Goal: Contribute content: Contribute content

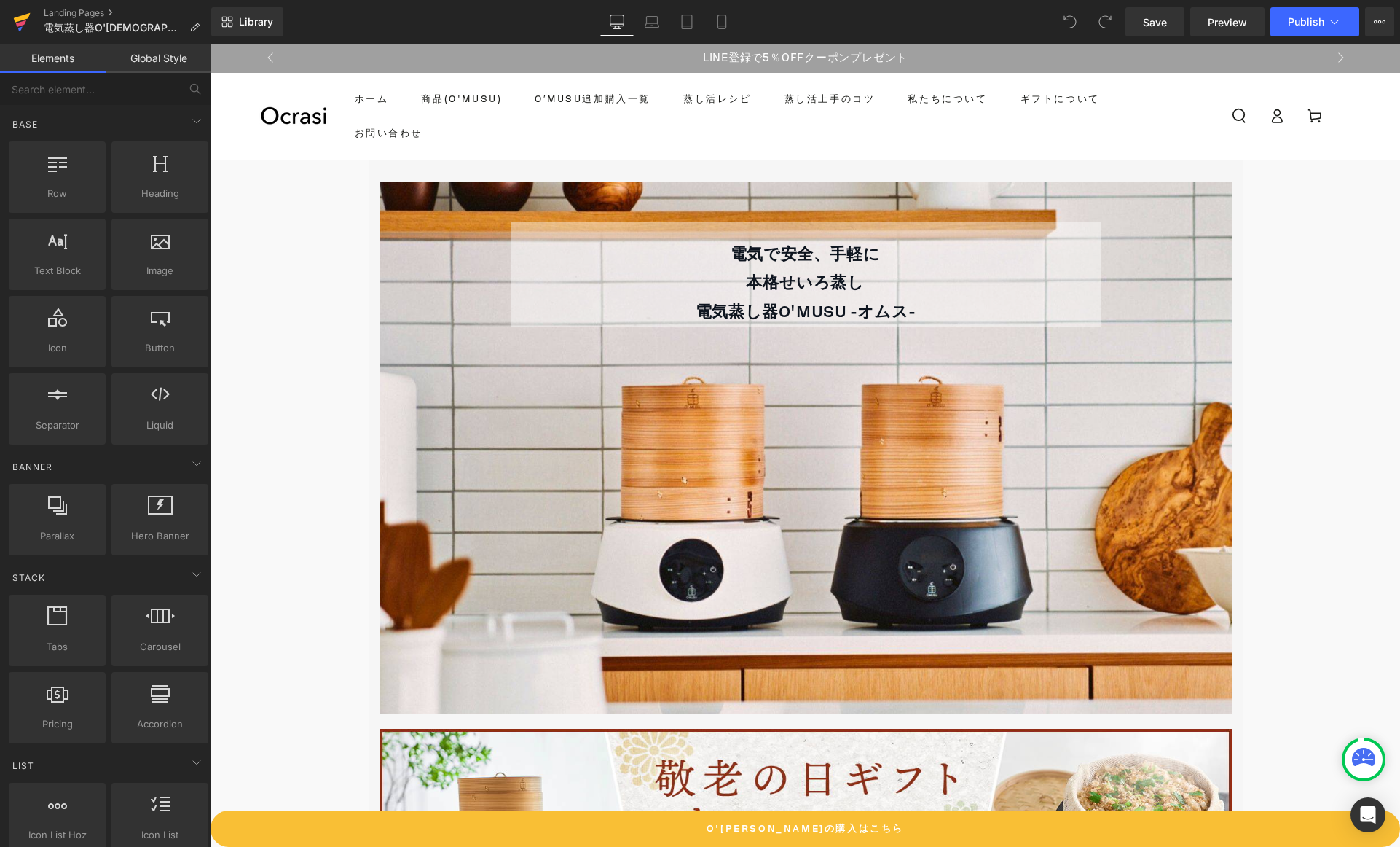
click at [16, 24] on icon at bounding box center [22, 22] width 17 height 37
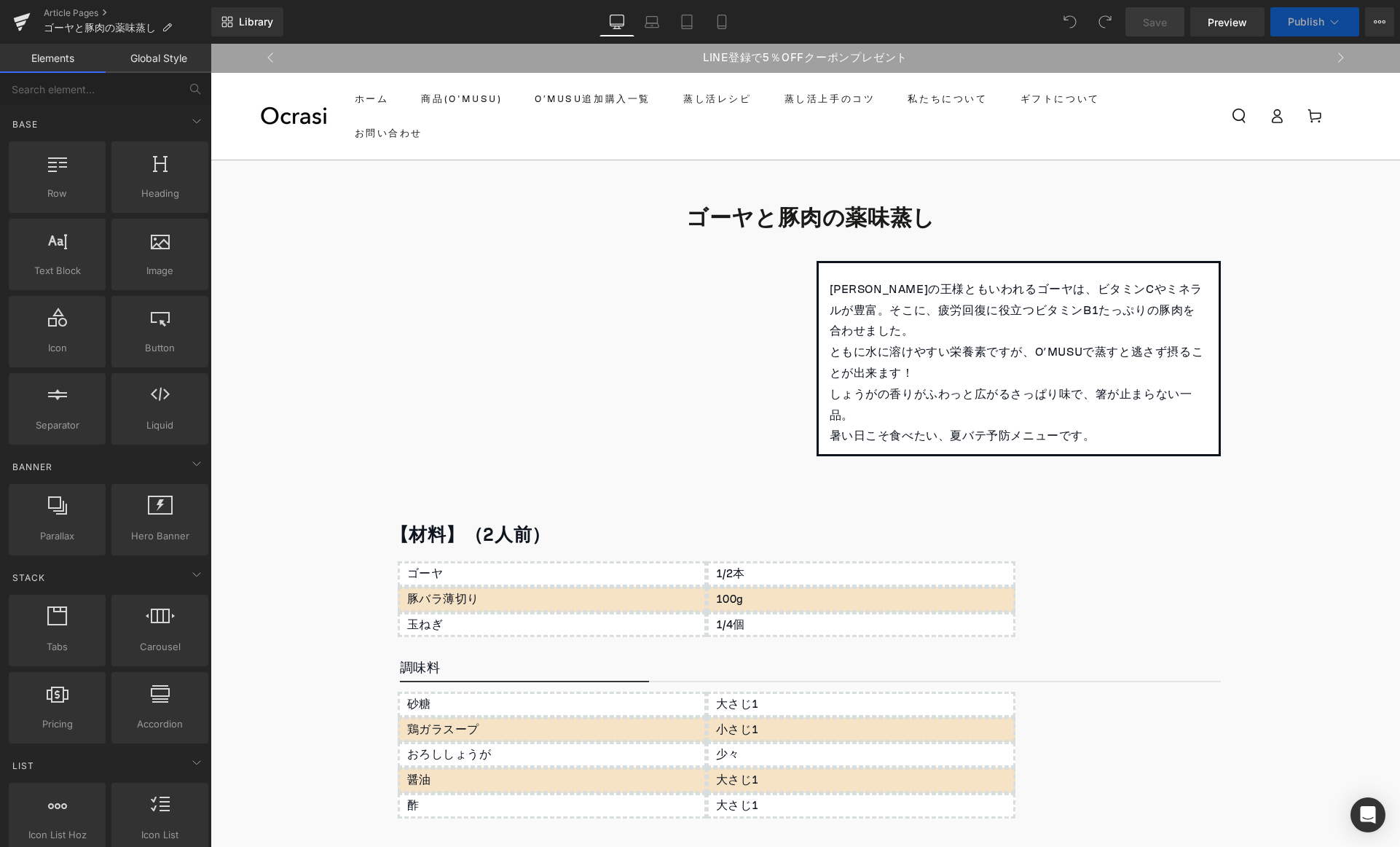
click at [1087, 220] on h1 "ゴーヤと豚肉の薬味蒸し" at bounding box center [811, 218] width 841 height 29
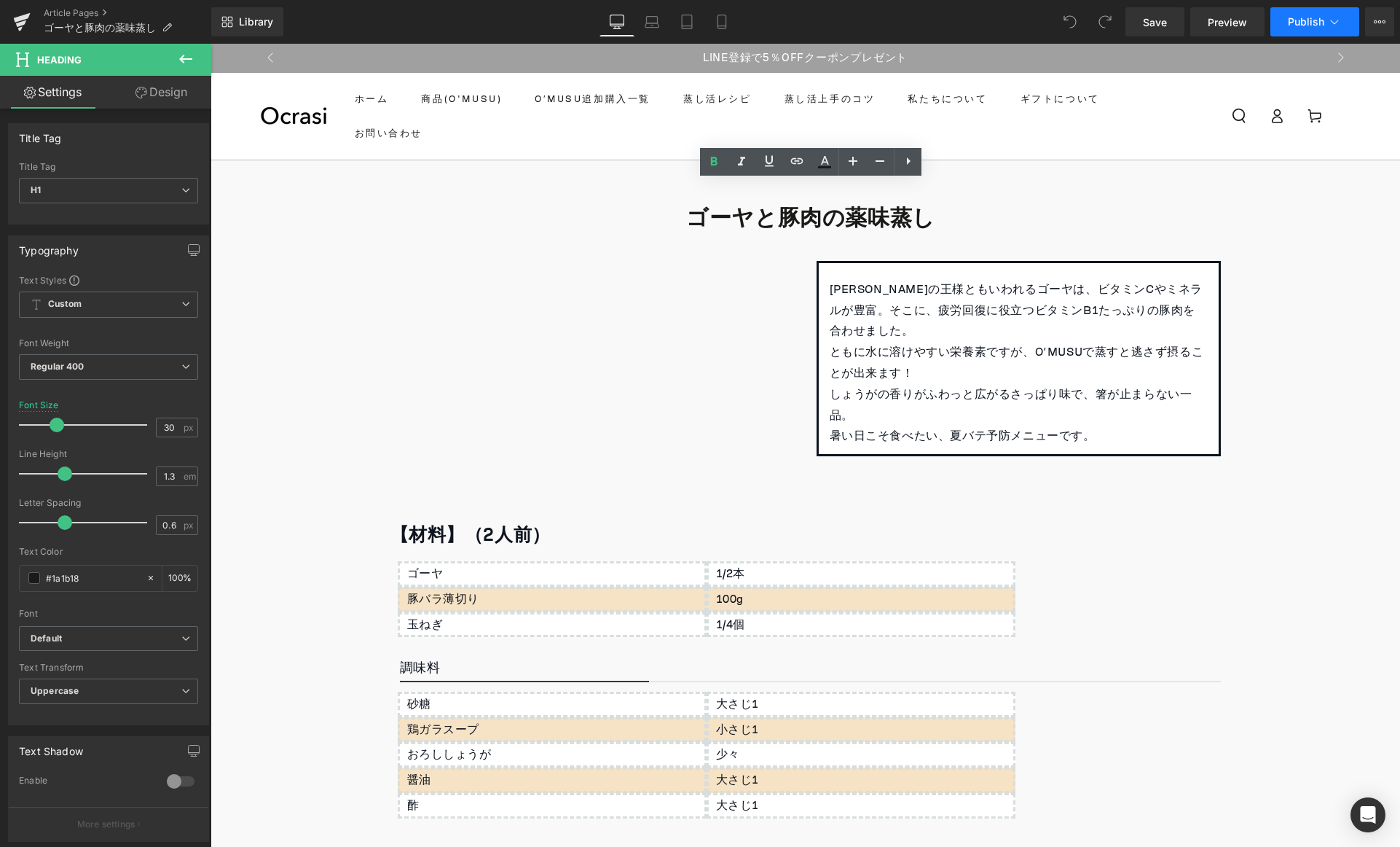
click at [1280, 23] on button "Publish" at bounding box center [1315, 21] width 89 height 29
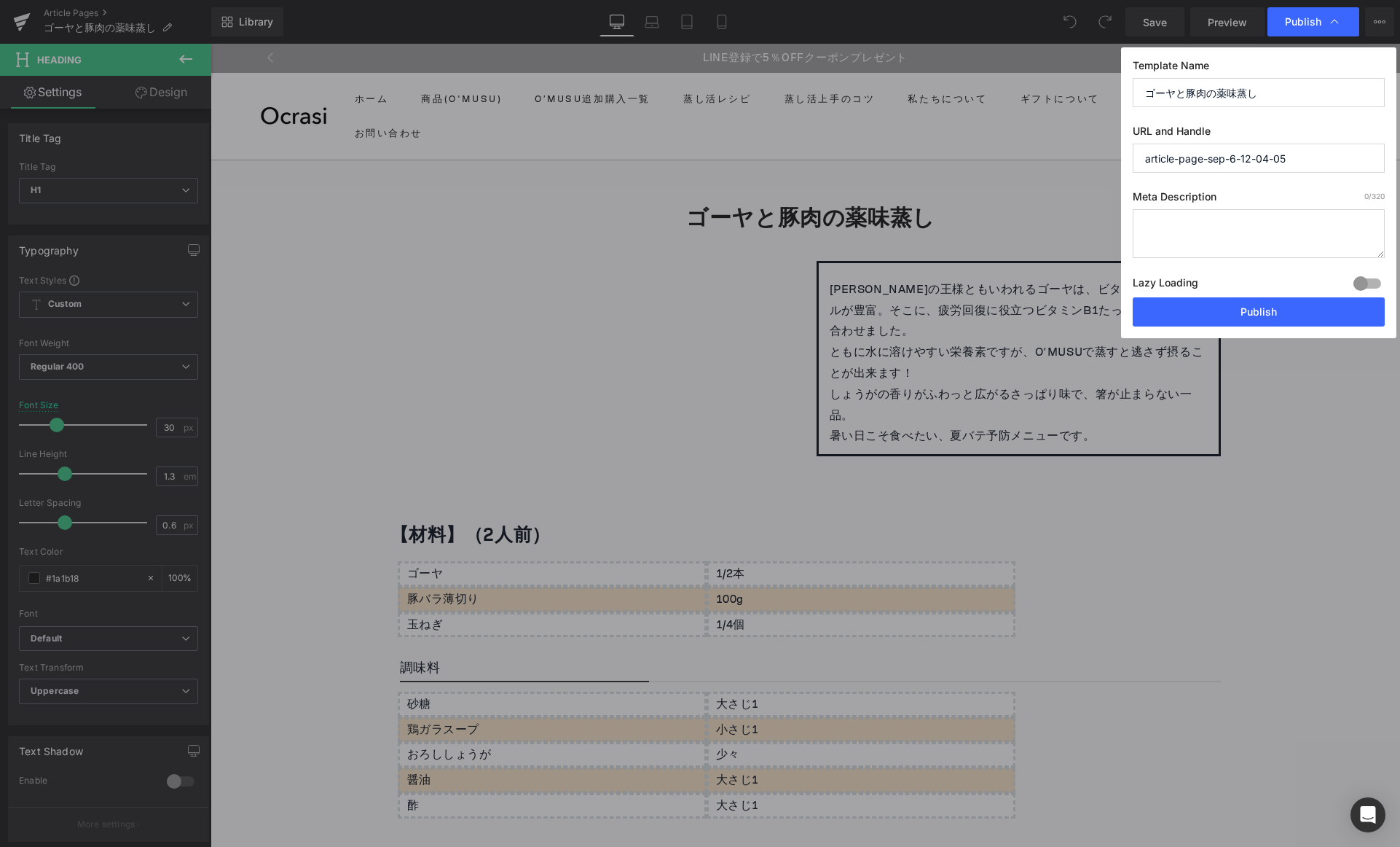
drag, startPoint x: 1302, startPoint y: 154, endPoint x: 1042, endPoint y: 159, distance: 260.0
click at [1045, 156] on div "Publish Template Name ゴーヤと豚肉の薬味蒸し URL and Handle article-page-sep-6-12-04-05 Me…" at bounding box center [700, 423] width 1400 height 847
drag, startPoint x: 284, startPoint y: 18, endPoint x: 231, endPoint y: 43, distance: 58.6
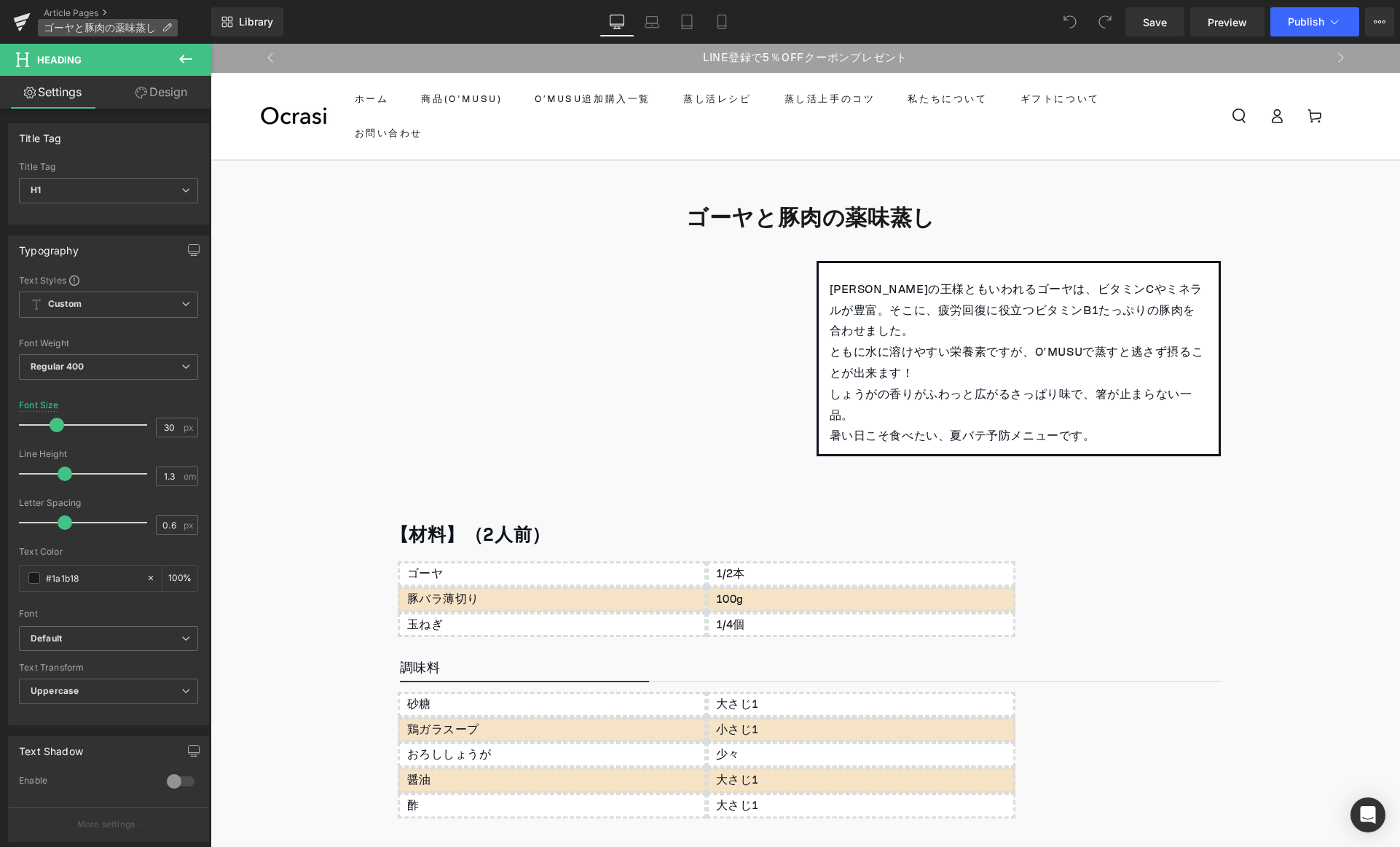
click at [163, 30] on icon at bounding box center [167, 28] width 10 height 10
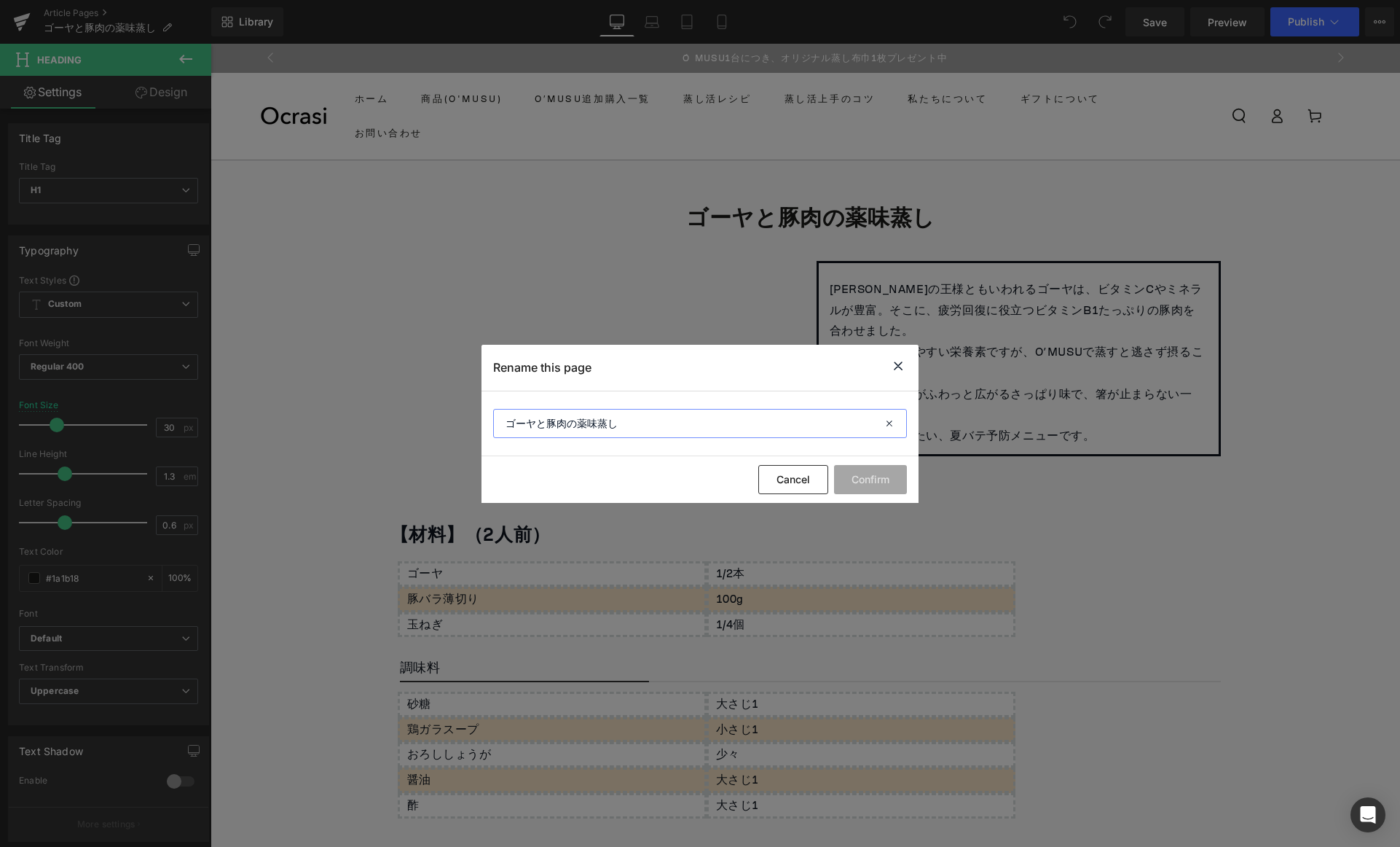
drag, startPoint x: 697, startPoint y: 437, endPoint x: 442, endPoint y: 417, distance: 255.8
click at [442, 417] on div "Rename this page ゴーヤと豚肉の薬味蒸し Cancel Confirm" at bounding box center [700, 423] width 1400 height 847
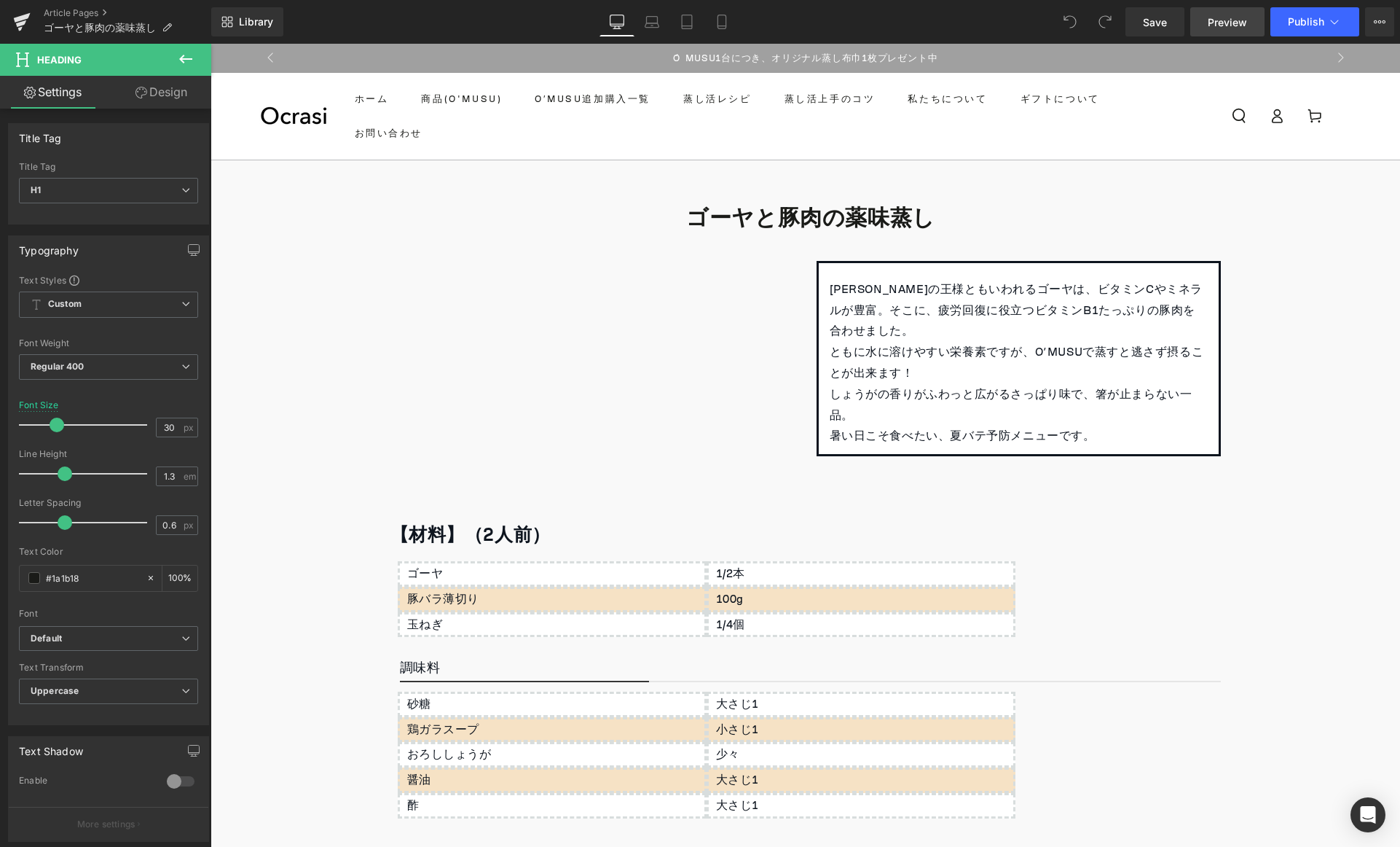
click at [1263, 25] on link "Preview" at bounding box center [1227, 21] width 74 height 29
click at [1331, 10] on button "Publish" at bounding box center [1315, 21] width 89 height 29
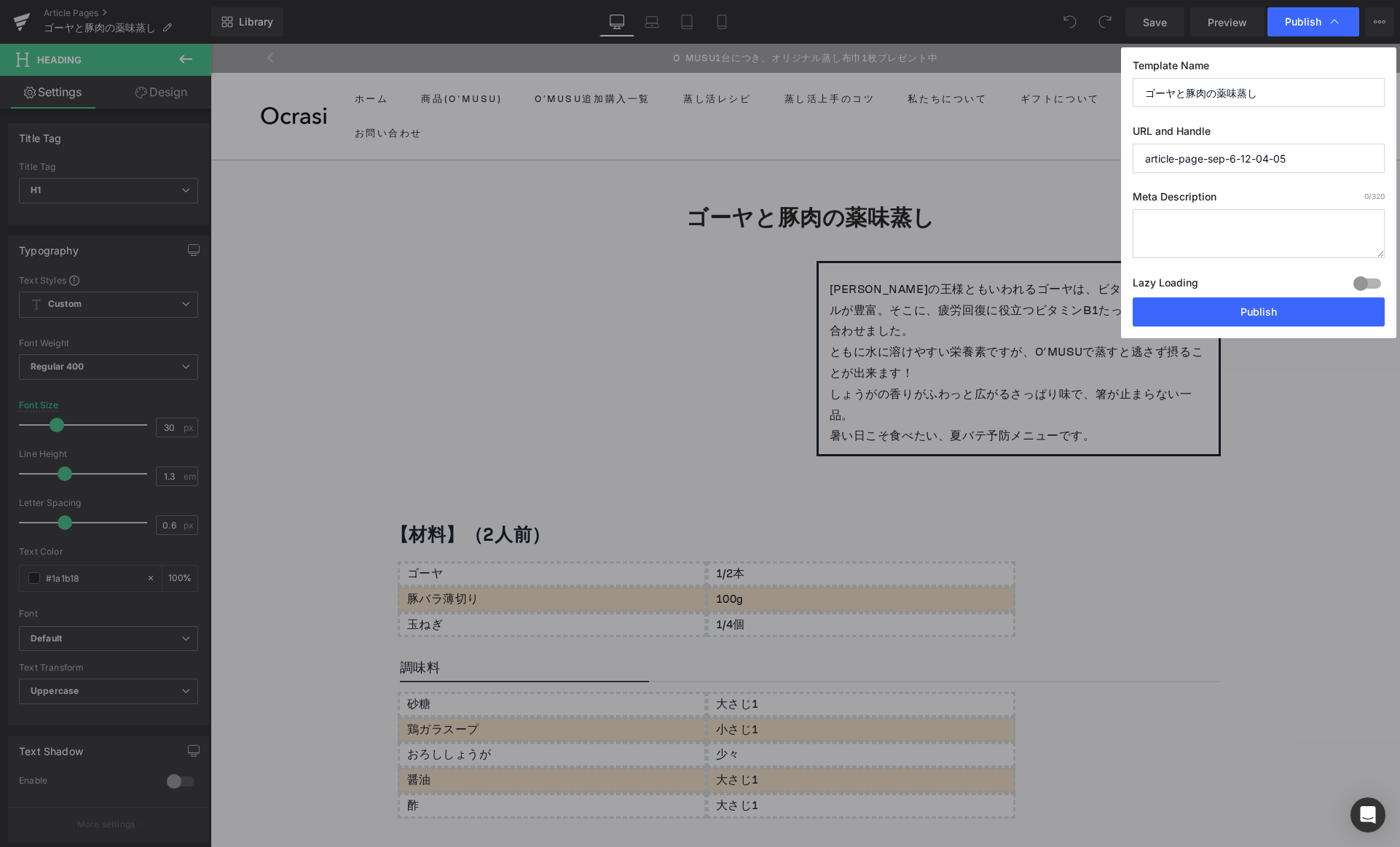
drag, startPoint x: 1297, startPoint y: 158, endPoint x: 1059, endPoint y: 166, distance: 238.1
click at [1063, 163] on div "Publish Template Name ゴーヤと豚肉の薬味蒸し URL and Handle article-page-sep-6-12-04-05 Me…" at bounding box center [700, 423] width 1400 height 847
paste input "Steamed bitter melon and pork with spices"
click at [1221, 161] on input "steamed-bitter-melon-and-pork-with-spices" at bounding box center [1259, 158] width 252 height 29
click at [1225, 195] on label "Meta Description 0 /320" at bounding box center [1259, 200] width 252 height 19
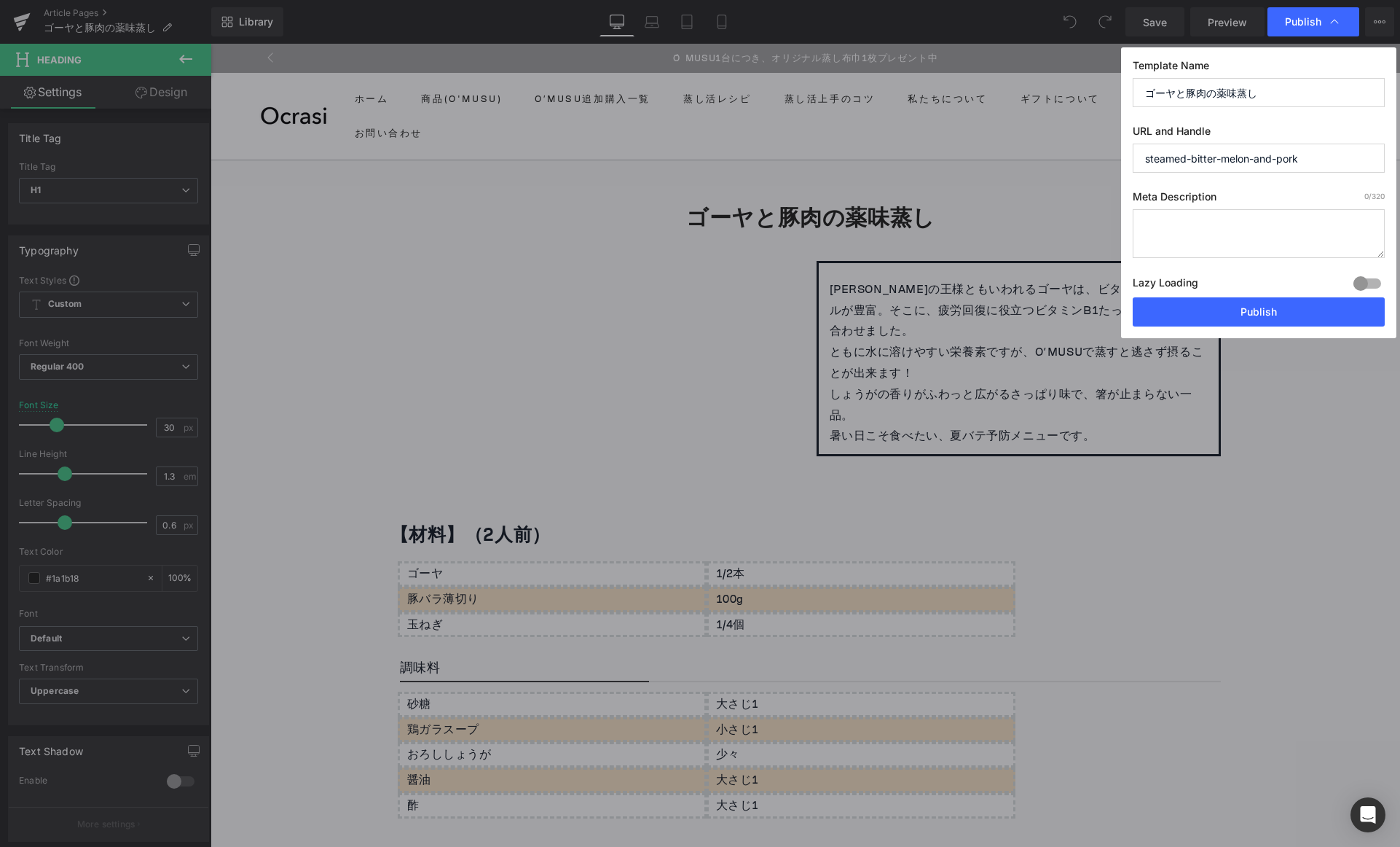
drag, startPoint x: 1190, startPoint y: 159, endPoint x: 1062, endPoint y: 164, distance: 128.1
click at [1065, 163] on div "Publish Template Name ゴーヤと豚肉の薬味蒸し URL and Handle steamed-bitter-melon-and-pork …" at bounding box center [700, 423] width 1400 height 847
type input "bitter-melon-and-pork"
click at [1266, 194] on label "Meta Description 0 /320" at bounding box center [1259, 200] width 252 height 19
click at [1254, 307] on button "Publish" at bounding box center [1259, 312] width 252 height 29
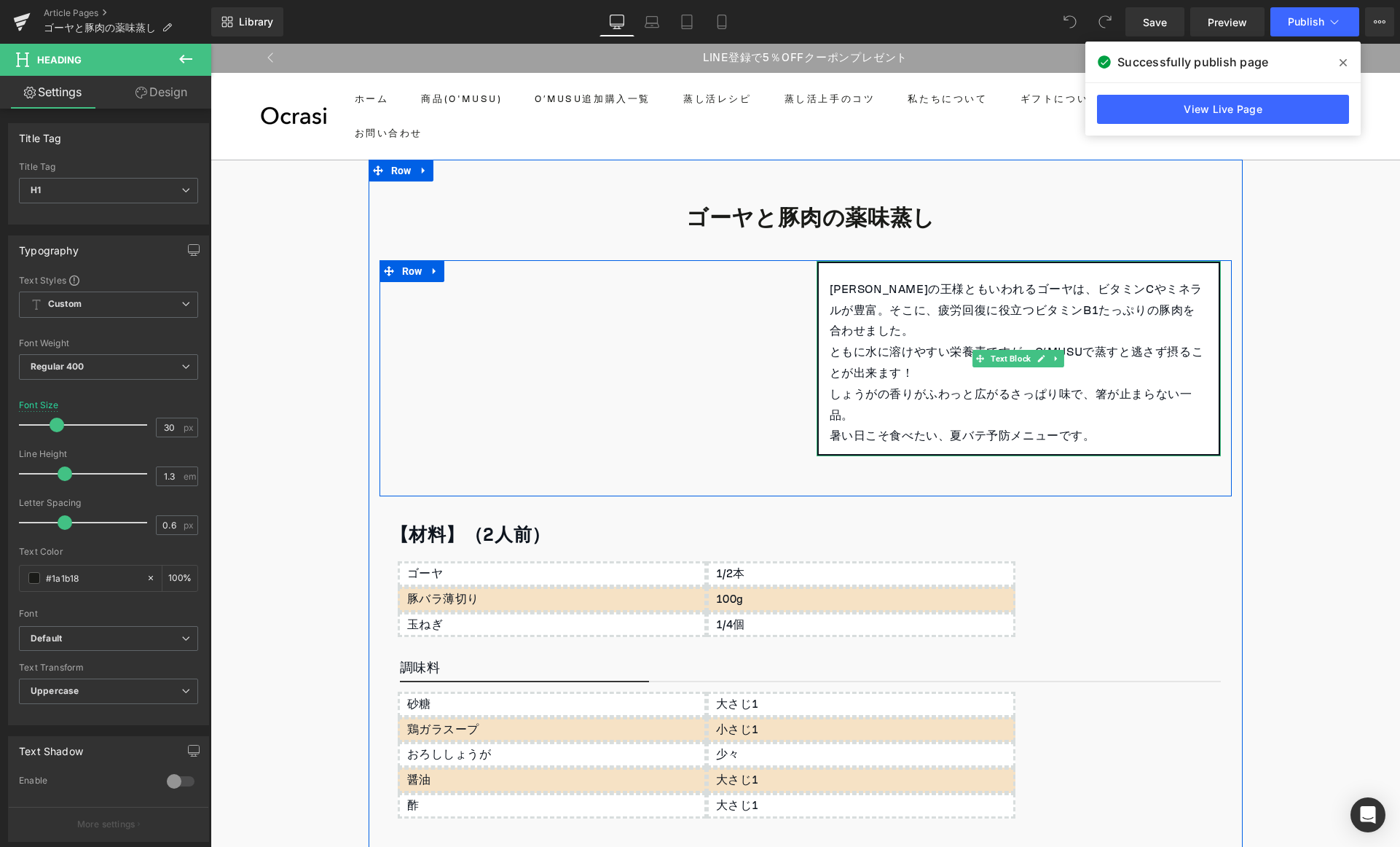
click at [989, 337] on p "夏野菜の王様ともいわれるゴーヤは、ビタミンCやミネラルが豊富。そこに、疲労回復に役立つビタミンB1たっぷりの豚肉を合わせました。" at bounding box center [1019, 311] width 378 height 63
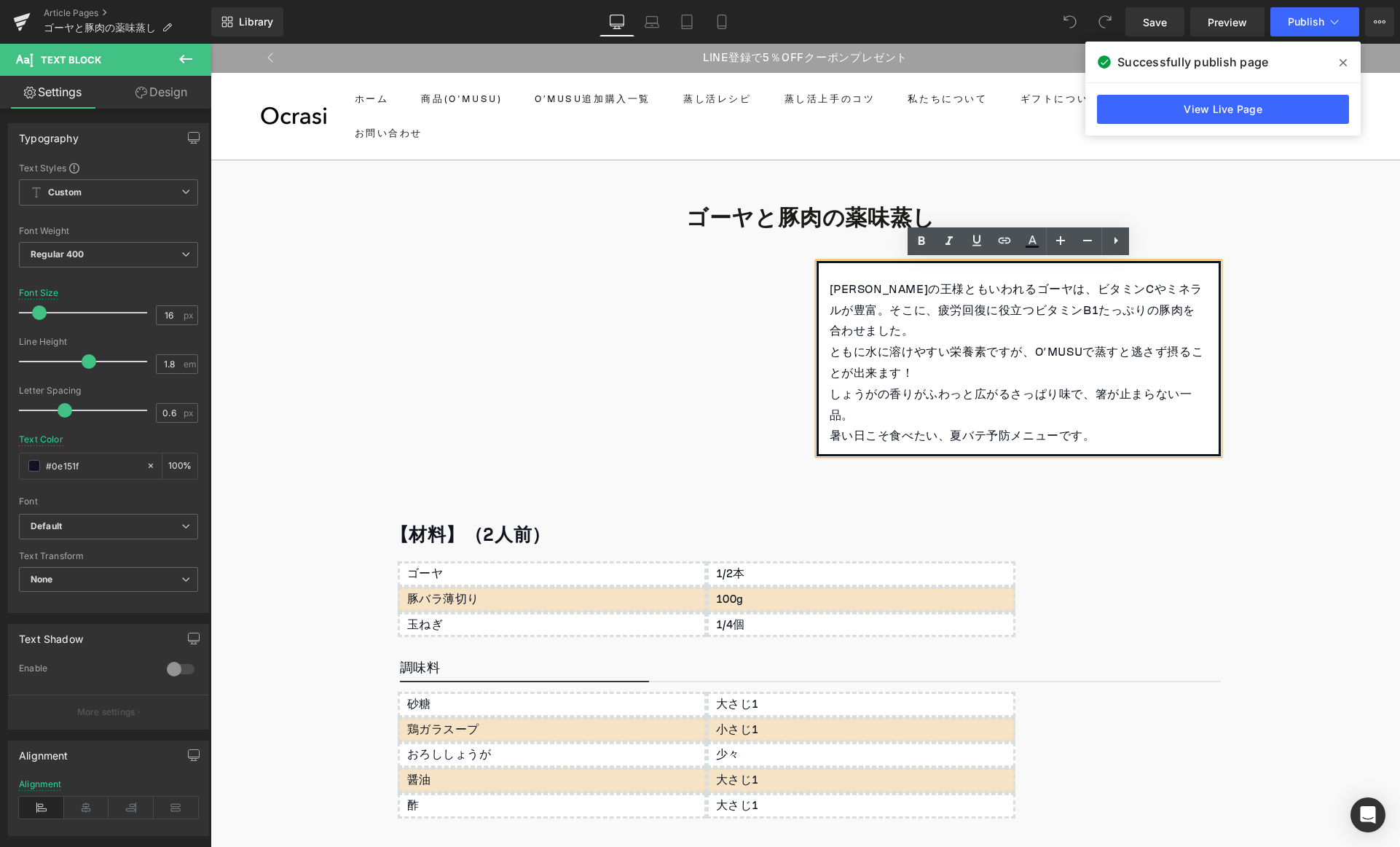
drag, startPoint x: 1091, startPoint y: 437, endPoint x: 815, endPoint y: 279, distance: 318.0
click at [817, 279] on div "夏野菜の王様ともいわれるゴーヤは、ビタミンCやミネラルが豊富。そこに、疲労回復に役立つビタミンB1たっぷりの豚肉を合わせました。 ⁡ ともに水に溶けやすい栄養…" at bounding box center [1019, 359] width 405 height 195
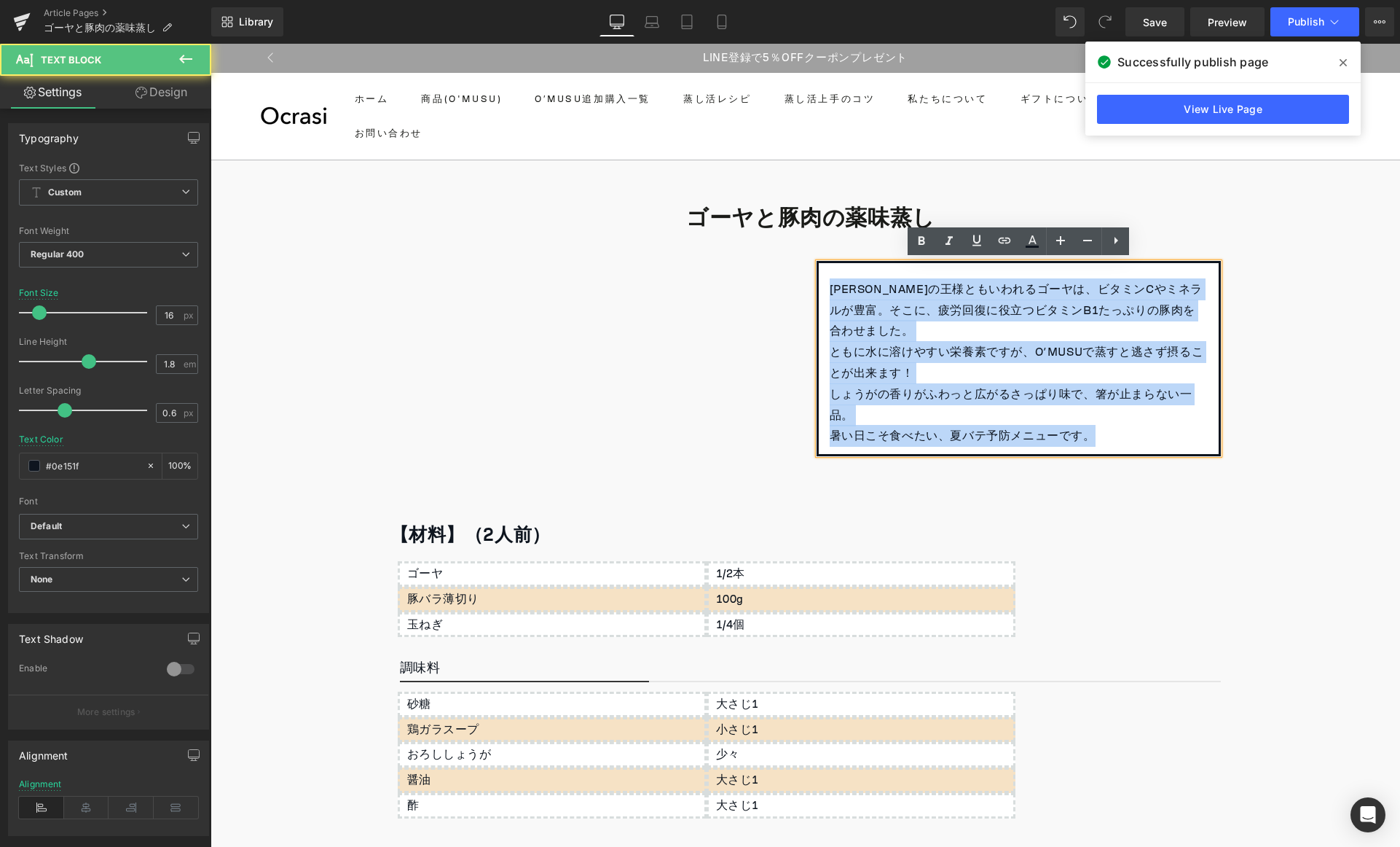
drag, startPoint x: 827, startPoint y: 287, endPoint x: 1155, endPoint y: 456, distance: 369.0
click at [1155, 455] on div "夏野菜の王様ともいわれるゴーヤは、ビタミンCやミネラルが豊富。そこに、疲労回復に役立つビタミンB1たっぷりの豚肉を合わせました。 ⁡ ともに水に溶けやすい栄養…" at bounding box center [1019, 359] width 405 height 195
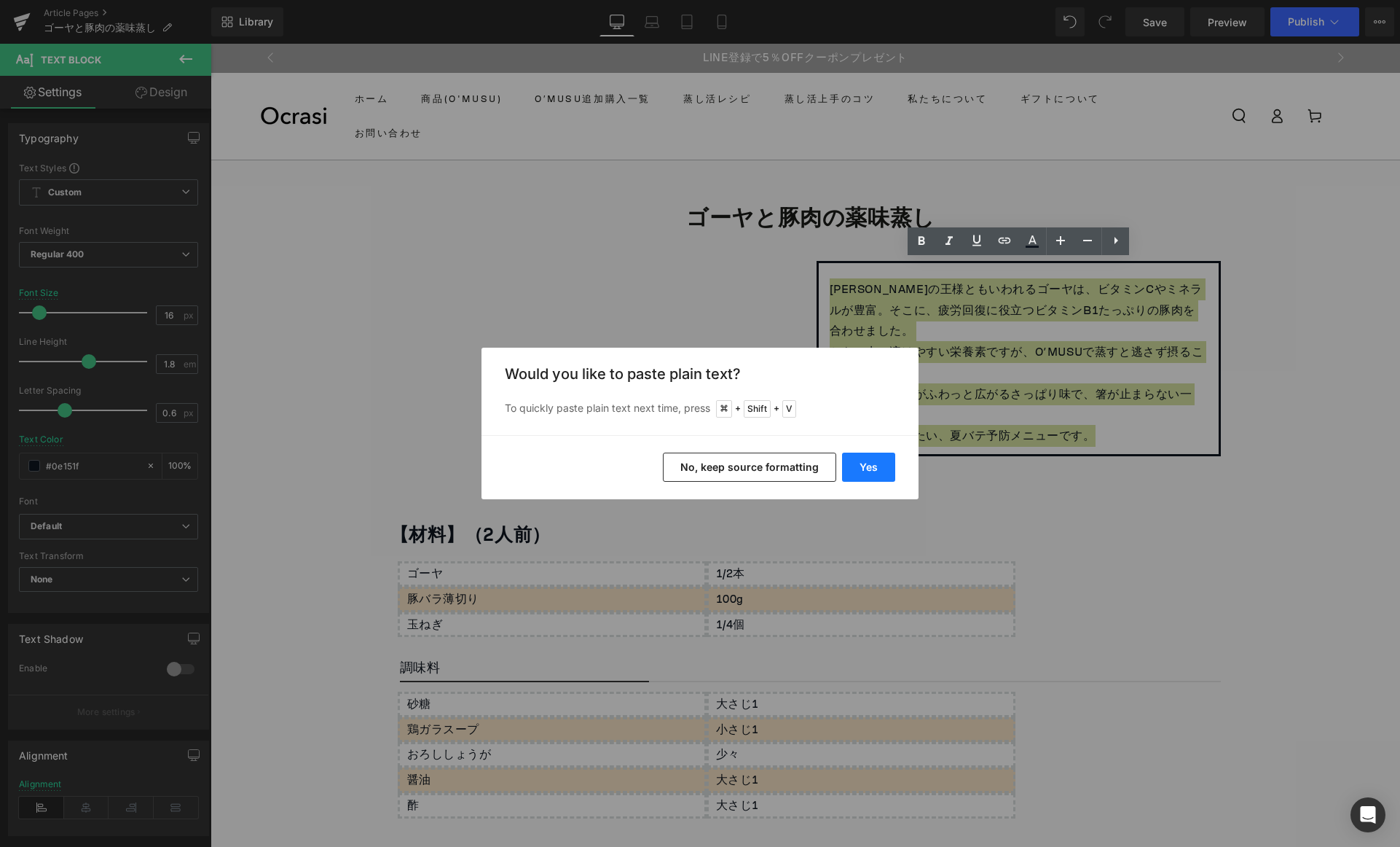
click at [876, 460] on button "Yes" at bounding box center [868, 467] width 53 height 29
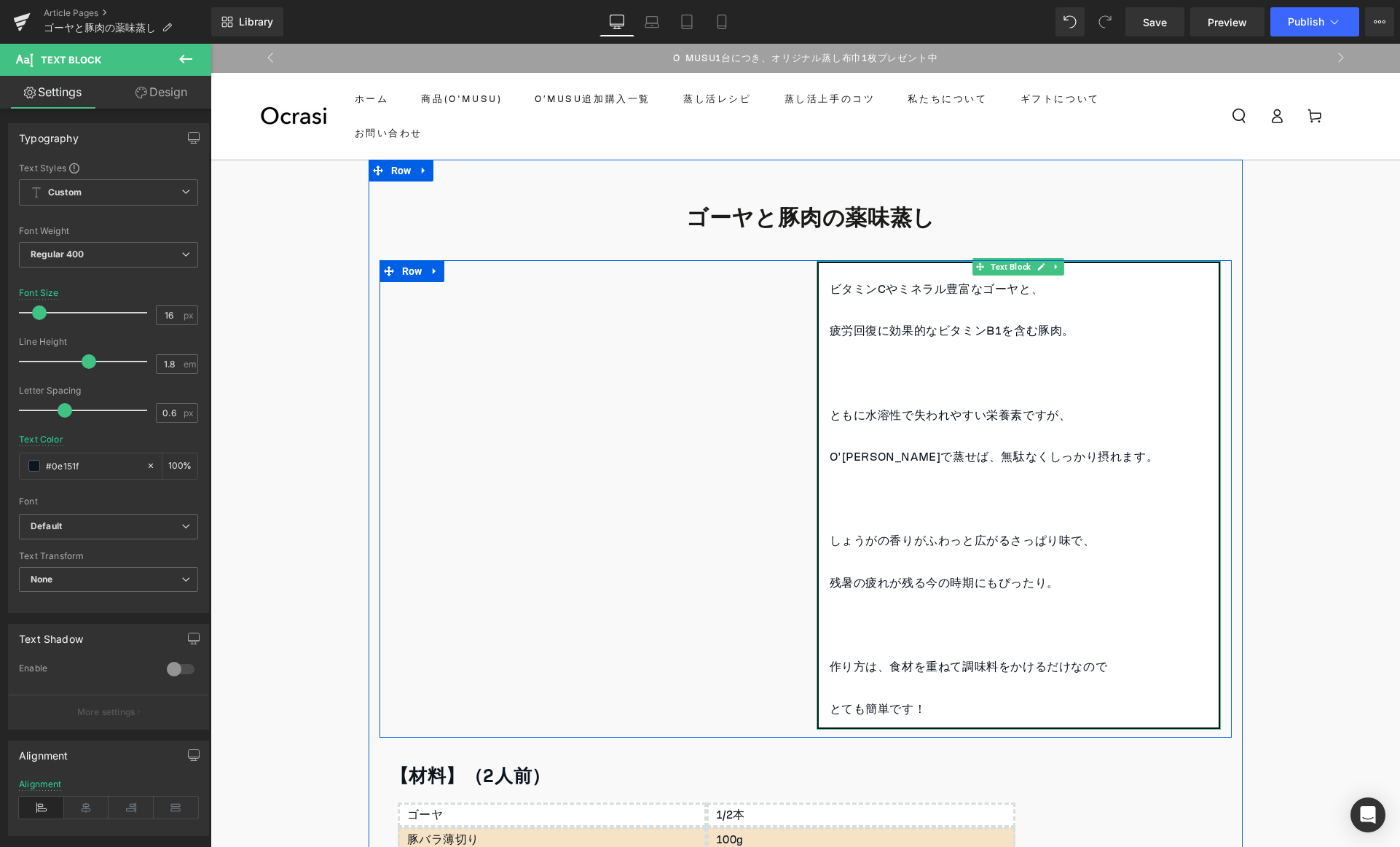
click at [830, 315] on p at bounding box center [1019, 311] width 378 height 21
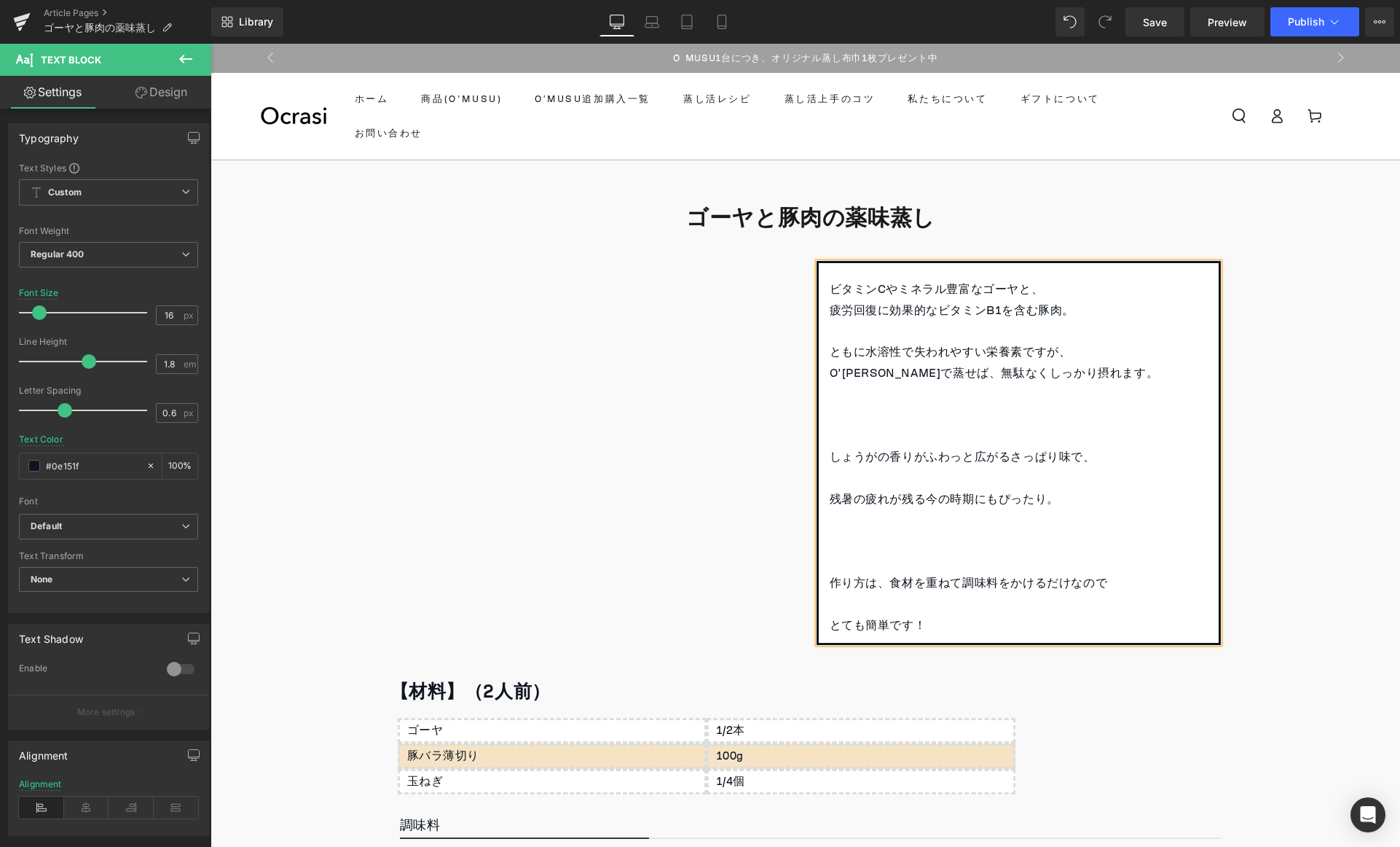
click at [910, 401] on p at bounding box center [1019, 394] width 378 height 21
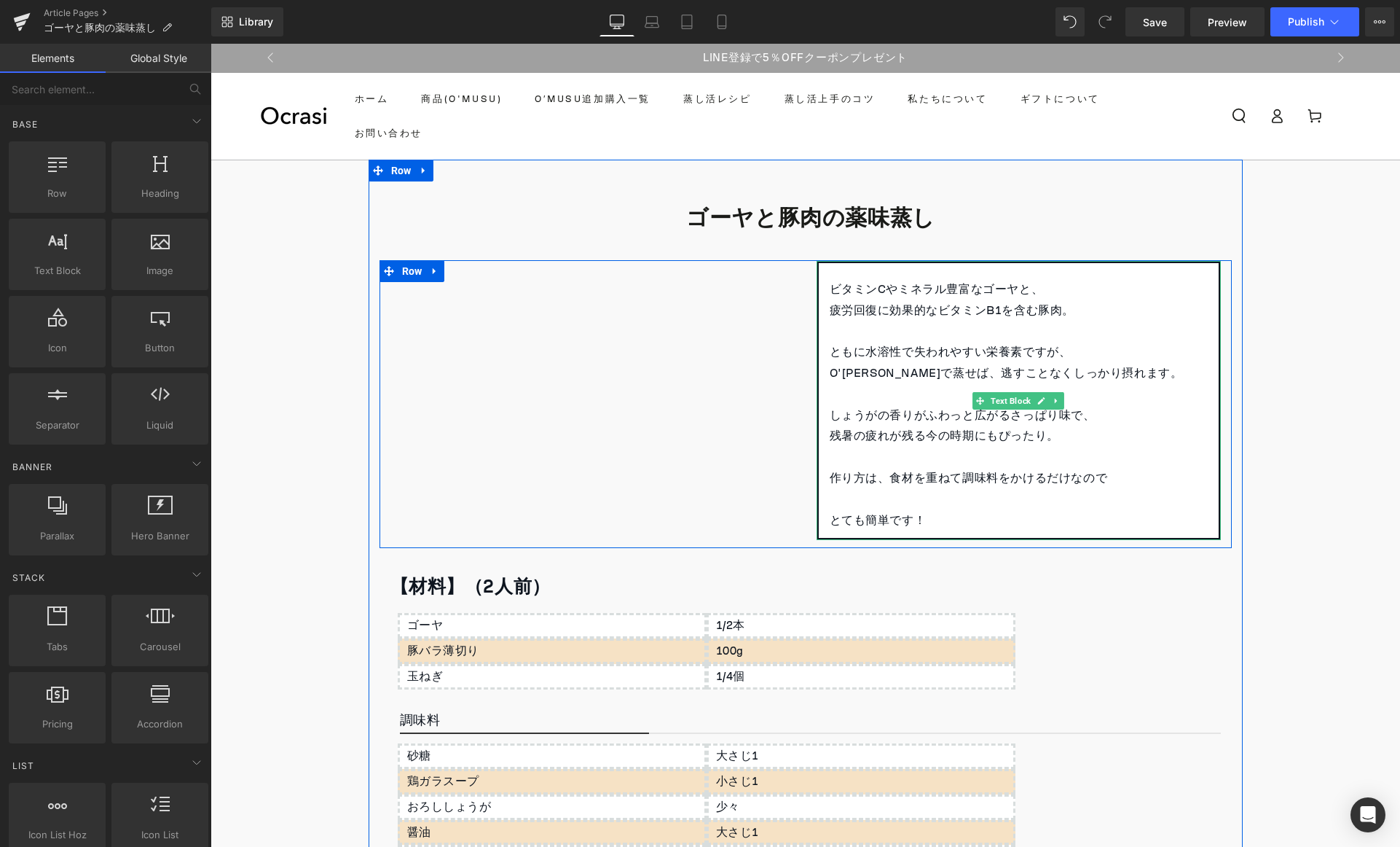
click at [921, 398] on p at bounding box center [1019, 394] width 378 height 21
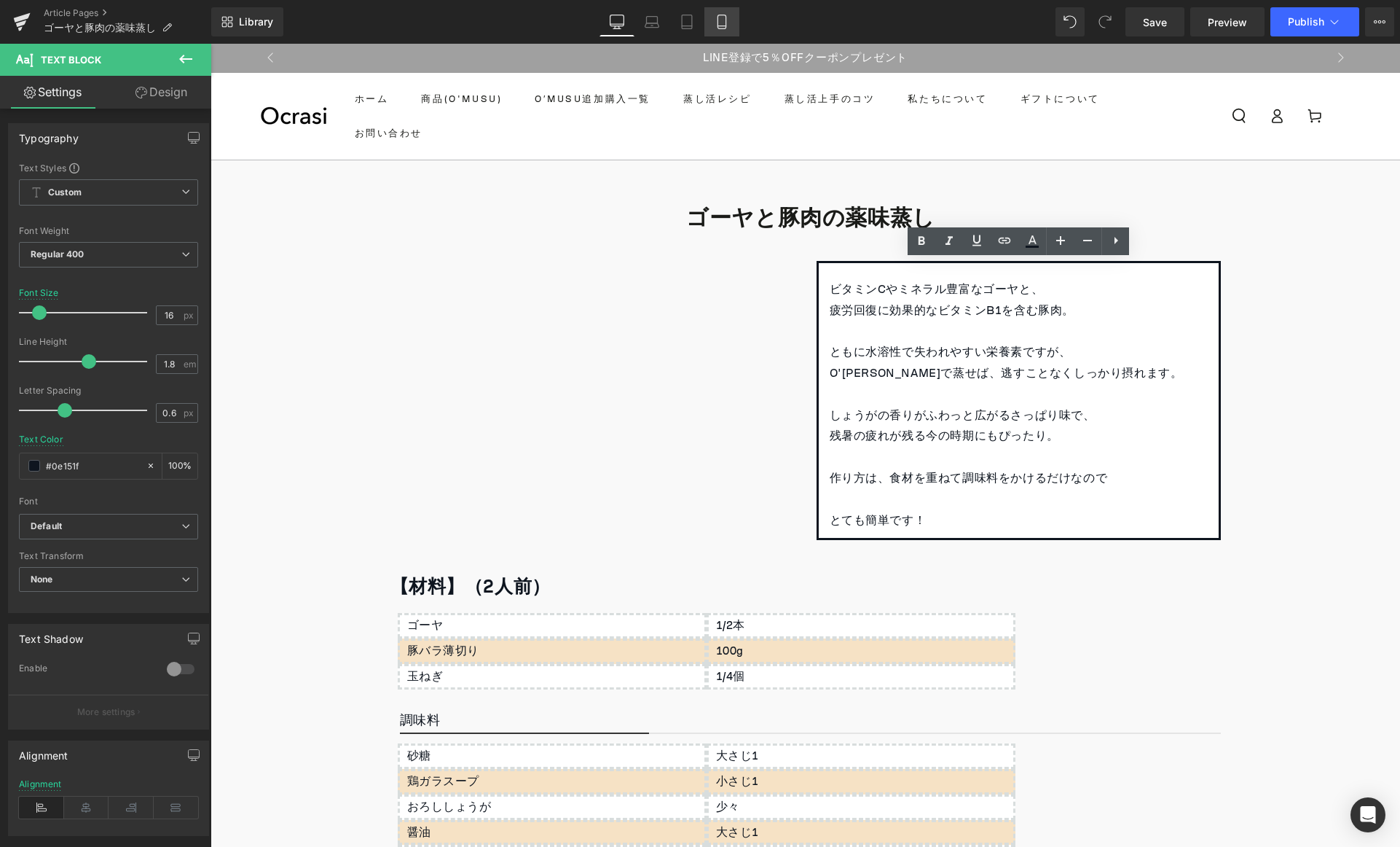
click at [716, 19] on icon at bounding box center [721, 22] width 15 height 15
type input "15"
type input "#000000"
type input "100"
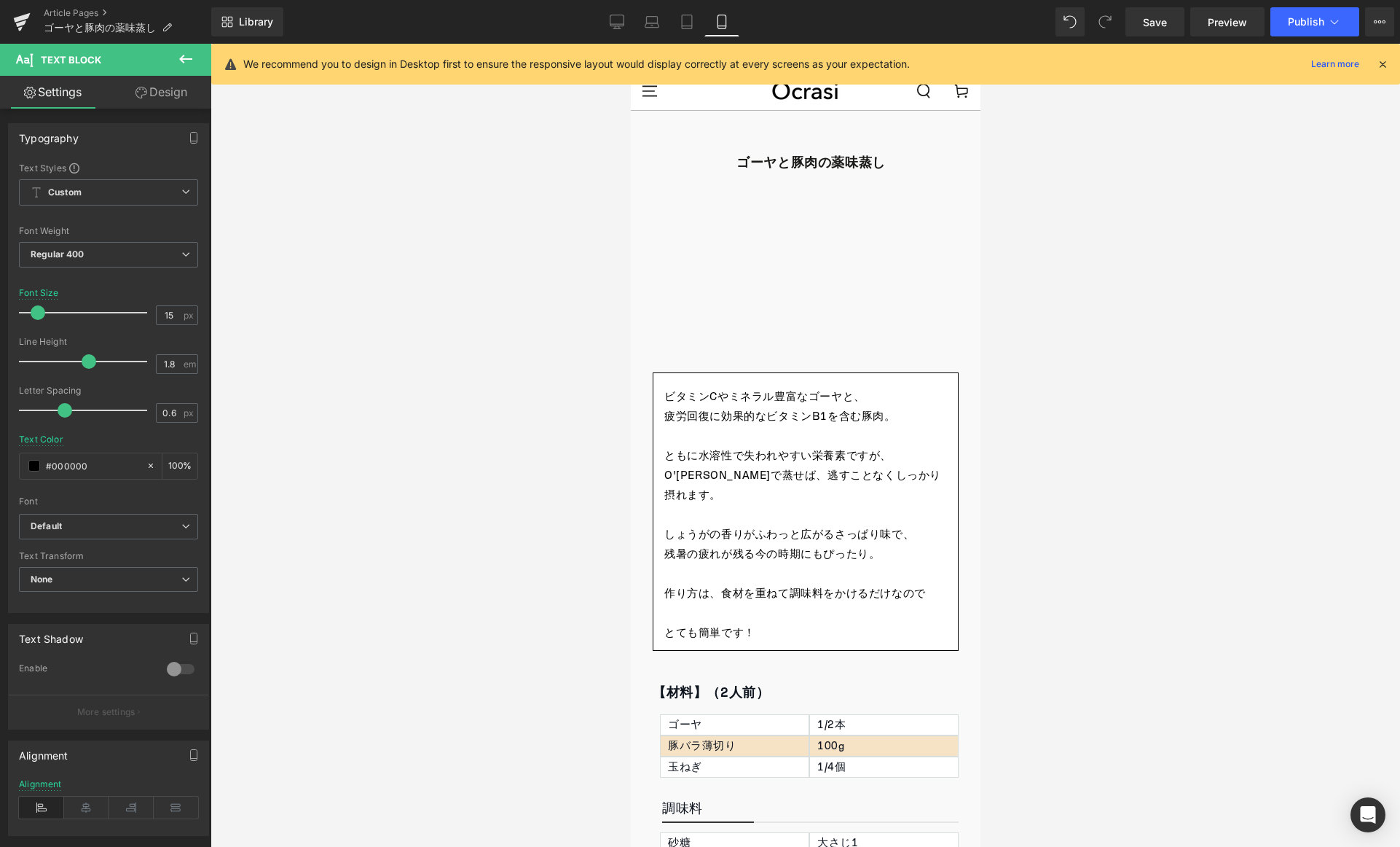
scroll to position [58, 0]
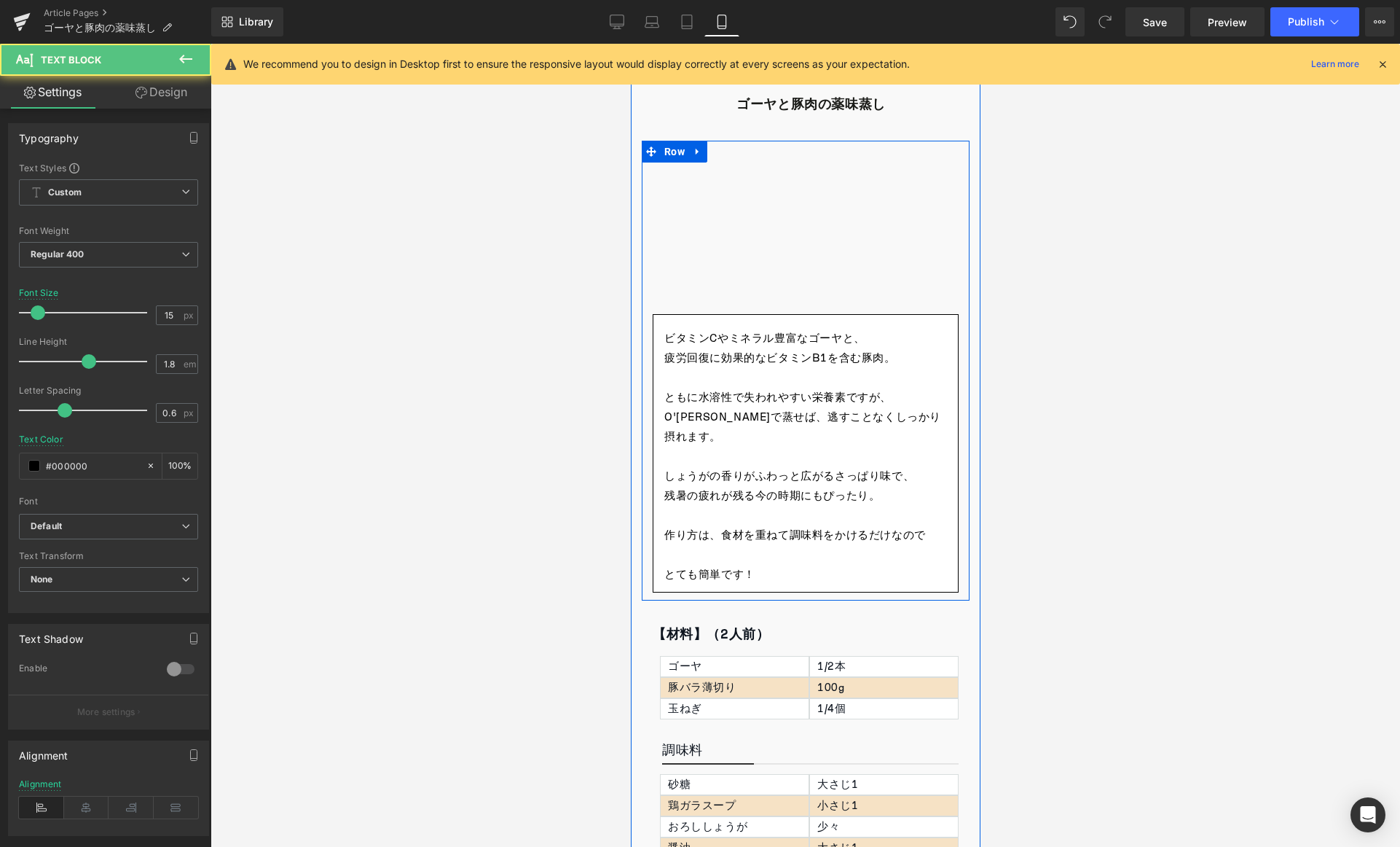
click at [684, 401] on p "ともに水溶性で失われやすい栄養素ですが、" at bounding box center [805, 397] width 283 height 20
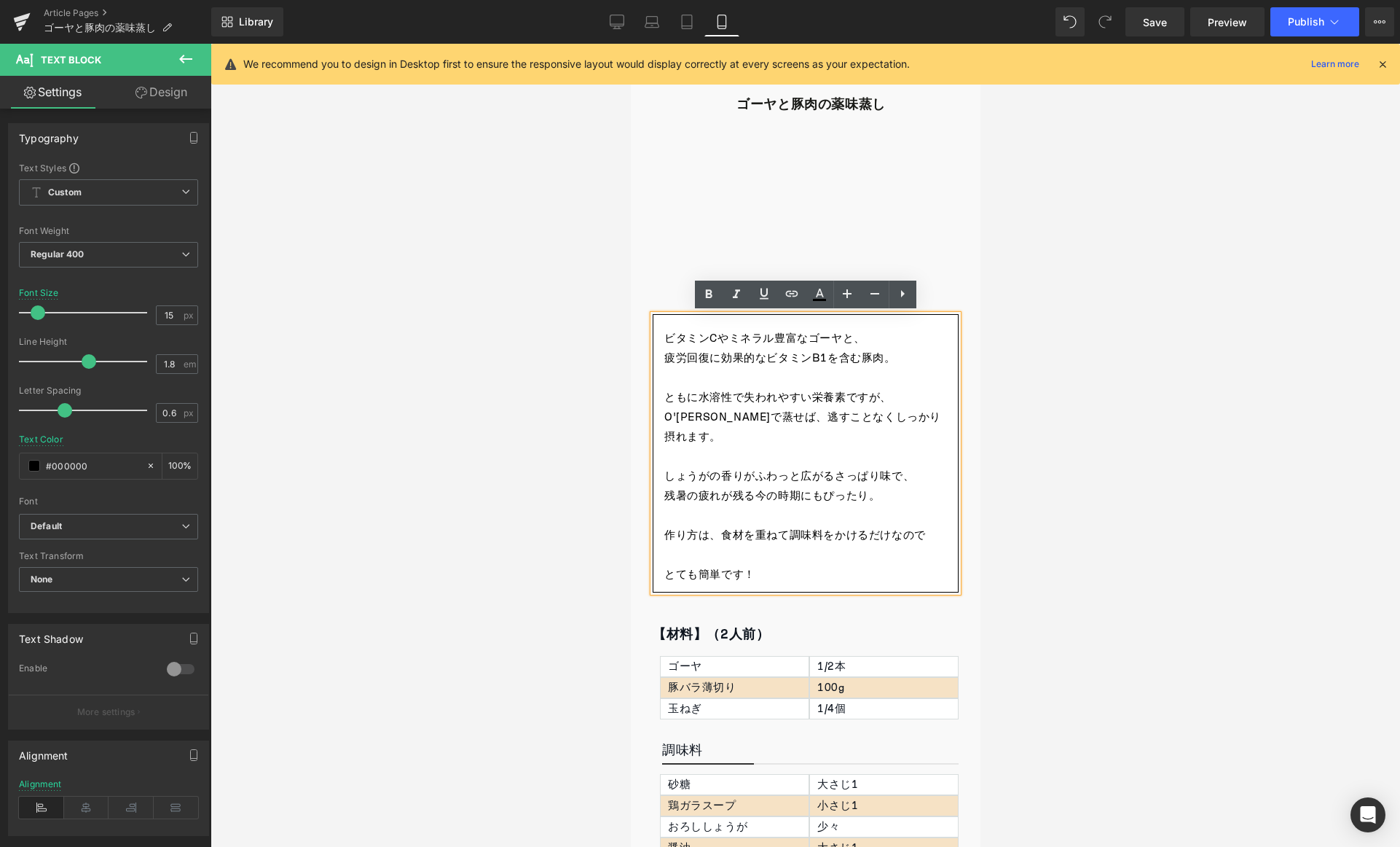
click at [767, 545] on p at bounding box center [805, 555] width 283 height 20
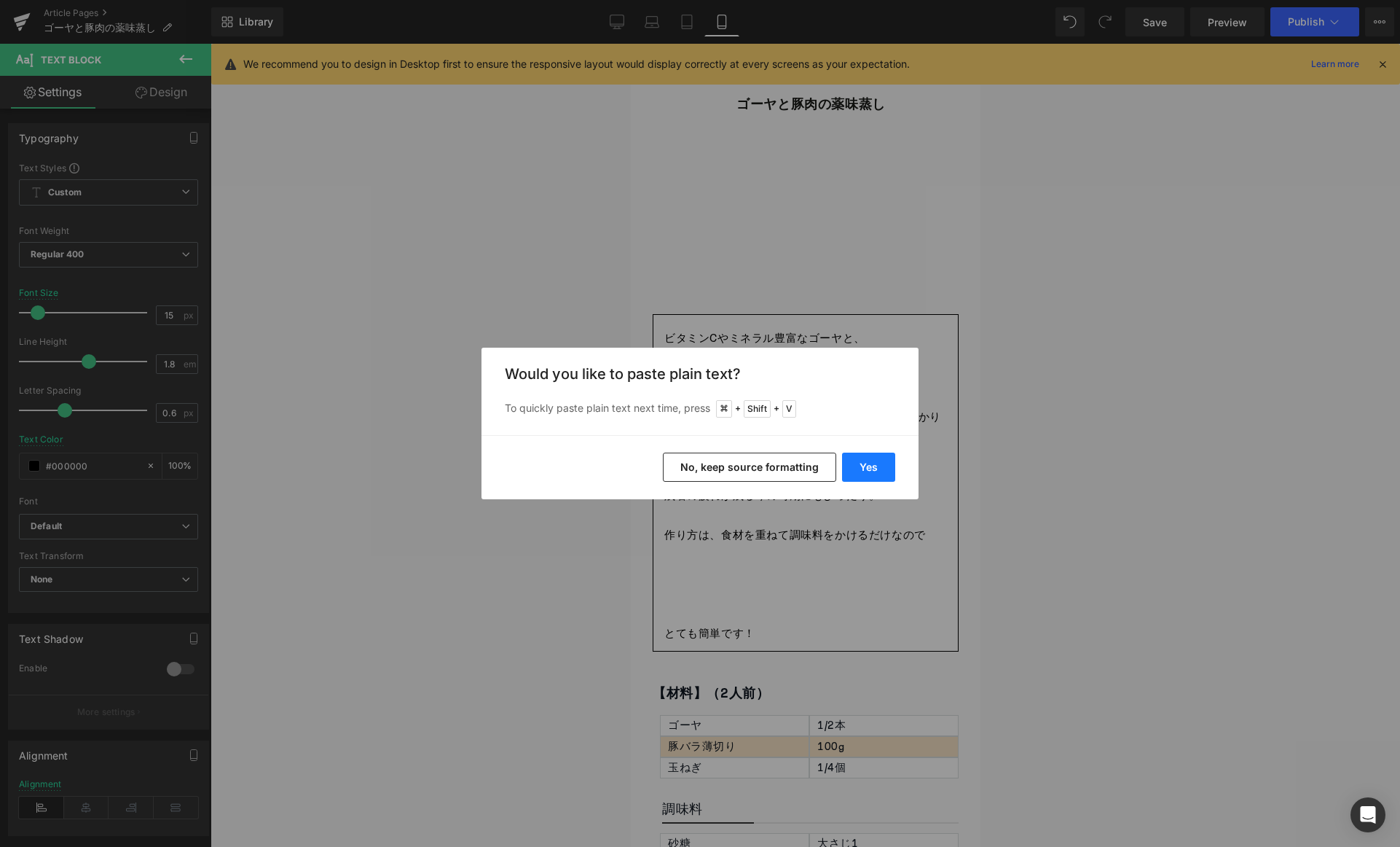
click at [893, 478] on button "Yes" at bounding box center [868, 467] width 53 height 29
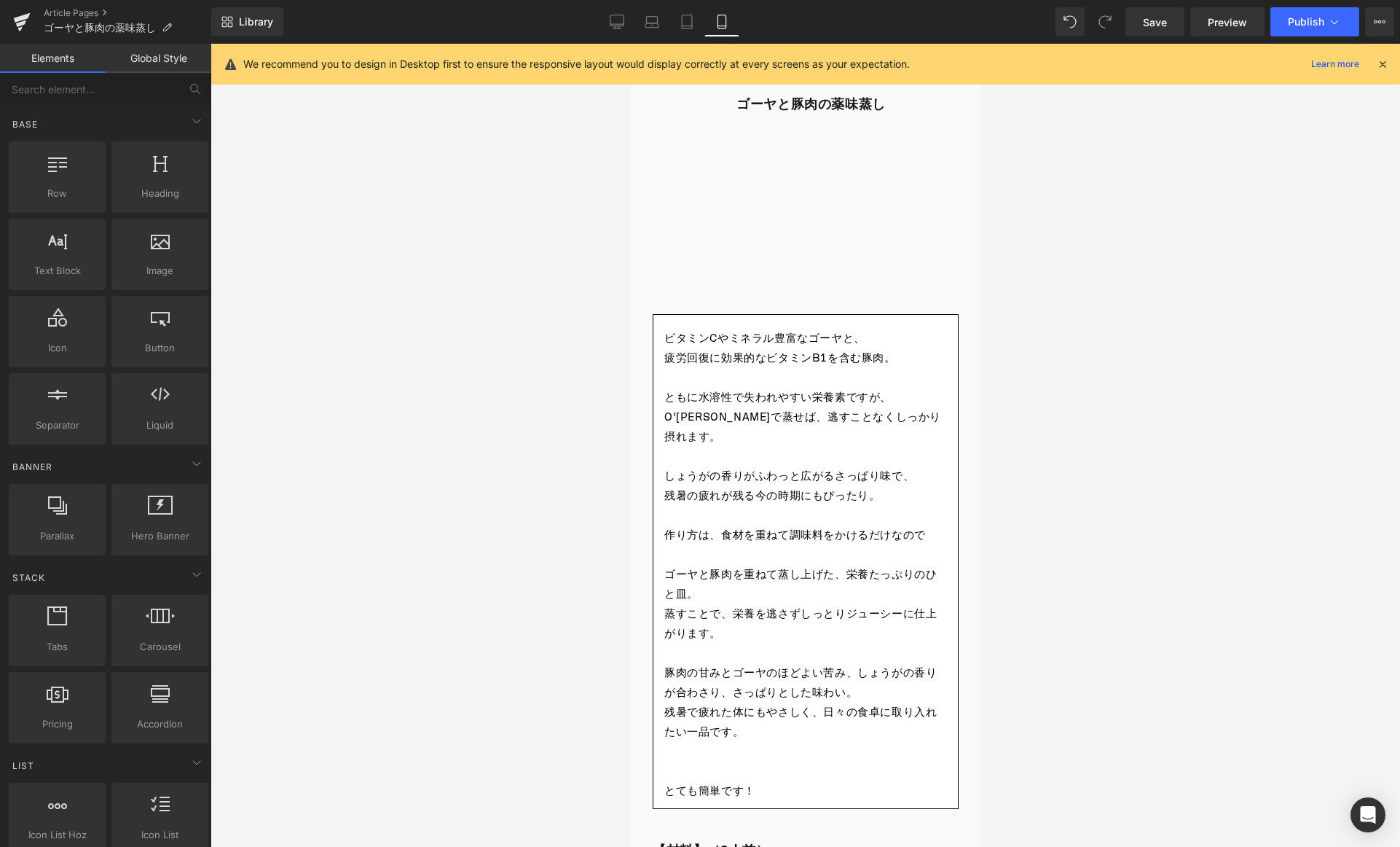
drag, startPoint x: 1022, startPoint y: 175, endPoint x: 1006, endPoint y: 201, distance: 30.5
click at [1022, 176] on div at bounding box center [805, 445] width 1189 height 803
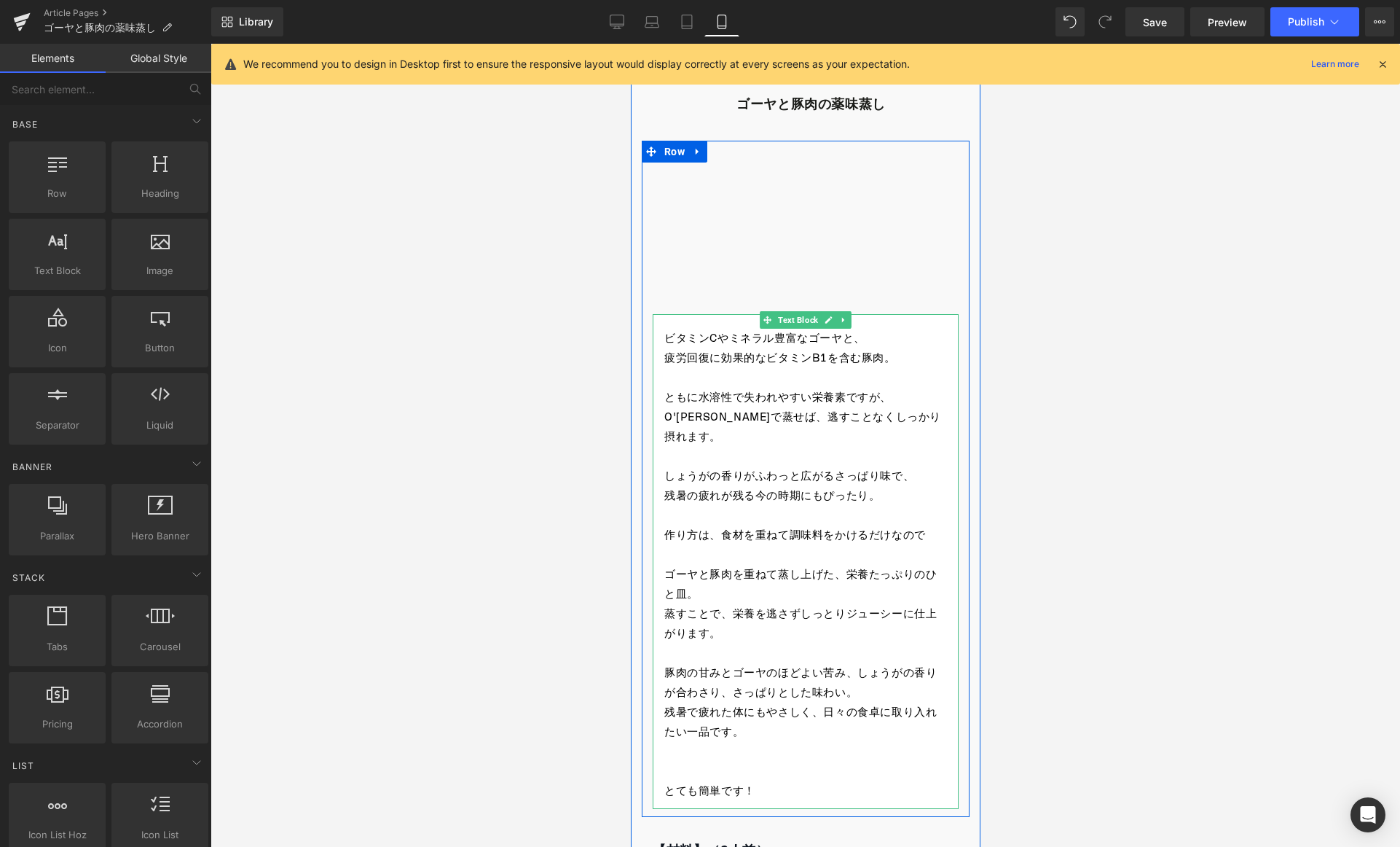
click at [733, 604] on p "蒸すことで、栄養を逃さずしっとりジューシーに仕上がります。" at bounding box center [805, 623] width 283 height 39
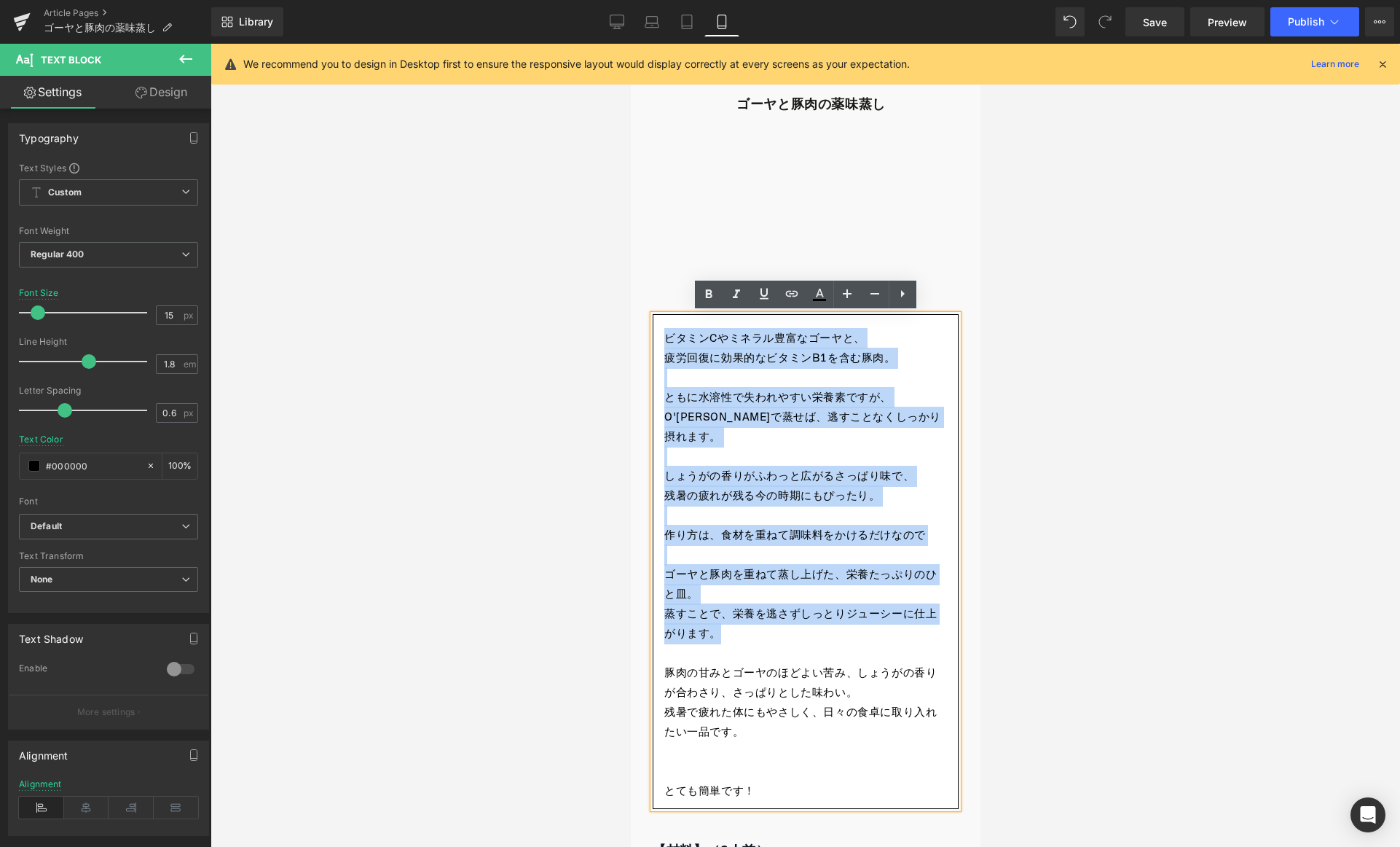
drag, startPoint x: 732, startPoint y: 617, endPoint x: 666, endPoint y: 331, distance: 293.5
click at [666, 331] on div "ビタミンCやミネラル豊富なゴーヤと、 疲労回復に効果的なビタミンB1を含む豚肉。 ともに水溶性で失われやすい栄養素ですが、 O'MUSUで蒸せば、逃すことなく…" at bounding box center [805, 561] width 306 height 495
click at [674, 399] on p "ともに水溶性で失われやすい栄養素ですが、" at bounding box center [805, 397] width 283 height 20
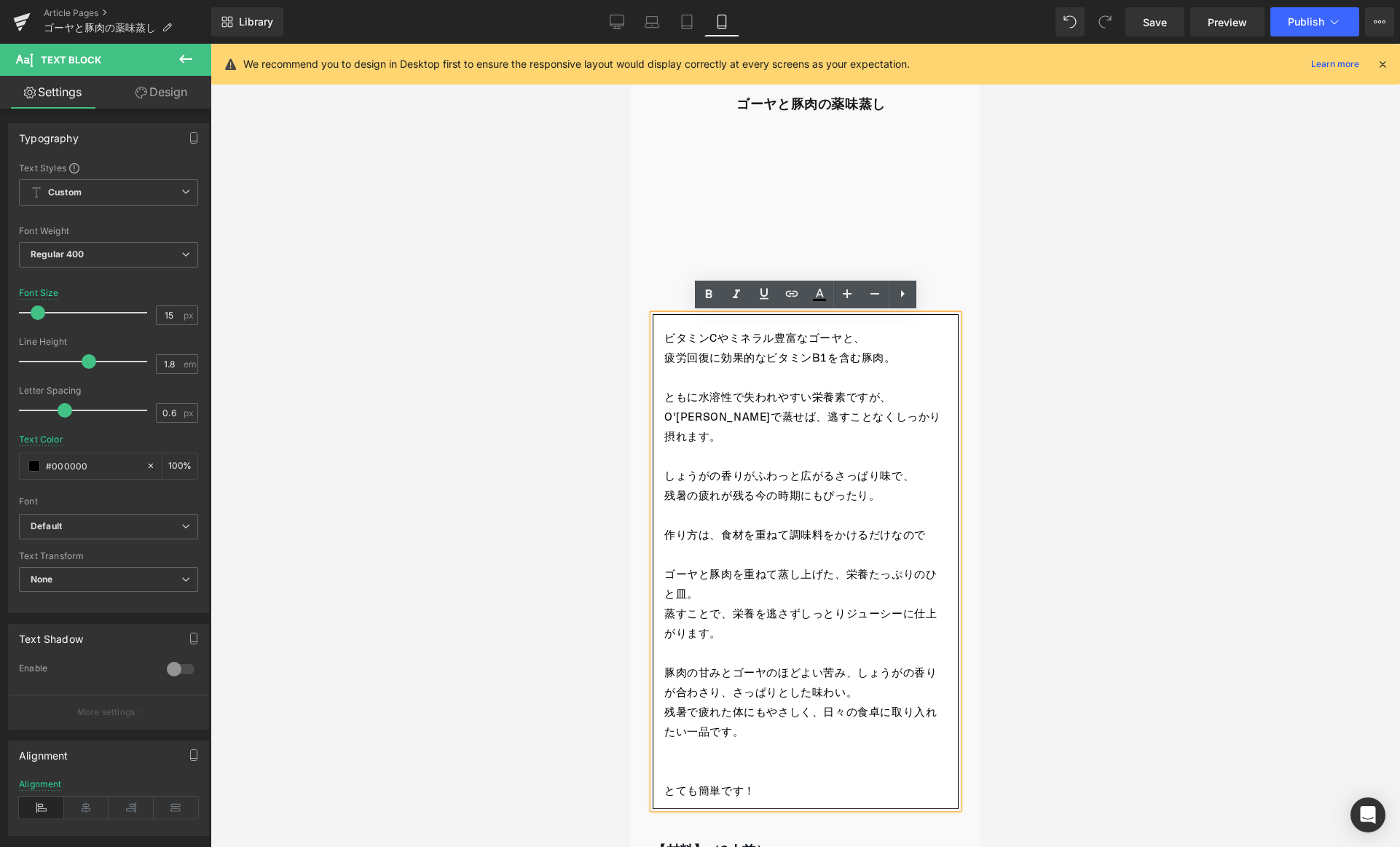
click at [670, 672] on p "豚肉の甘みとゴーヤのほどよい苦み、しょうがの香りが合わさり、さっぱりとした味わい。" at bounding box center [805, 682] width 283 height 39
click at [662, 670] on div "ビタミンCやミネラル豊富なゴーヤと、 疲労回復に効果的なビタミンB1を含む豚肉。 ともに水溶性で失われやすい栄養素ですが、 O'MUSUで蒸せば、逃すことなく…" at bounding box center [805, 561] width 306 height 495
drag, startPoint x: 662, startPoint y: 671, endPoint x: 733, endPoint y: 706, distance: 79.2
click at [733, 706] on div "ビタミンCやミネラル豊富なゴーヤと、 疲労回復に効果的なビタミンB1を含む豚肉。 ともに水溶性で失われやすい栄養素ですが、 O'MUSUで蒸せば、逃すことなく…" at bounding box center [805, 561] width 306 height 495
drag, startPoint x: 741, startPoint y: 713, endPoint x: 665, endPoint y: 679, distance: 83.3
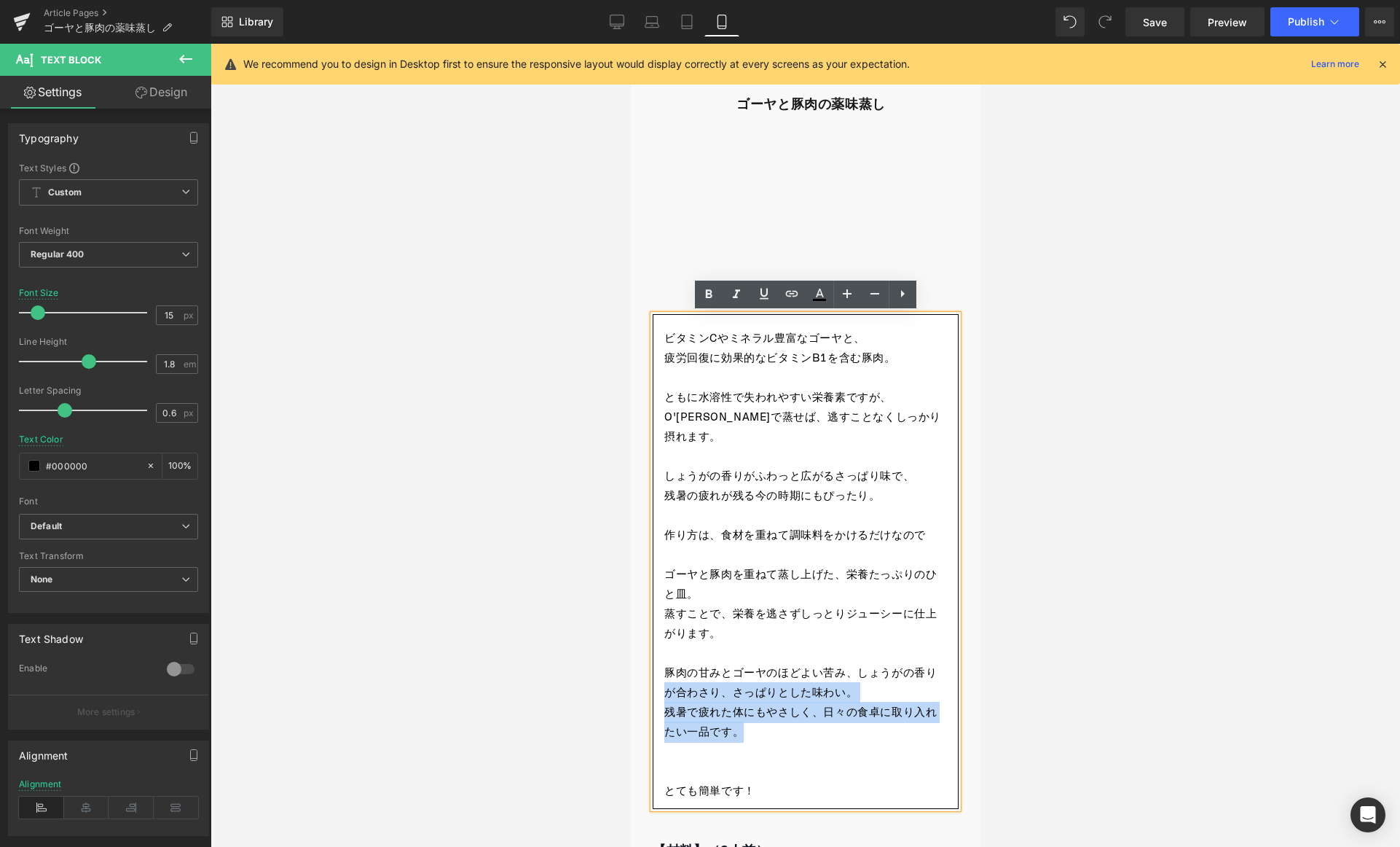
click at [665, 679] on div "ビタミンCやミネラル豊富なゴーヤと、 疲労回復に効果的なビタミンB1を含む豚肉。 ともに水溶性で失われやすい栄養素ですが、 O'MUSUで蒸せば、逃すことなく…" at bounding box center [805, 561] width 306 height 495
click at [665, 677] on p "豚肉の甘みとゴーヤのほどよい苦み、しょうがの香りが合わさり、さっぱりとした味わい。" at bounding box center [805, 682] width 283 height 39
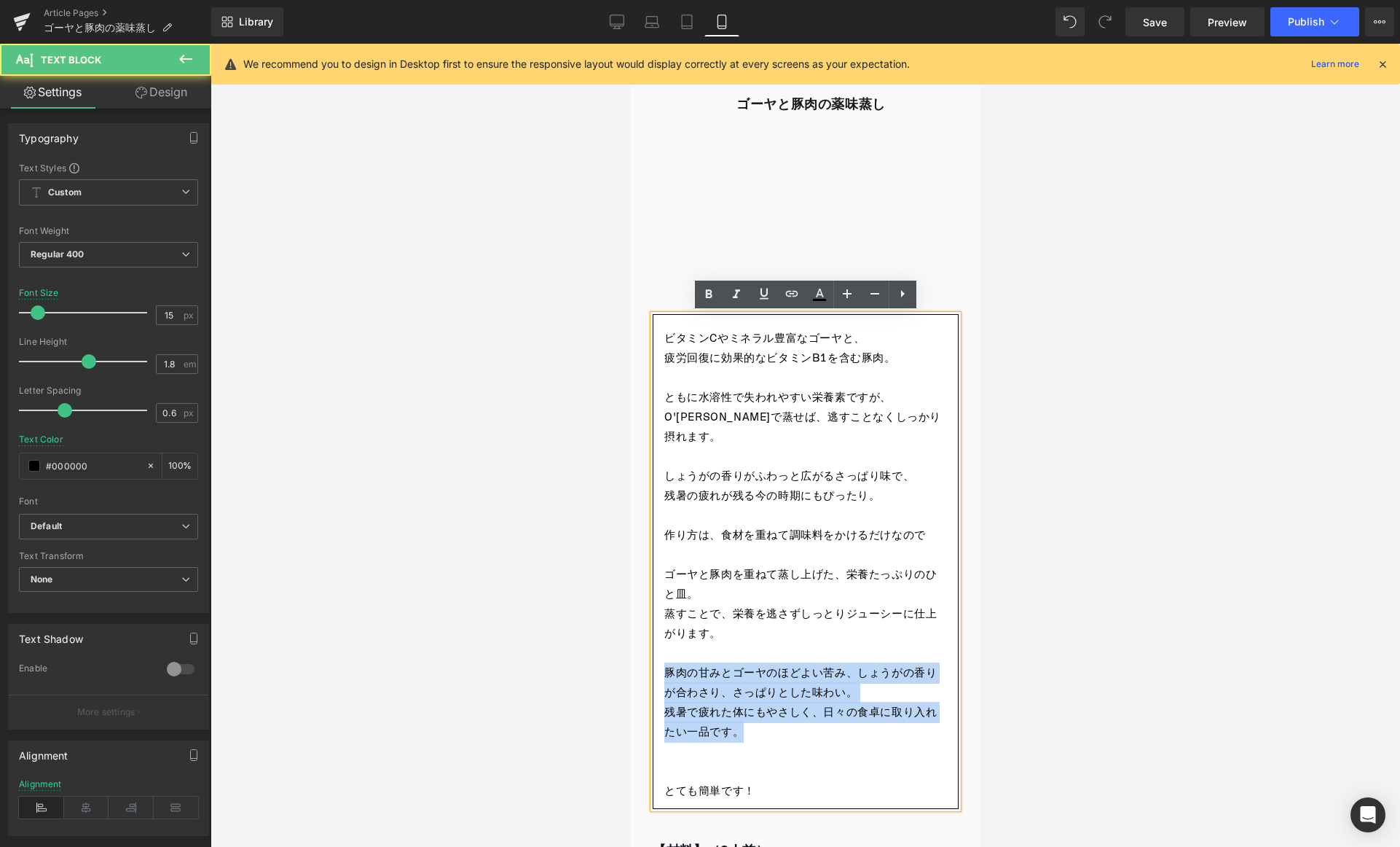
drag, startPoint x: 660, startPoint y: 649, endPoint x: 745, endPoint y: 712, distance: 105.8
click at [745, 710] on div "ビタミンCやミネラル豊富なゴーヤと、 疲労回復に効果的なビタミンB1を含む豚肉。 ともに水溶性で失われやすい栄養素ですが、 O'MUSUで蒸せば、逃すことなく…" at bounding box center [805, 561] width 306 height 495
copy div "豚肉の甘みとゴーヤのほどよい苦み、しょうがの香りが合わさり、さっぱりとした味わい。 残暑で疲れた体にもやさしく、日々の食卓に取り入れたい一品です。"
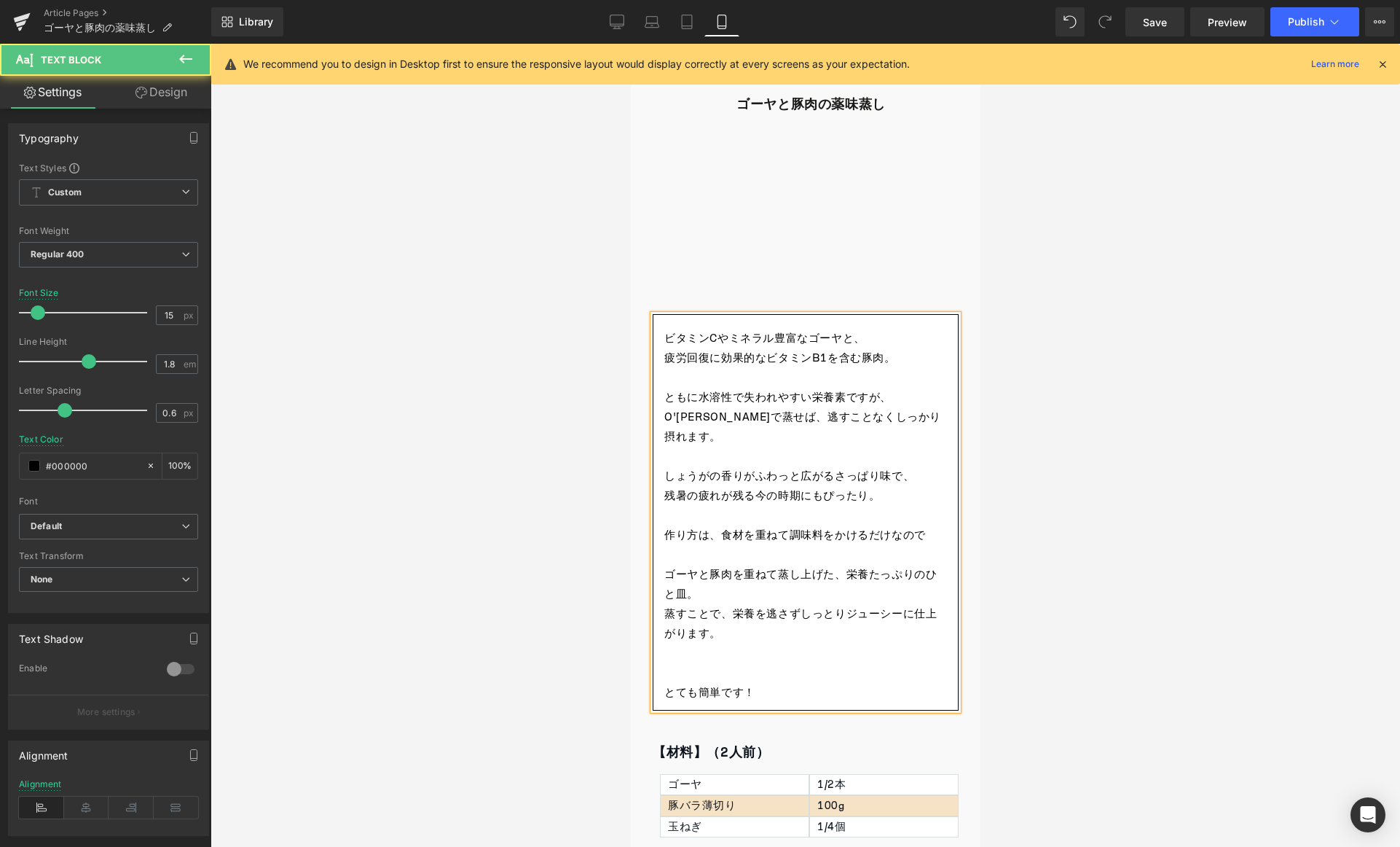
click at [764, 419] on p "O'MUSUで蒸せば、逃すことなくしっかり摂れます。" at bounding box center [805, 427] width 283 height 39
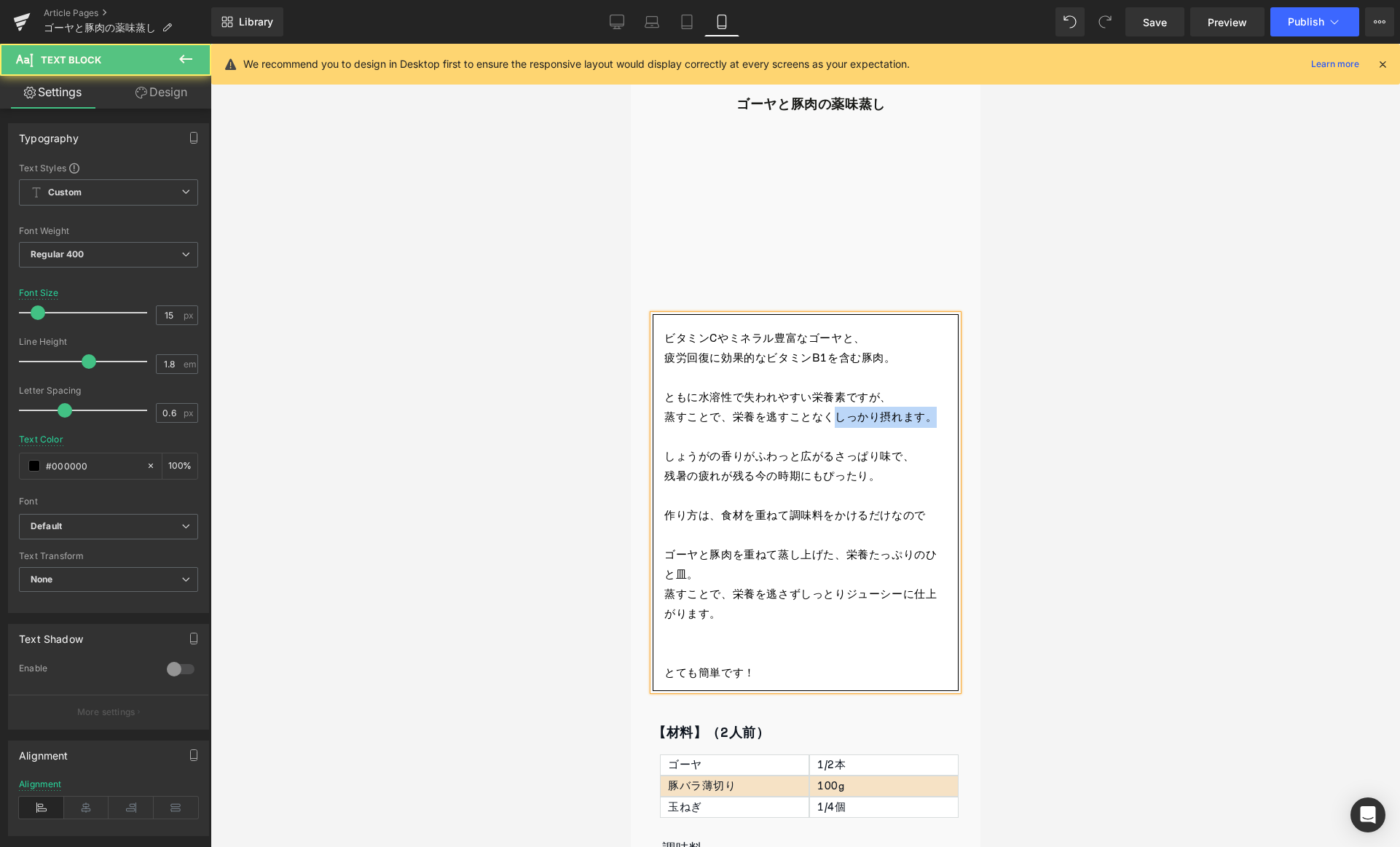
drag, startPoint x: 831, startPoint y: 420, endPoint x: 933, endPoint y: 416, distance: 102.1
click at [933, 416] on p "蒸すことで、栄養を逃すことなくしっかり摂れます。" at bounding box center [805, 417] width 283 height 20
click at [767, 416] on p "蒸すことで、栄養を逃すことなくしっとり" at bounding box center [805, 417] width 283 height 20
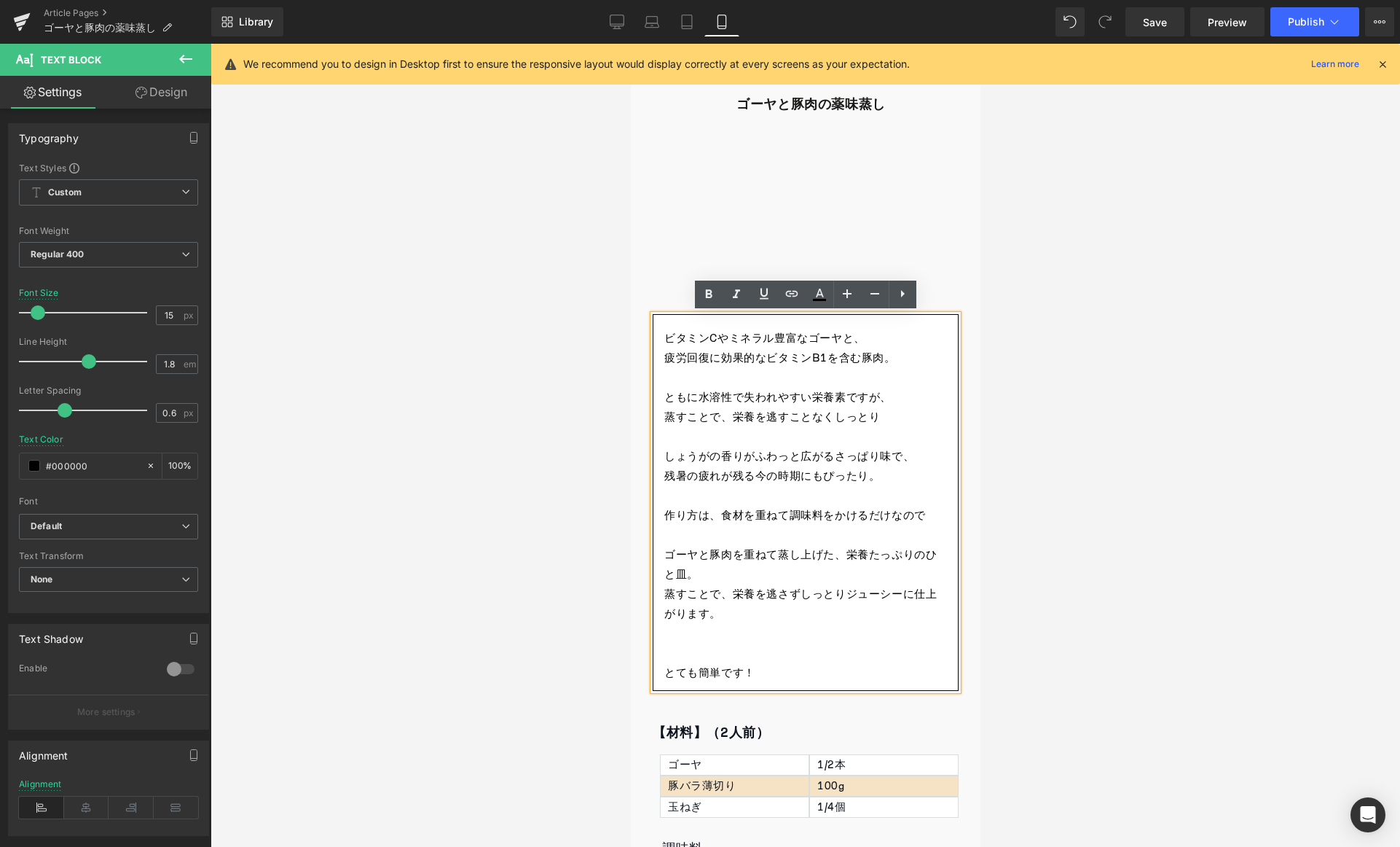
click at [891, 418] on p "蒸すことで、栄養を逃すことなくしっとり" at bounding box center [805, 417] width 283 height 20
drag, startPoint x: 891, startPoint y: 417, endPoint x: 862, endPoint y: 420, distance: 29.2
click at [862, 420] on p "蒸すことで、栄養を逃すことなくしっとり" at bounding box center [805, 417] width 283 height 20
click at [880, 419] on p "蒸すことで、栄養を逃すことなくしっとり" at bounding box center [805, 417] width 283 height 20
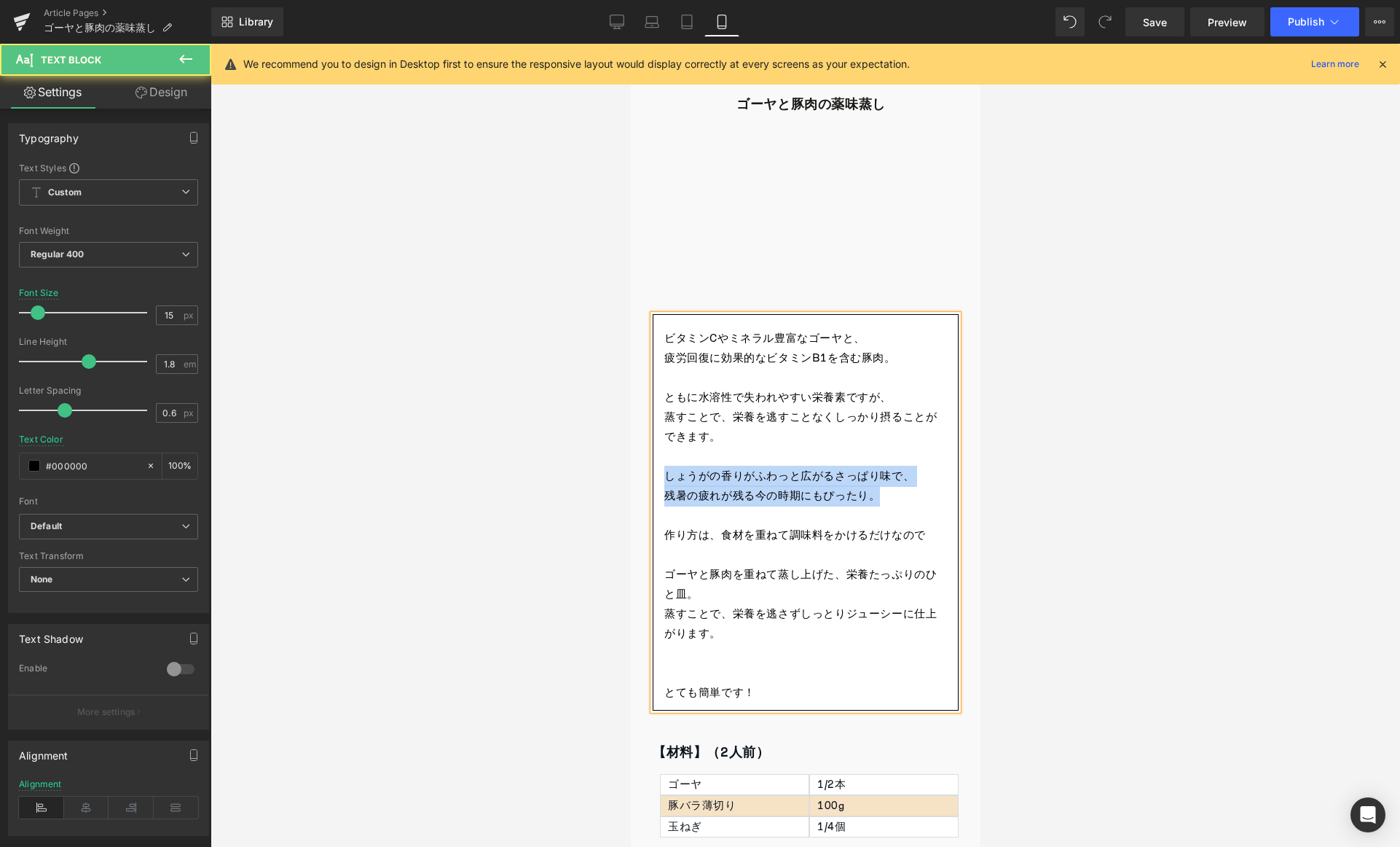
drag, startPoint x: 666, startPoint y: 479, endPoint x: 901, endPoint y: 494, distance: 235.5
click at [901, 494] on div "ビタミンCやミネラル豊富なゴーヤと、 疲労回復に効果的なビタミンB1を含む豚肉。 ともに水溶性で失われやすい栄養素ですが、 蒸すことで、栄養を逃すことなくしっ…" at bounding box center [805, 513] width 306 height 397
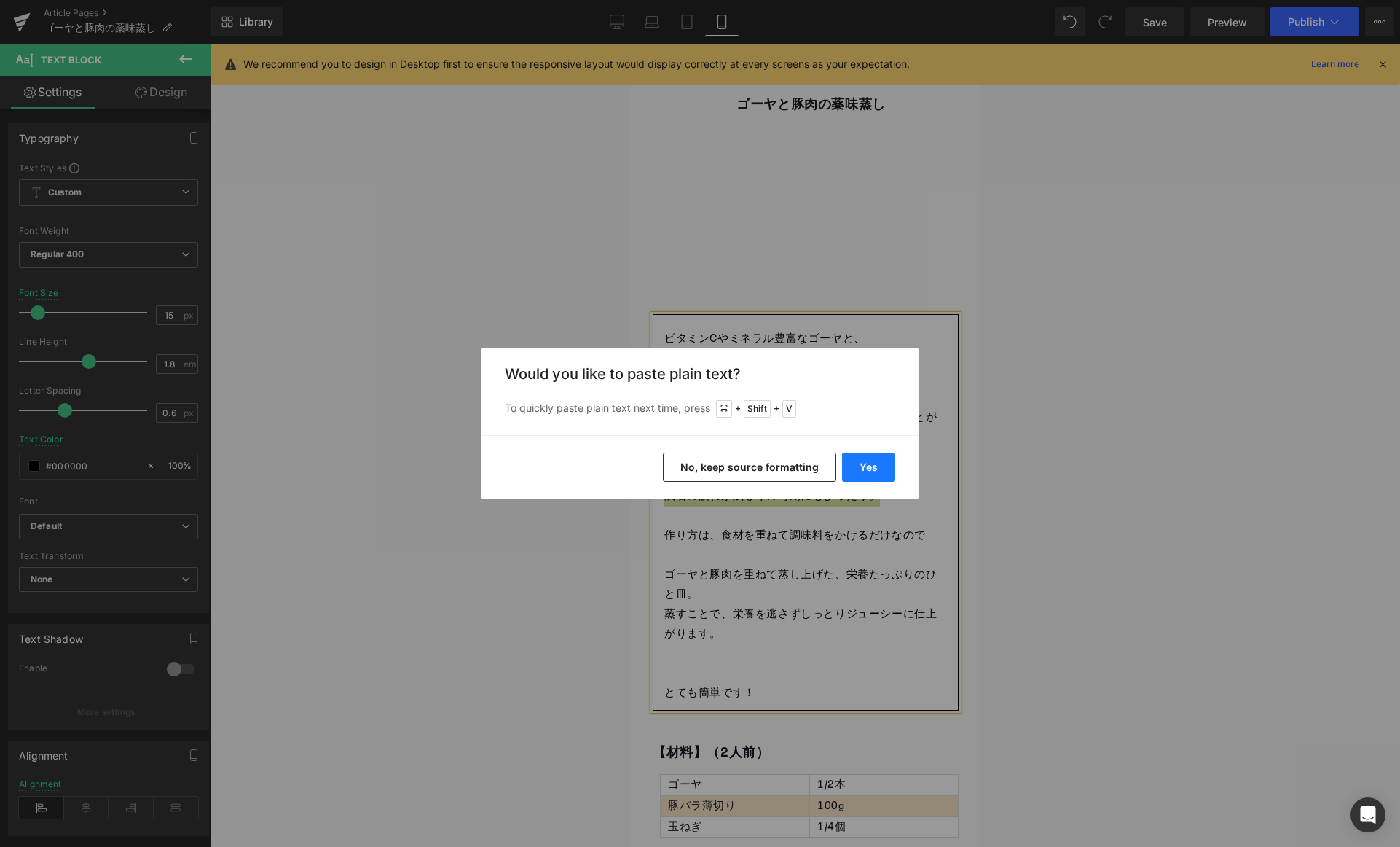
click at [887, 473] on button "Yes" at bounding box center [868, 467] width 53 height 29
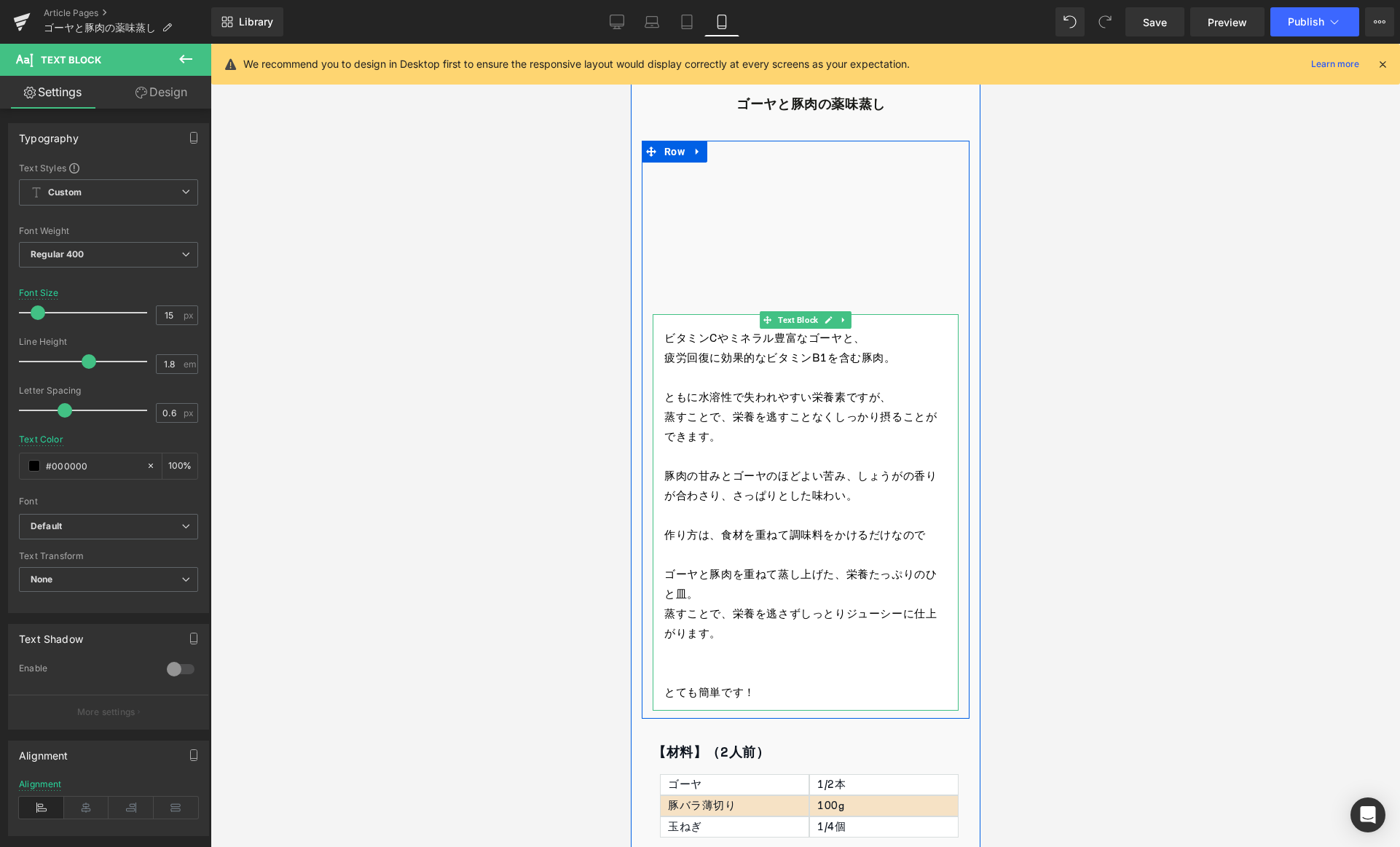
click at [867, 494] on p "豚肉の甘みとゴーヤのほどよい苦み、しょうがの香りが合わさり、さっぱりとした味わい。" at bounding box center [805, 486] width 283 height 39
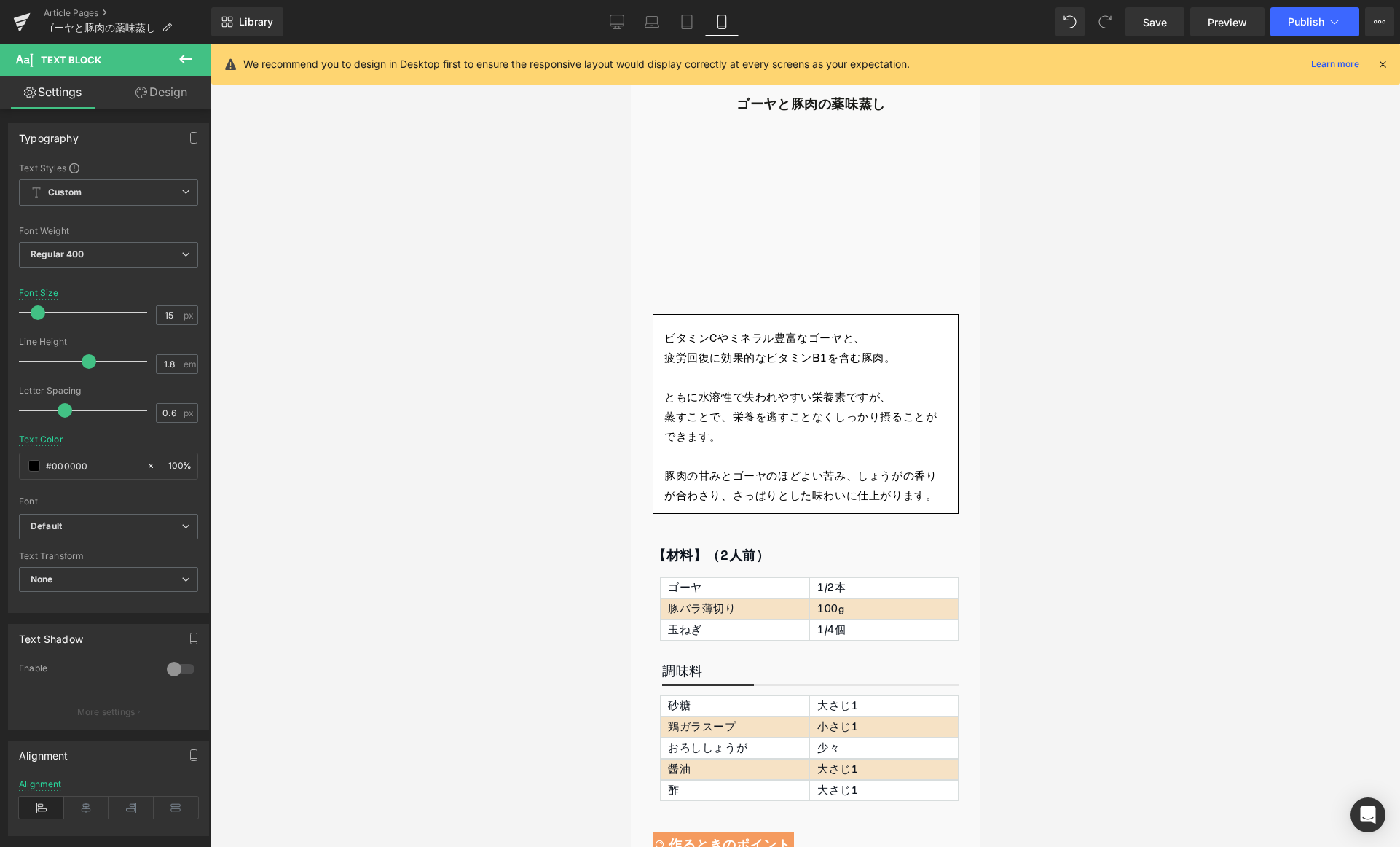
click at [1119, 405] on div at bounding box center [805, 445] width 1189 height 803
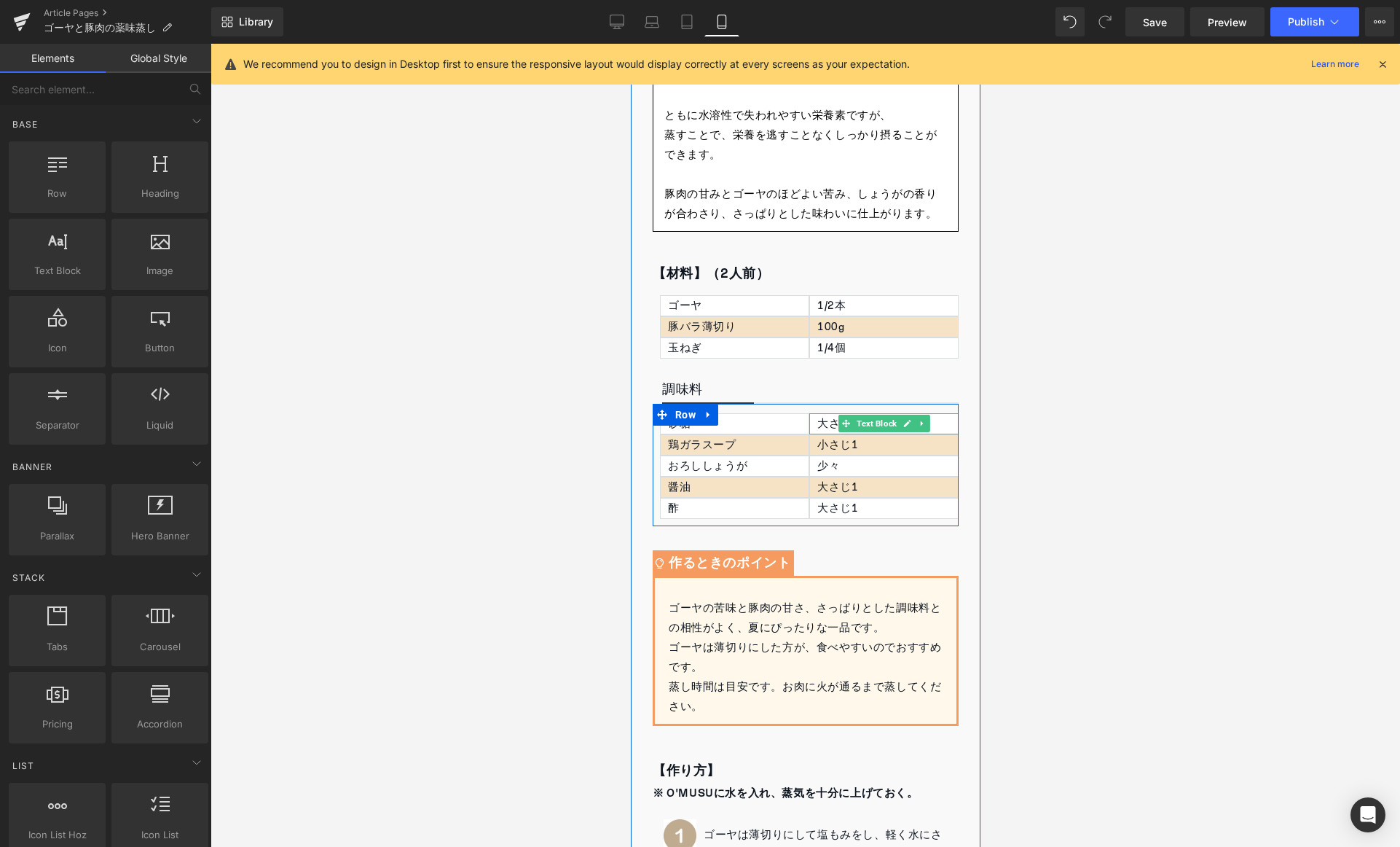
scroll to position [410, 0]
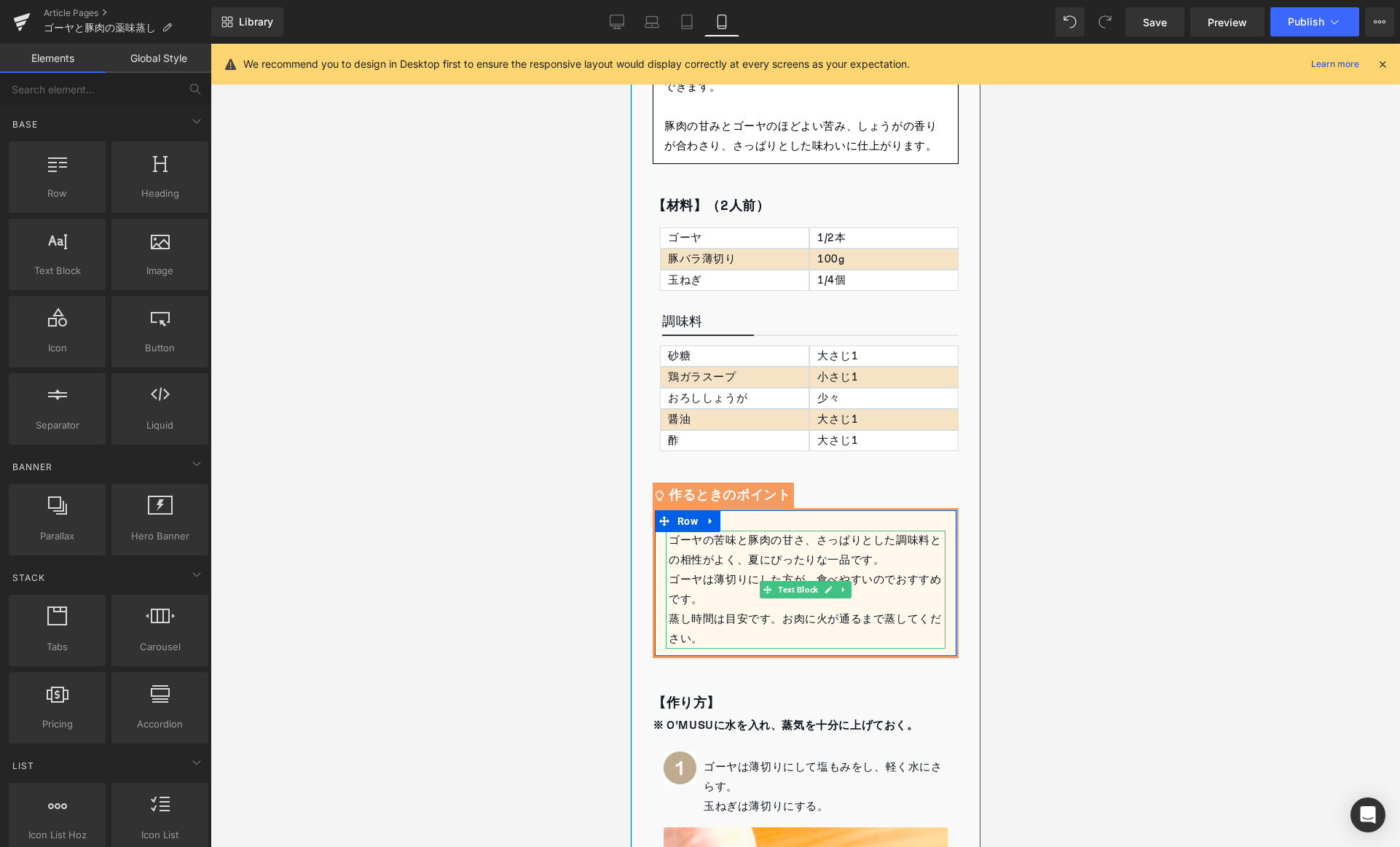
click at [692, 544] on div "ゴーヤの苦味と豚肉の甘さ、さっぱりとした調味料との相性がよく、夏にぴったりな一品です。 ゴーヤは薄切りにした方が、食べやすいのでおすすめです。 蒸し時間は目安…" at bounding box center [806, 590] width 280 height 118
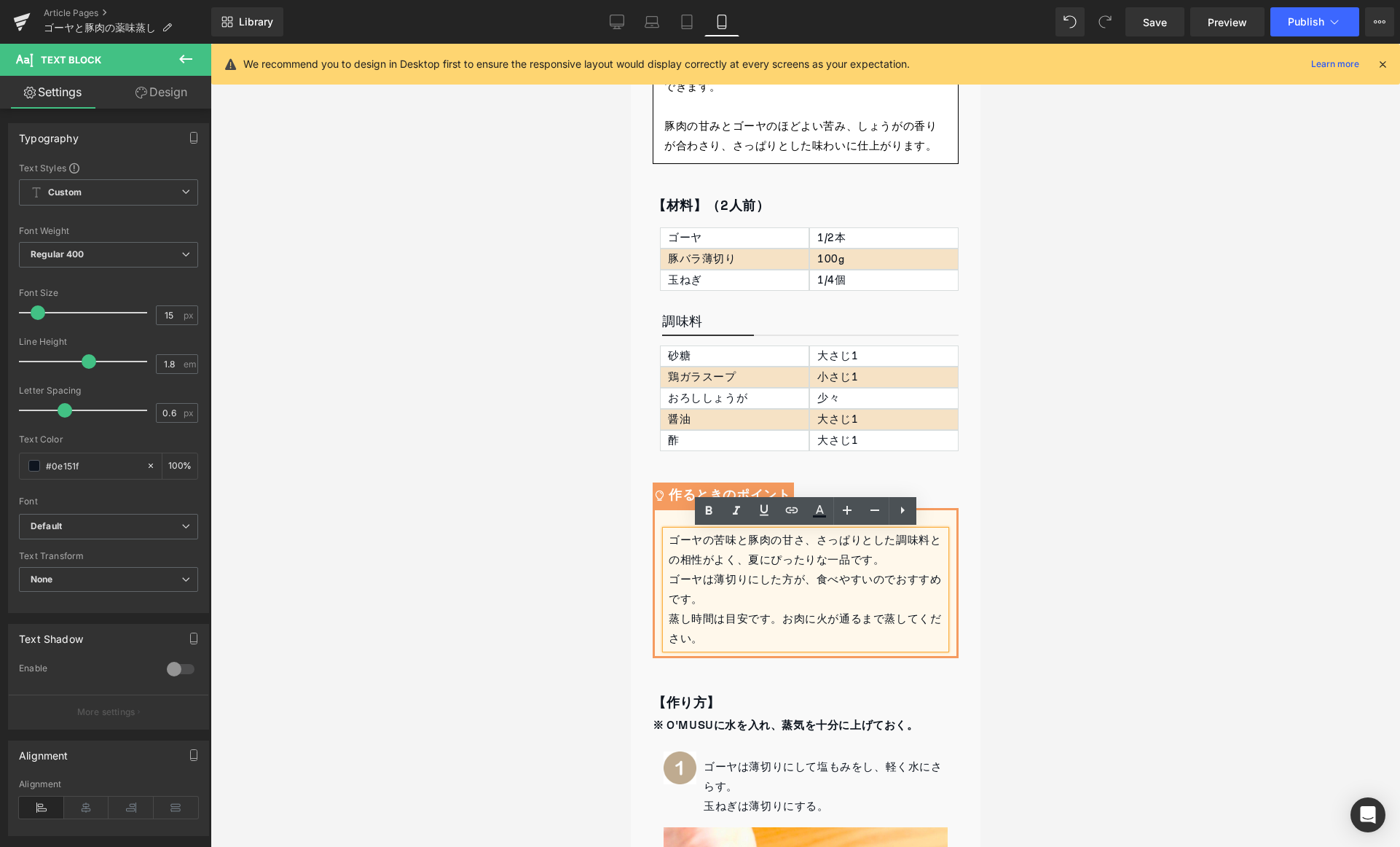
click at [676, 540] on div "ゴーヤの苦味と豚肉の甘さ、さっぱりとした調味料との相性がよく、夏にぴったりな一品です。 ゴーヤは薄切りにした方が、食べやすいのでおすすめです。 蒸し時間は目安…" at bounding box center [806, 590] width 280 height 118
drag, startPoint x: 882, startPoint y: 561, endPoint x: 657, endPoint y: 541, distance: 225.9
click at [657, 541] on div "ゴーヤの苦味と豚肉の甘さ、さっぱりとした調味料との相性がよく、夏にぴったりな一品です。 ゴーヤは薄切りにした方が、食べやすいのでおすすめです。 蒸し時間は目安…" at bounding box center [805, 590] width 302 height 118
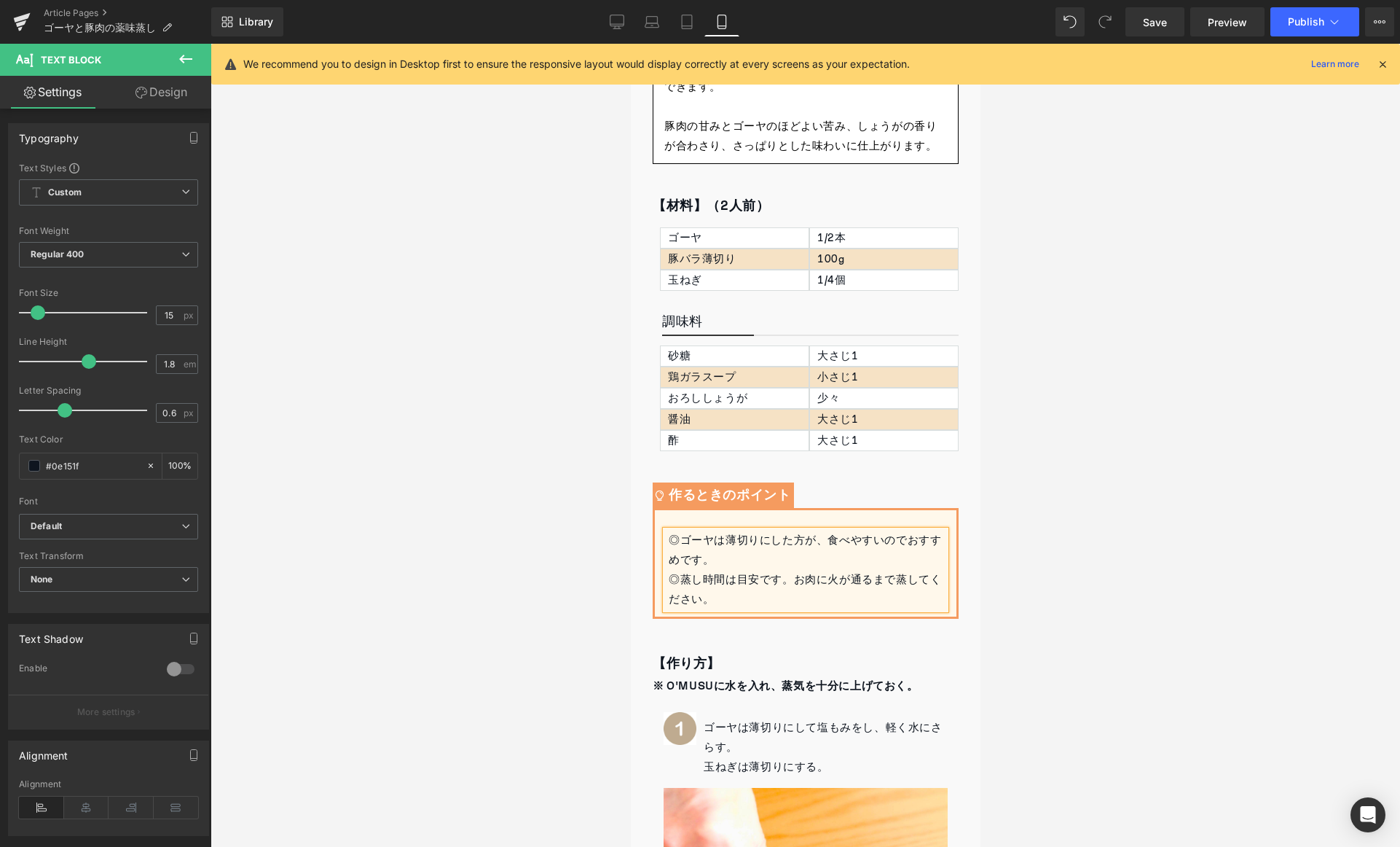
click at [1095, 435] on div at bounding box center [805, 445] width 1189 height 803
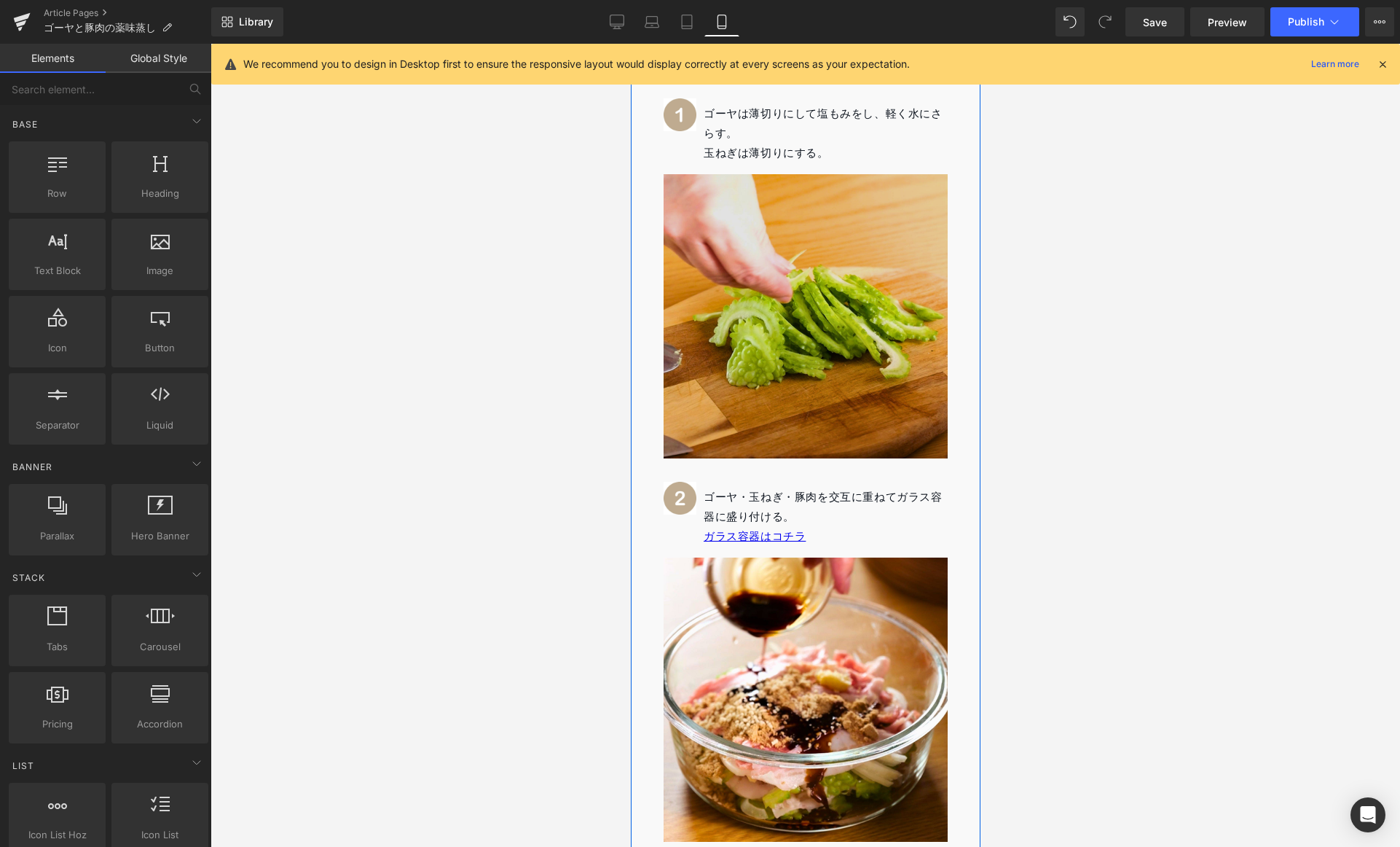
scroll to position [1290, 0]
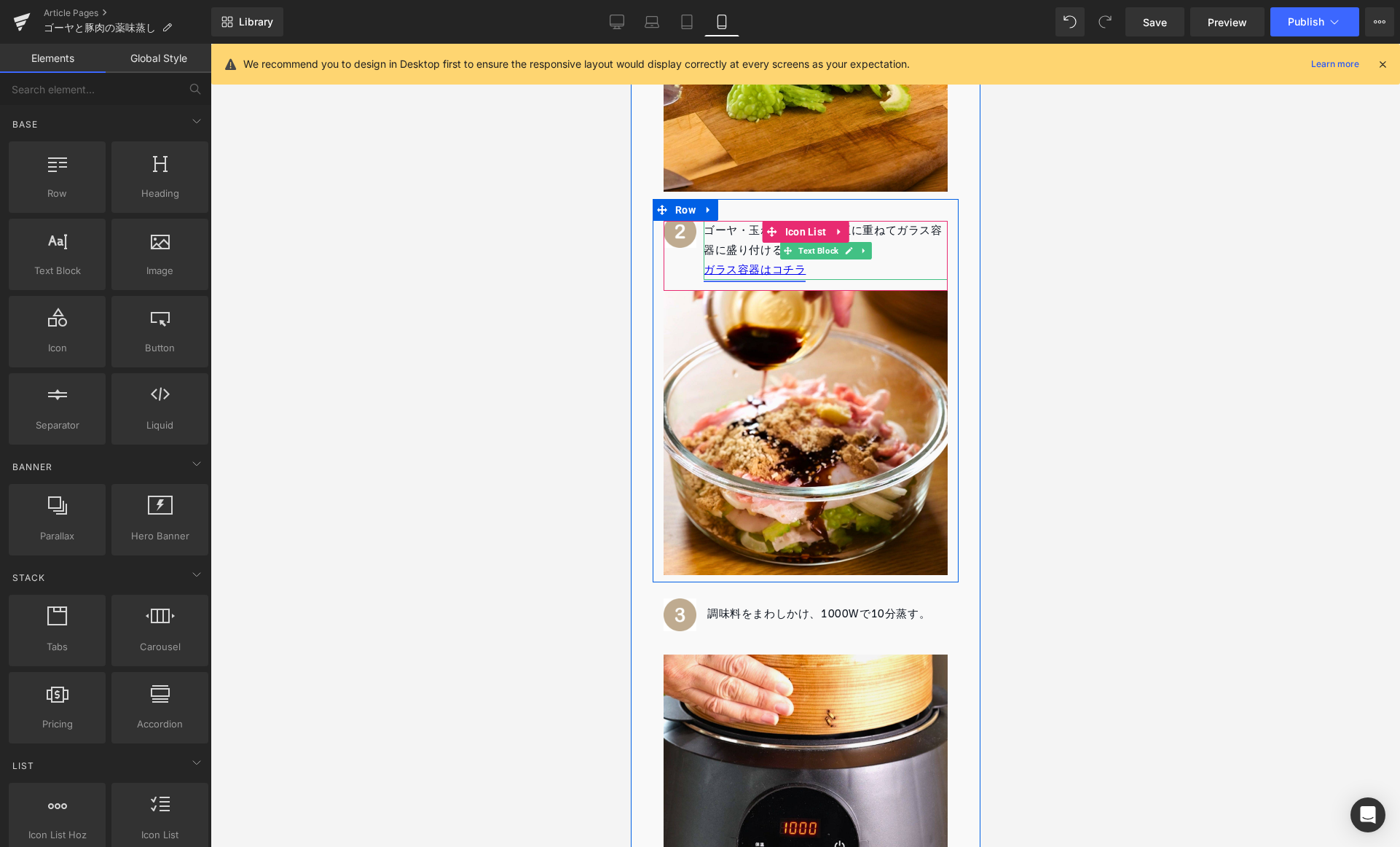
click at [781, 266] on link "ガラス容器はコチラ⁡" at bounding box center [754, 270] width 102 height 21
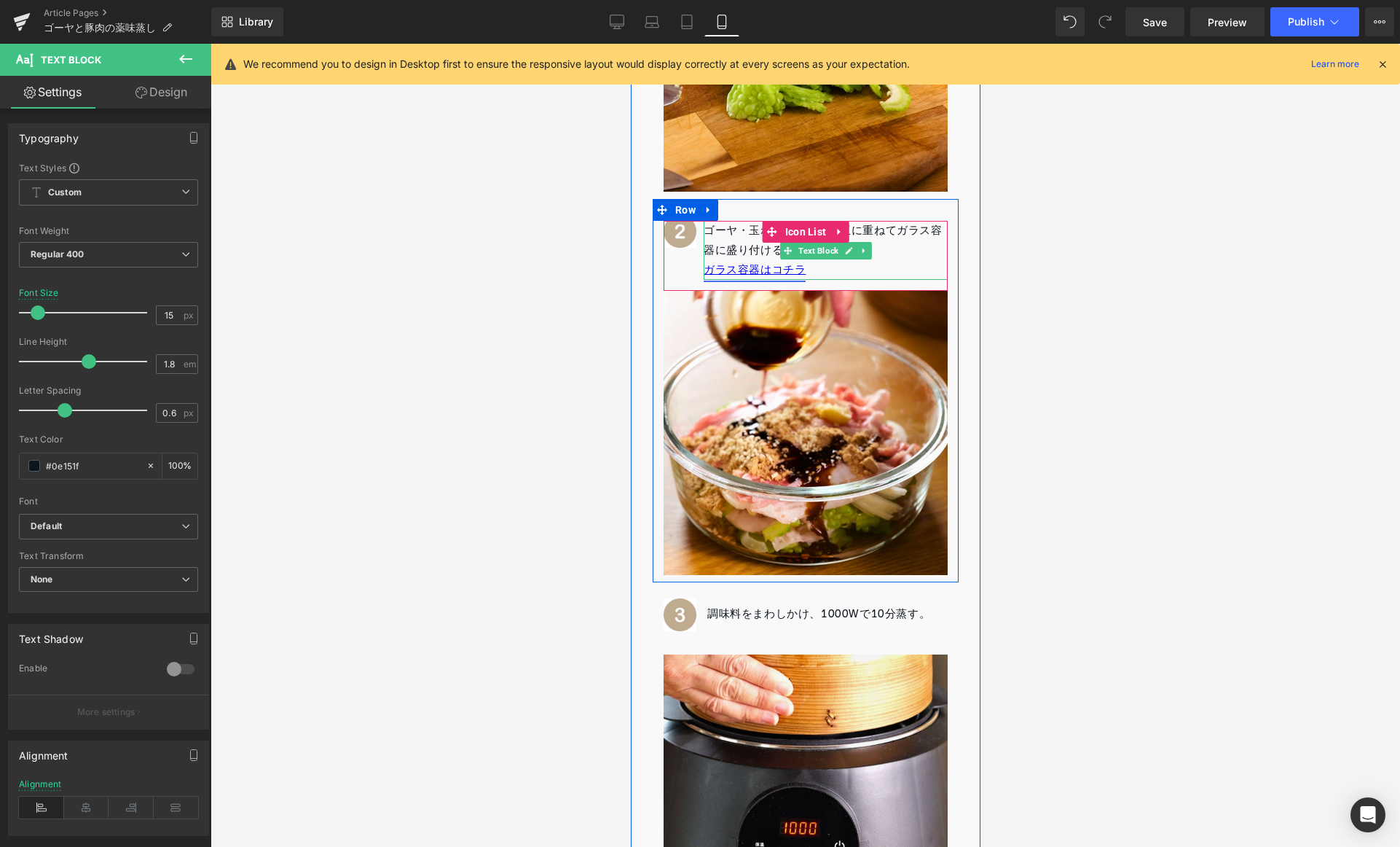
click at [783, 271] on link "ガラス容器はコチラ⁡" at bounding box center [754, 270] width 102 height 21
click at [782, 271] on link "ガラス容器はコチラ⁡" at bounding box center [754, 270] width 102 height 21
drag, startPoint x: 800, startPoint y: 266, endPoint x: 811, endPoint y: 266, distance: 11.0
click at [801, 266] on link "ガラス容器はコチラ⁡" at bounding box center [754, 270] width 102 height 21
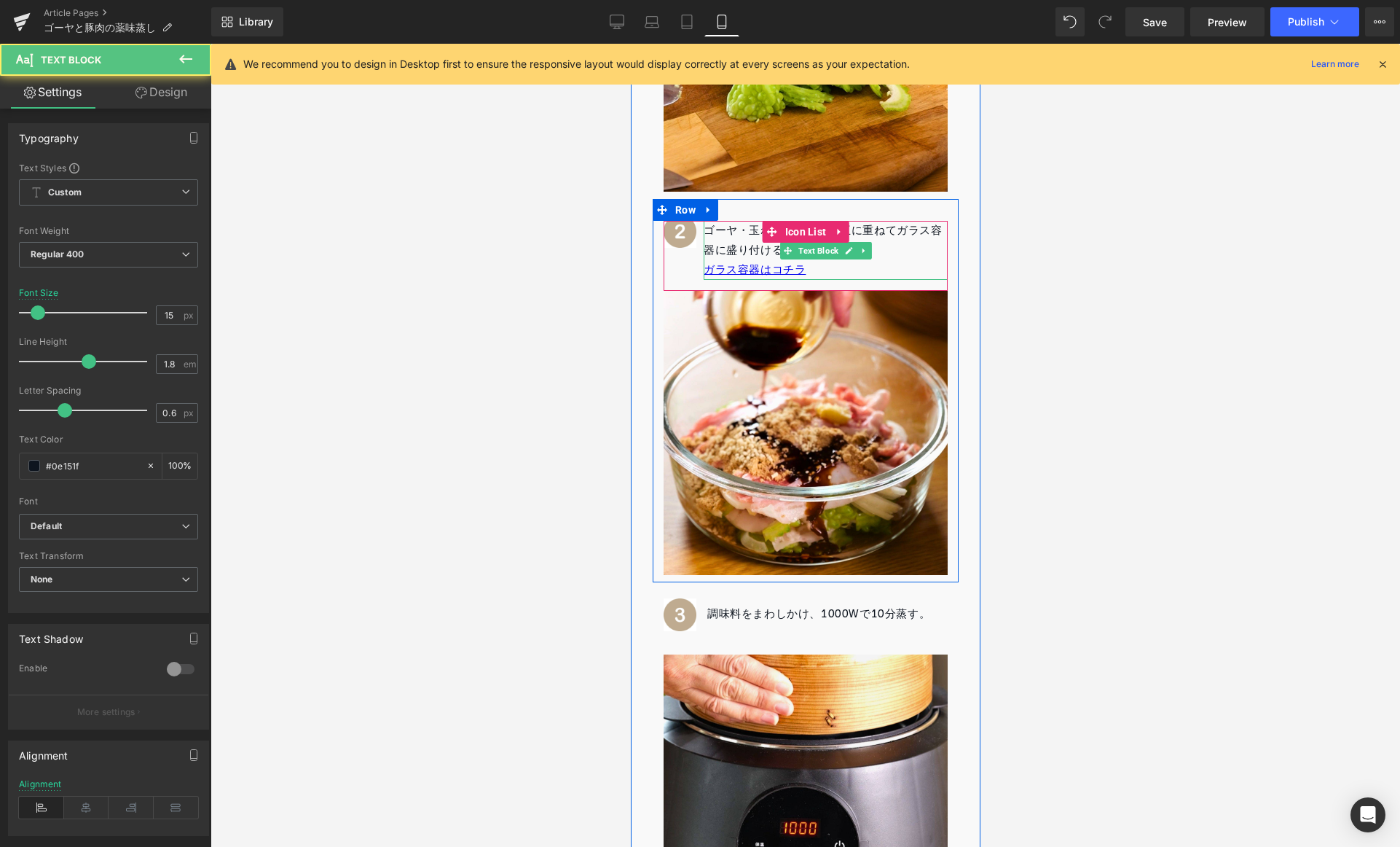
click at [838, 270] on p "ガラス容器はコチラ⁡" at bounding box center [825, 270] width 244 height 20
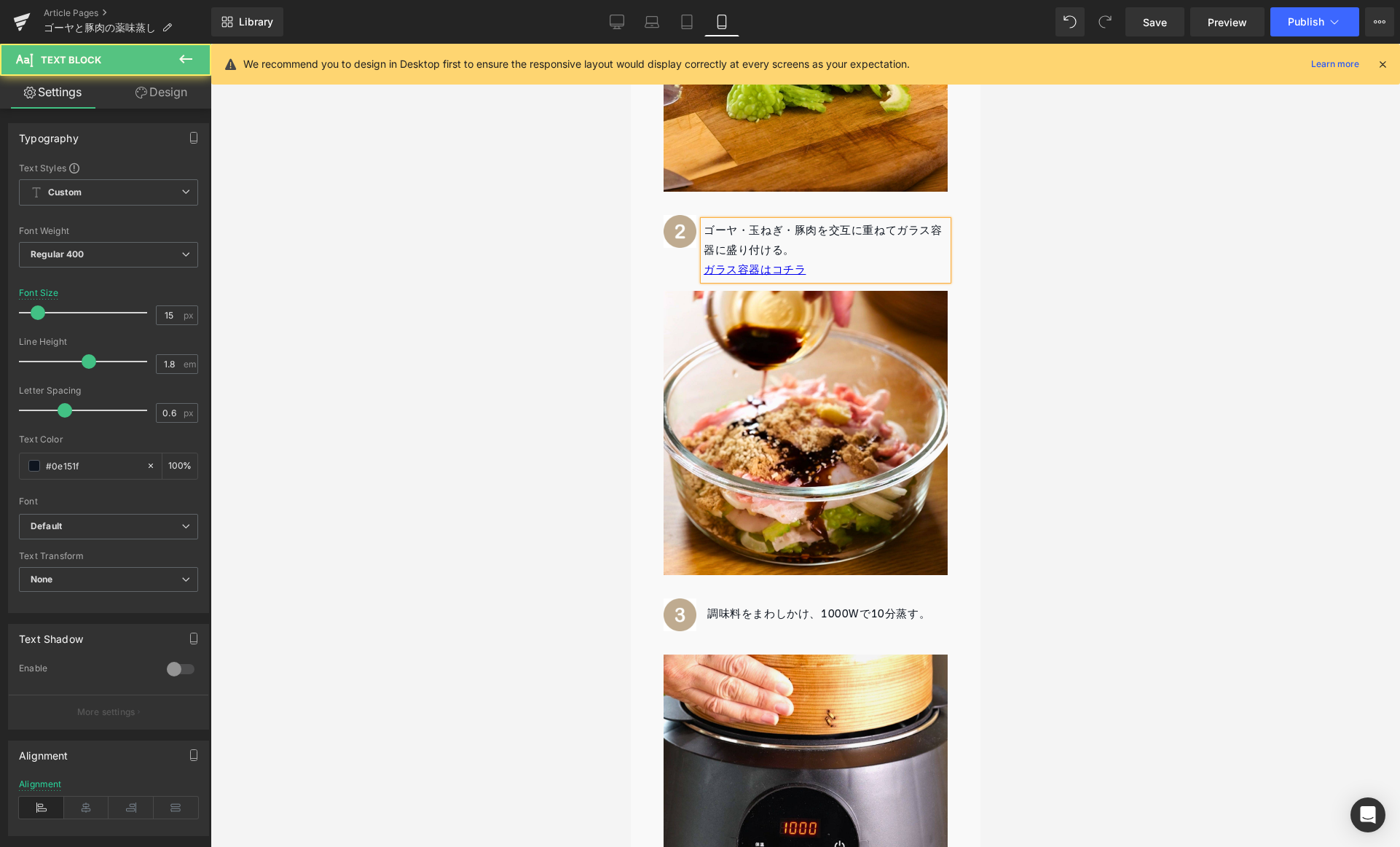
click at [838, 270] on p "ガラス容器はコチラ⁡" at bounding box center [825, 270] width 244 height 20
drag, startPoint x: 813, startPoint y: 269, endPoint x: 701, endPoint y: 270, distance: 112.0
click at [703, 270] on div "ゴーヤ・玉ねぎ・豚肉を交互に重ねてガラス容器に盛り付ける。 ガラス容器はコチラ⁡" at bounding box center [825, 251] width 244 height 59
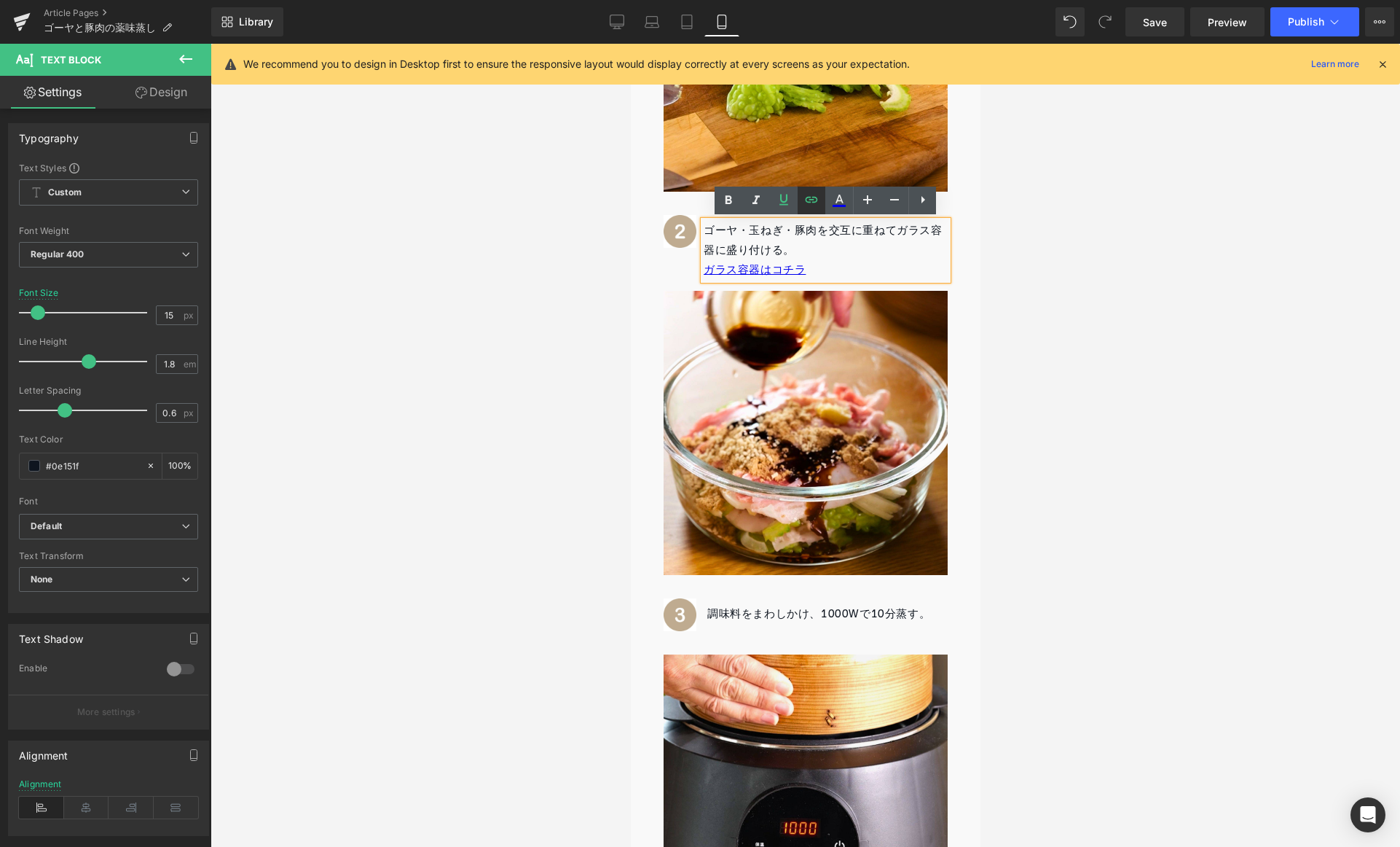
click at [804, 208] on icon at bounding box center [812, 199] width 17 height 17
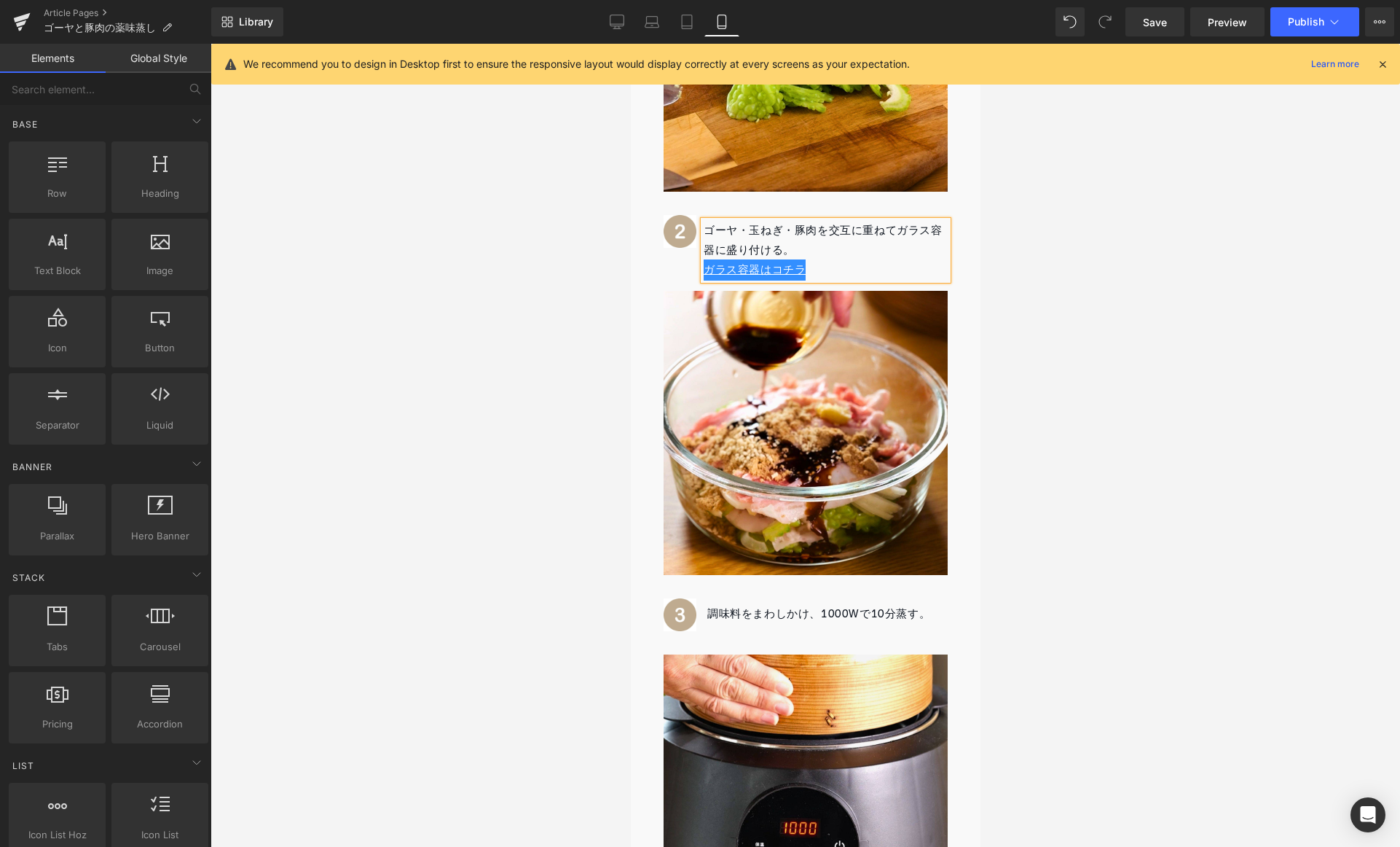
click at [1003, 235] on div at bounding box center [805, 445] width 1189 height 803
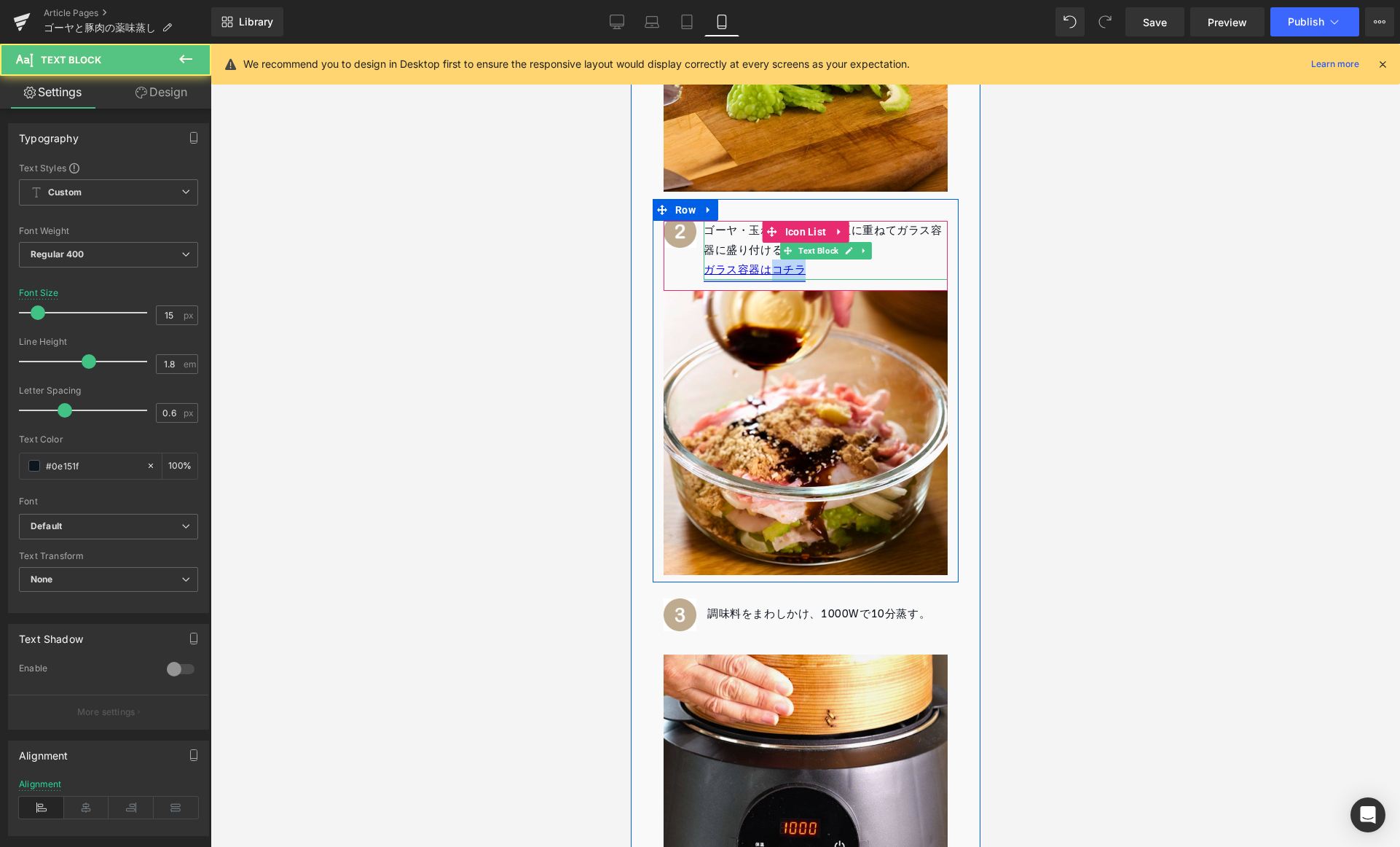
drag, startPoint x: 853, startPoint y: 269, endPoint x: 768, endPoint y: 268, distance: 85.0
click at [768, 268] on p "ガラス容器はコチラ⁡" at bounding box center [825, 270] width 244 height 20
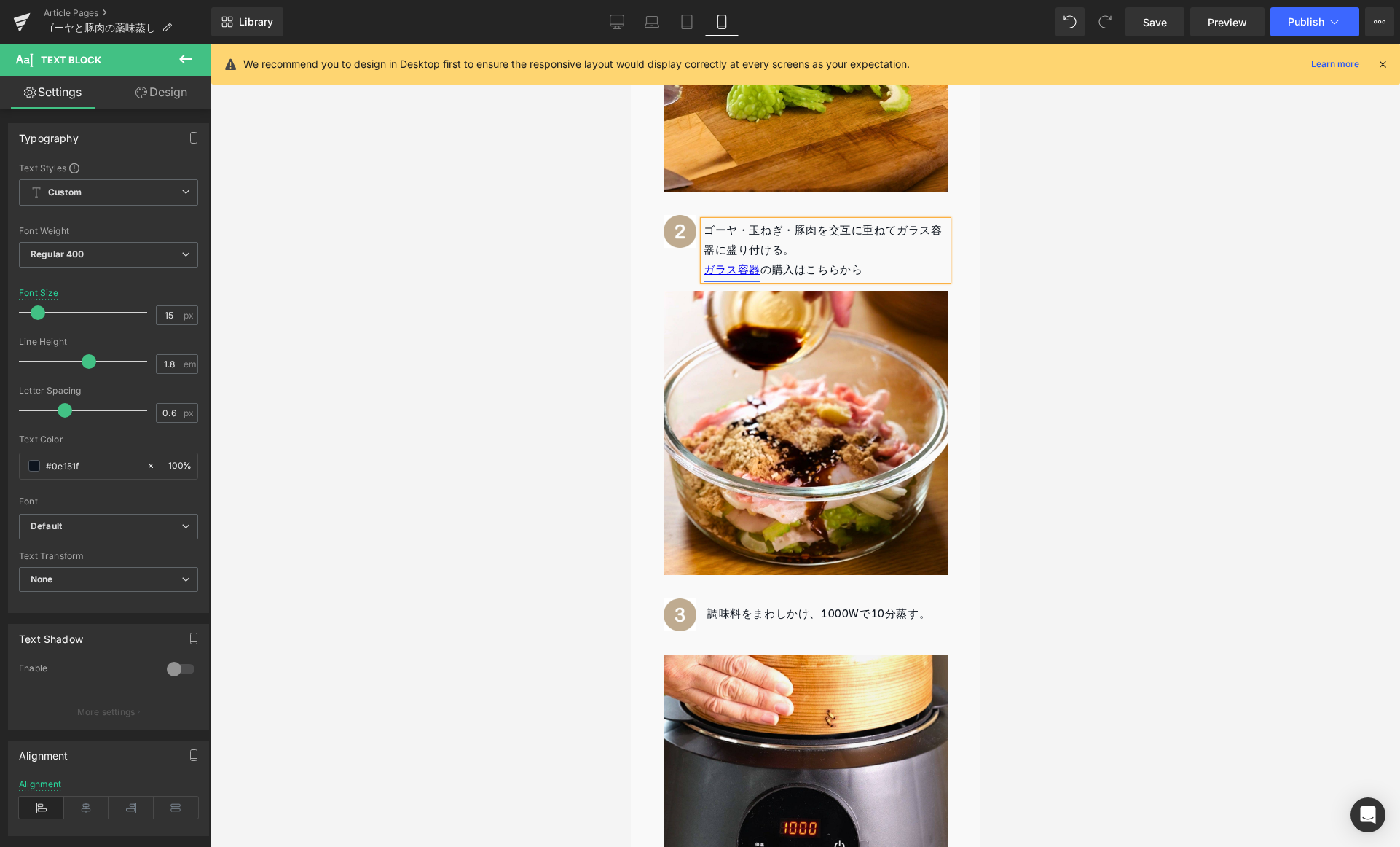
click at [753, 264] on link "ガラス容器" at bounding box center [731, 270] width 57 height 21
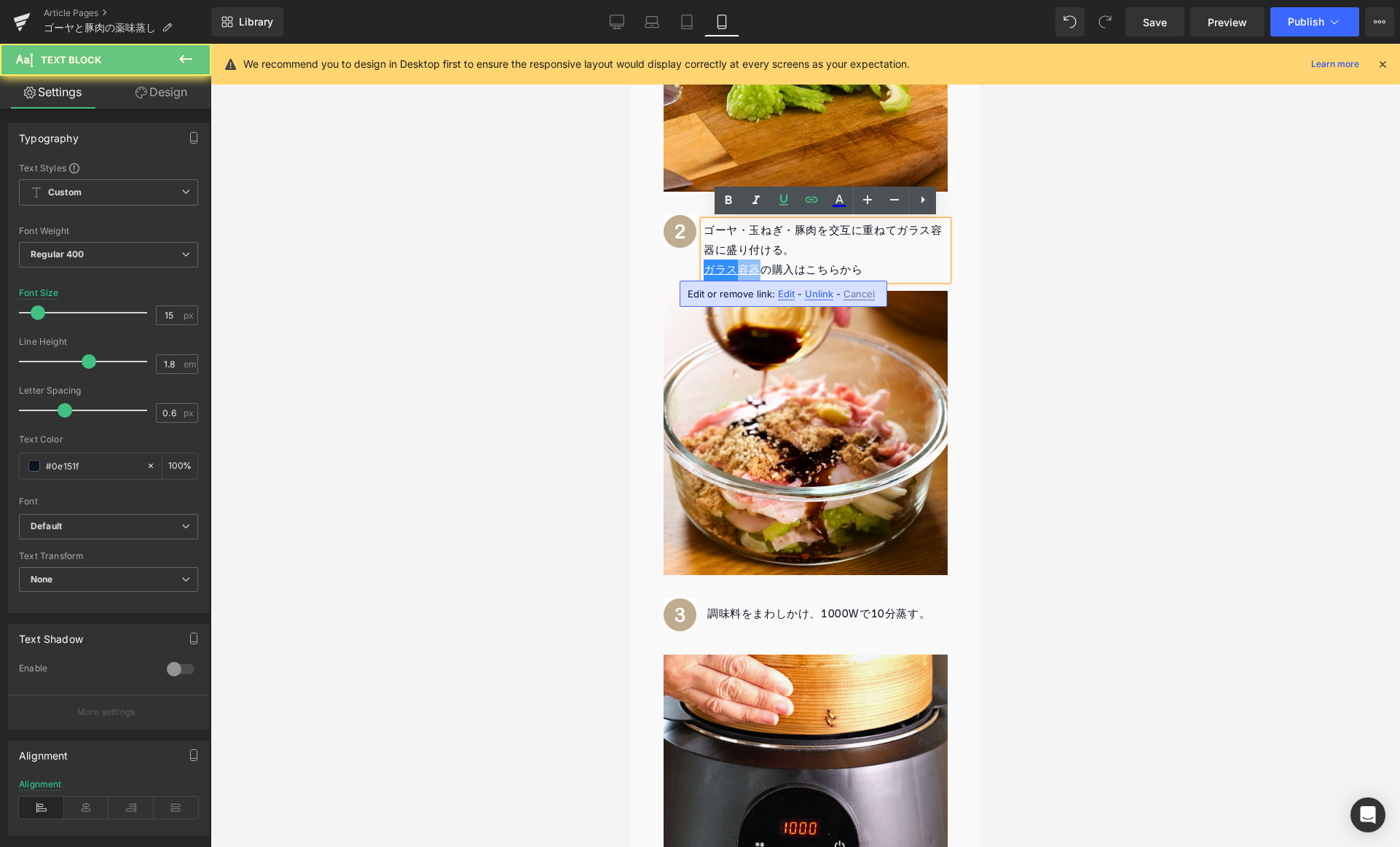
click at [753, 264] on link "ガラス容器" at bounding box center [731, 270] width 57 height 21
click at [806, 199] on icon at bounding box center [812, 199] width 12 height 6
type input "/products/musu-bowl"
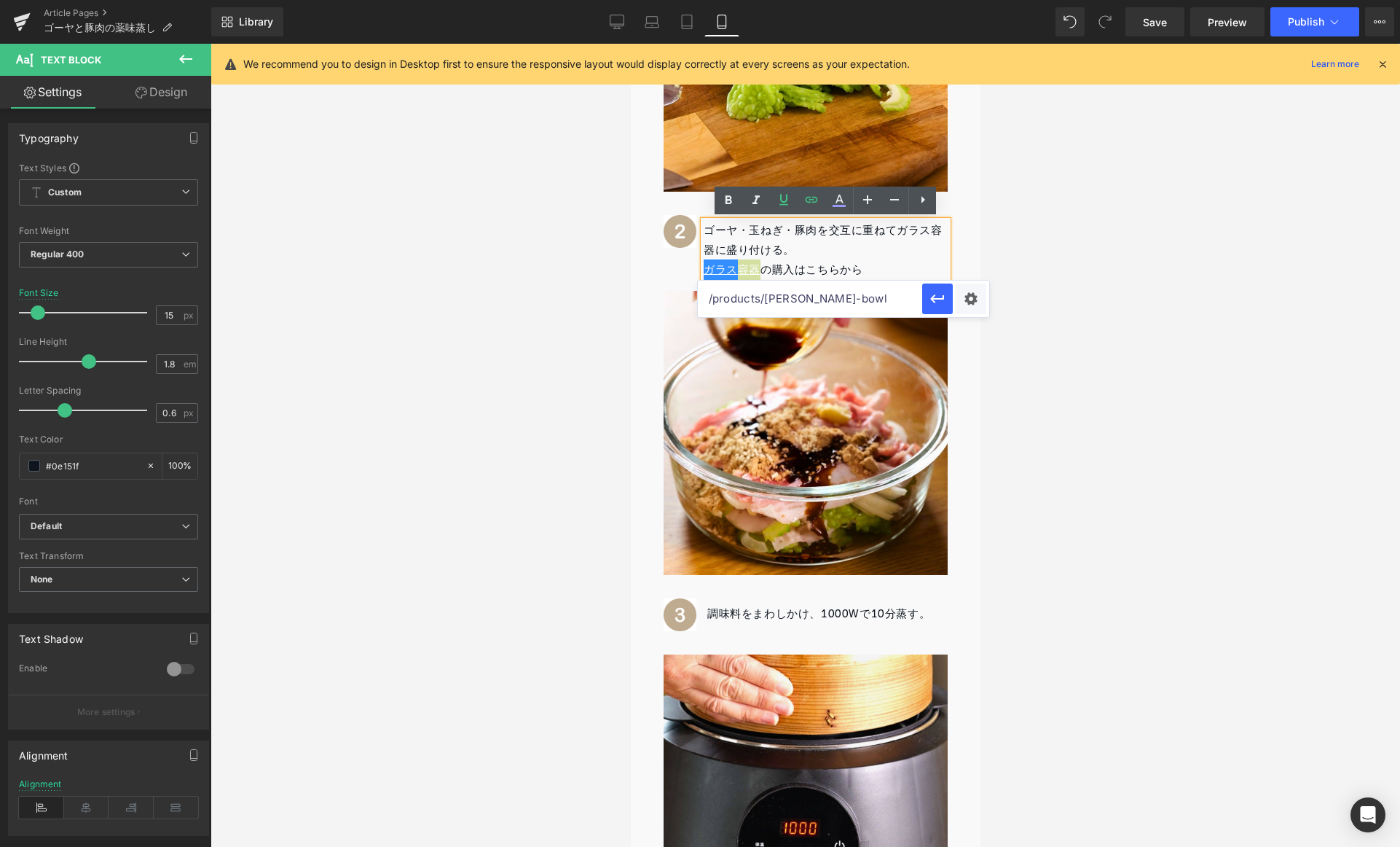
drag, startPoint x: 1490, startPoint y: 346, endPoint x: 693, endPoint y: 287, distance: 799.2
click at [776, 270] on span "ガラス容器 の購入はこちらから" at bounding box center [782, 270] width 159 height 21
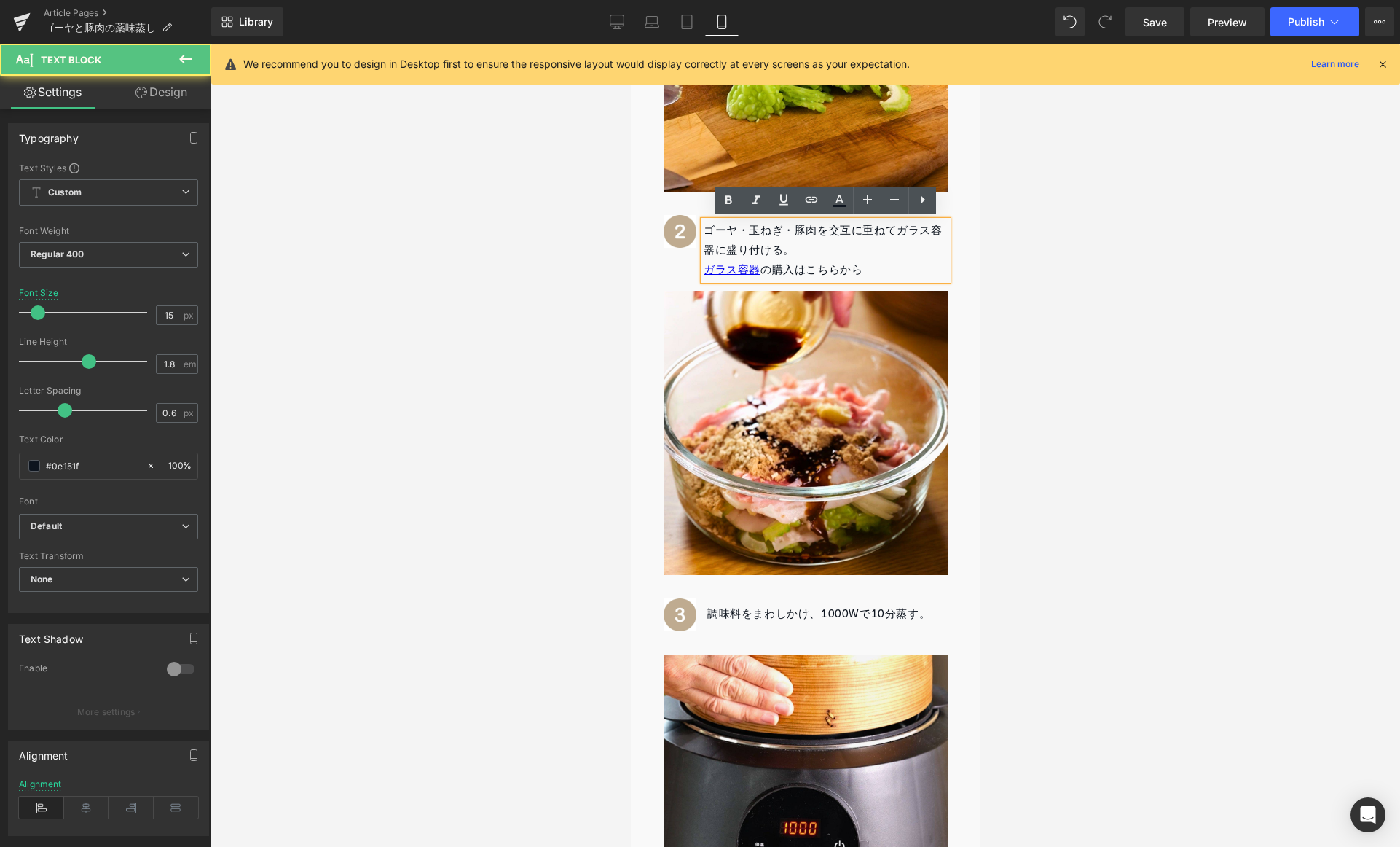
click at [776, 271] on span "ガラス容器 の購入はこちらから" at bounding box center [782, 270] width 159 height 21
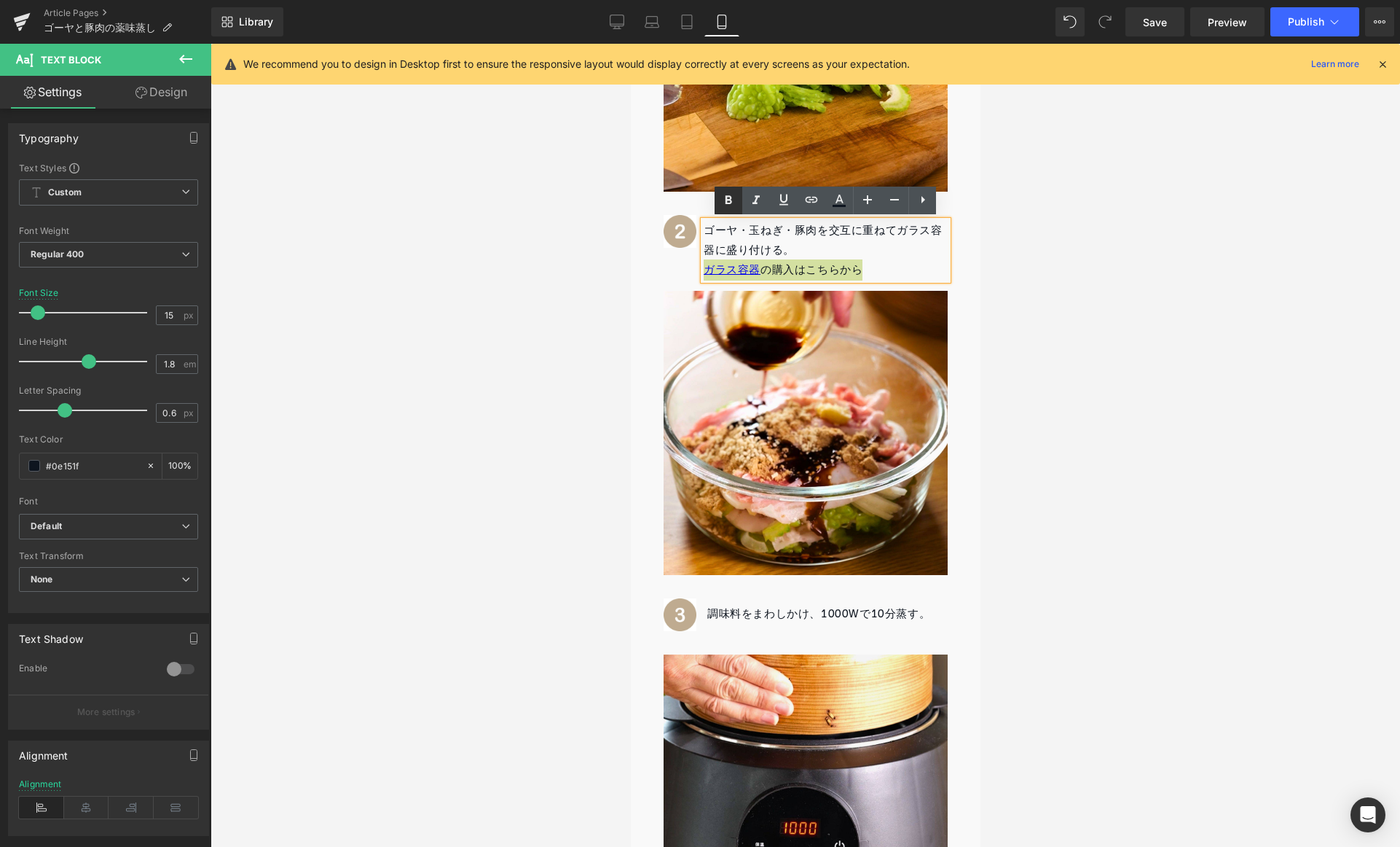
click at [735, 205] on icon at bounding box center [728, 200] width 17 height 17
click at [816, 204] on icon at bounding box center [812, 199] width 17 height 17
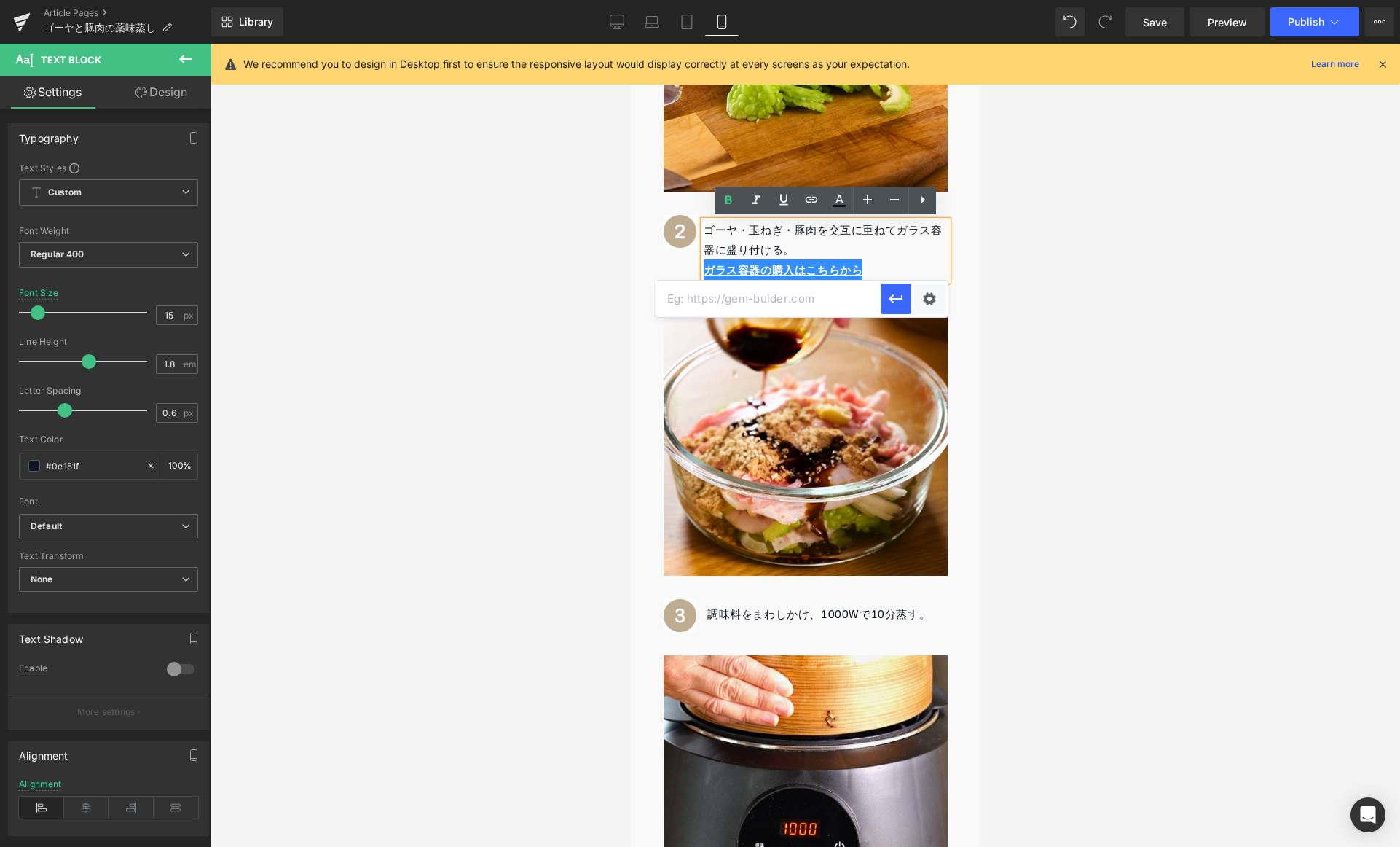
click at [794, 306] on input "text" at bounding box center [768, 299] width 224 height 37
paste input "/products/musu-bowl"
type input "/products/musu-bowl"
drag, startPoint x: 889, startPoint y: 299, endPoint x: 259, endPoint y: 257, distance: 631.4
click at [889, 299] on icon "button" at bounding box center [896, 299] width 14 height 9
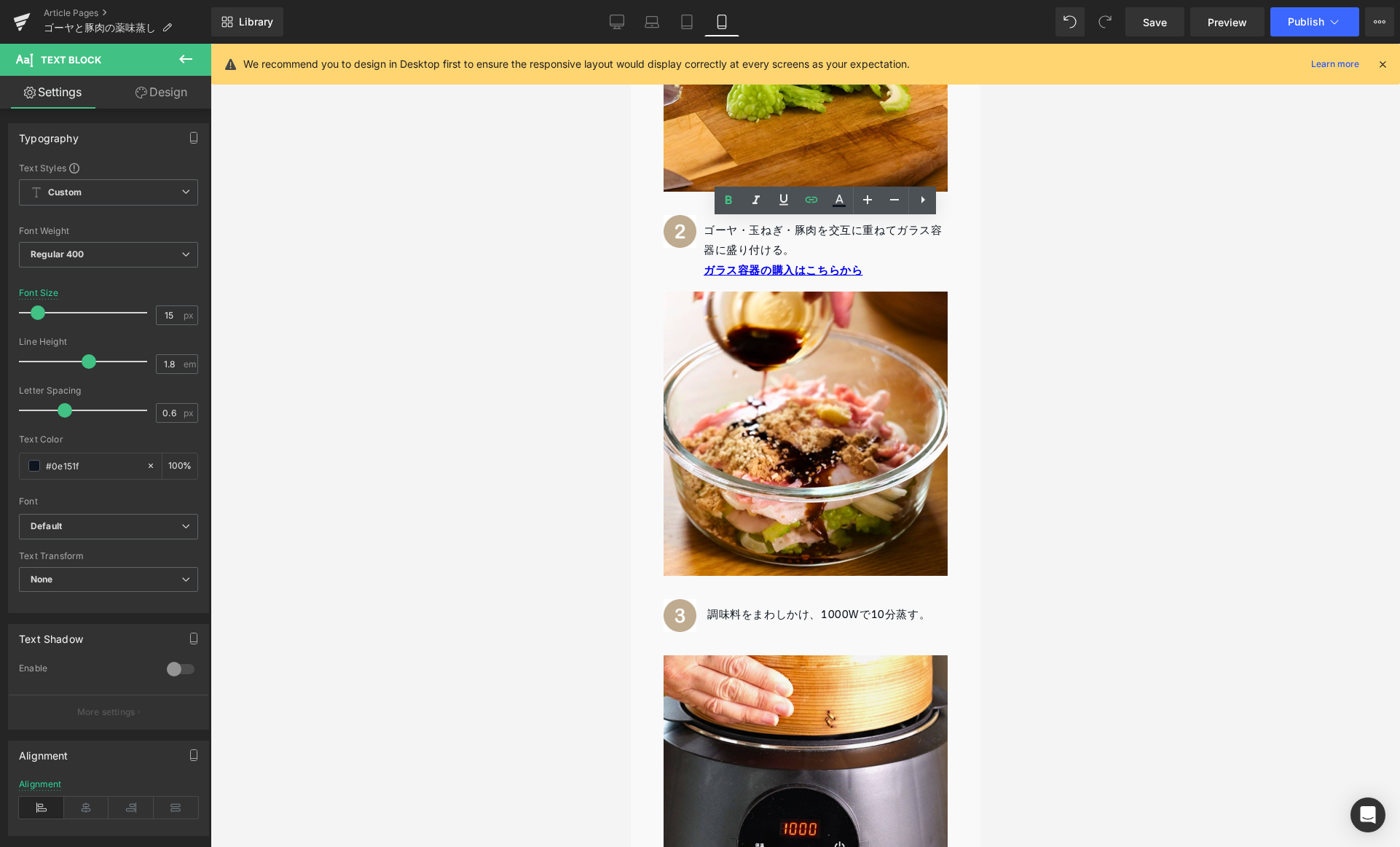
click at [1077, 288] on div at bounding box center [805, 445] width 1189 height 803
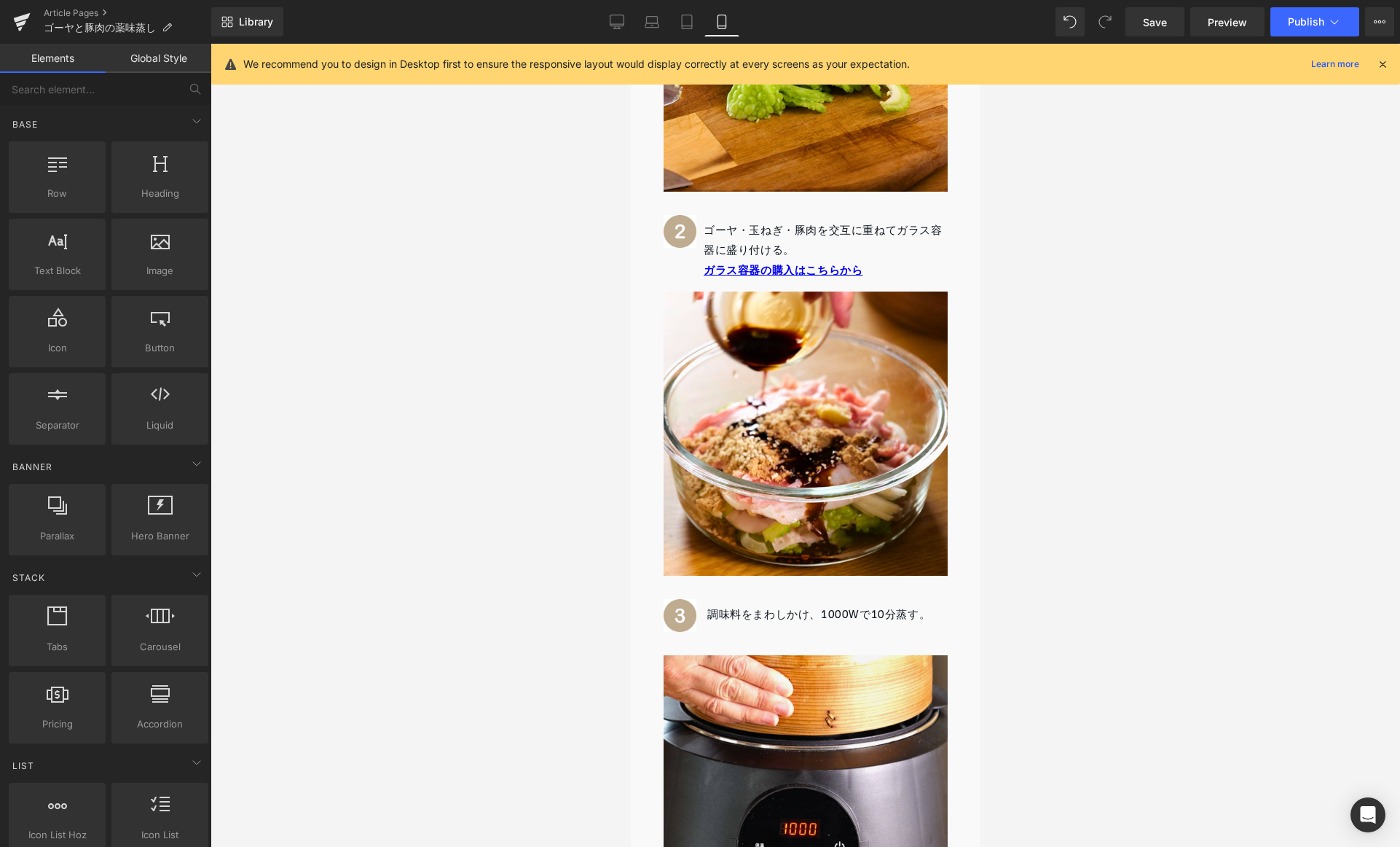
click at [1054, 293] on div at bounding box center [805, 445] width 1189 height 803
click at [901, 269] on p "ガラス容器 の購入はこちらから" at bounding box center [825, 270] width 244 height 20
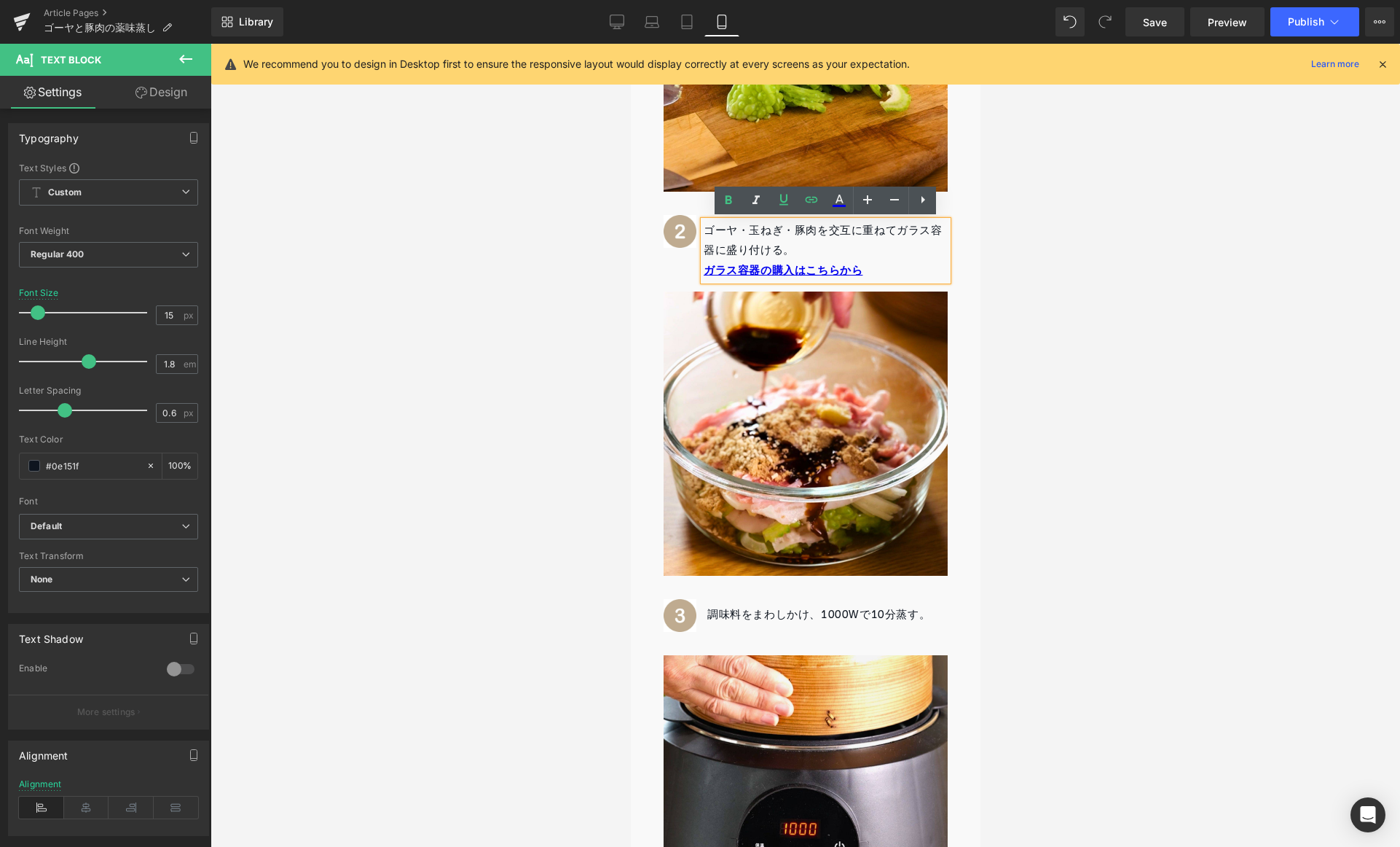
click at [1091, 275] on div at bounding box center [805, 445] width 1189 height 803
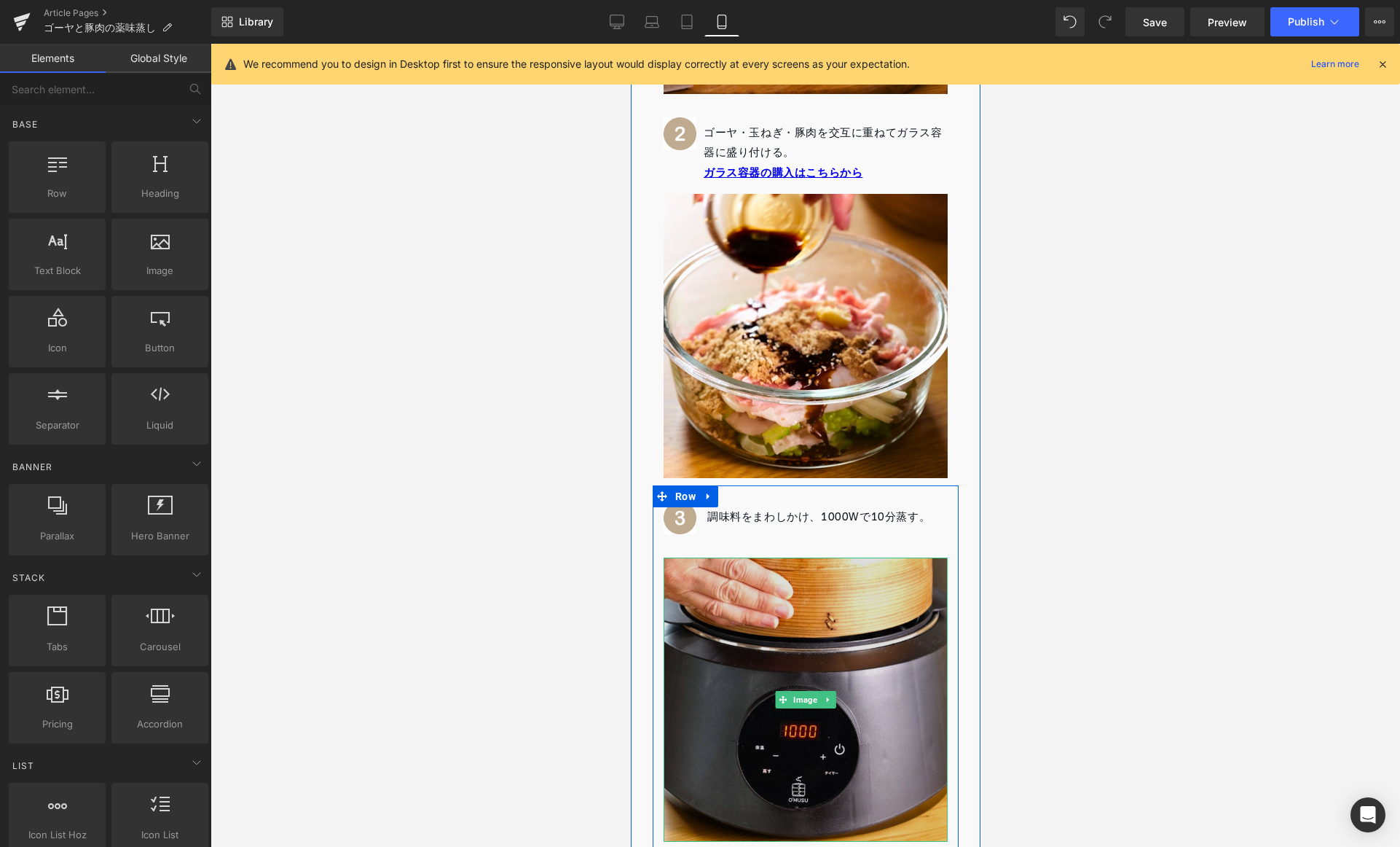
scroll to position [1336, 0]
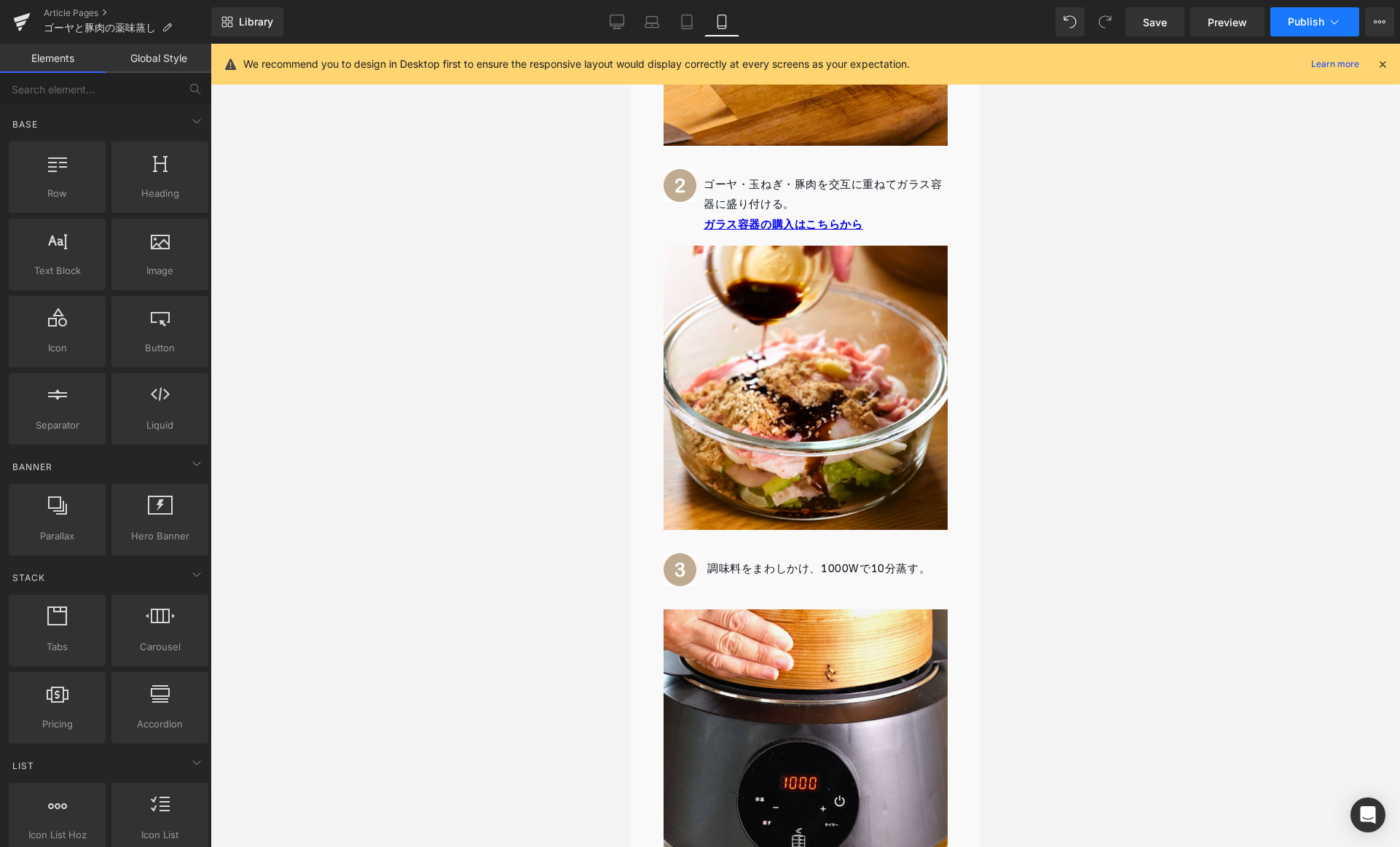
click at [1302, 11] on button "Publish" at bounding box center [1315, 21] width 89 height 29
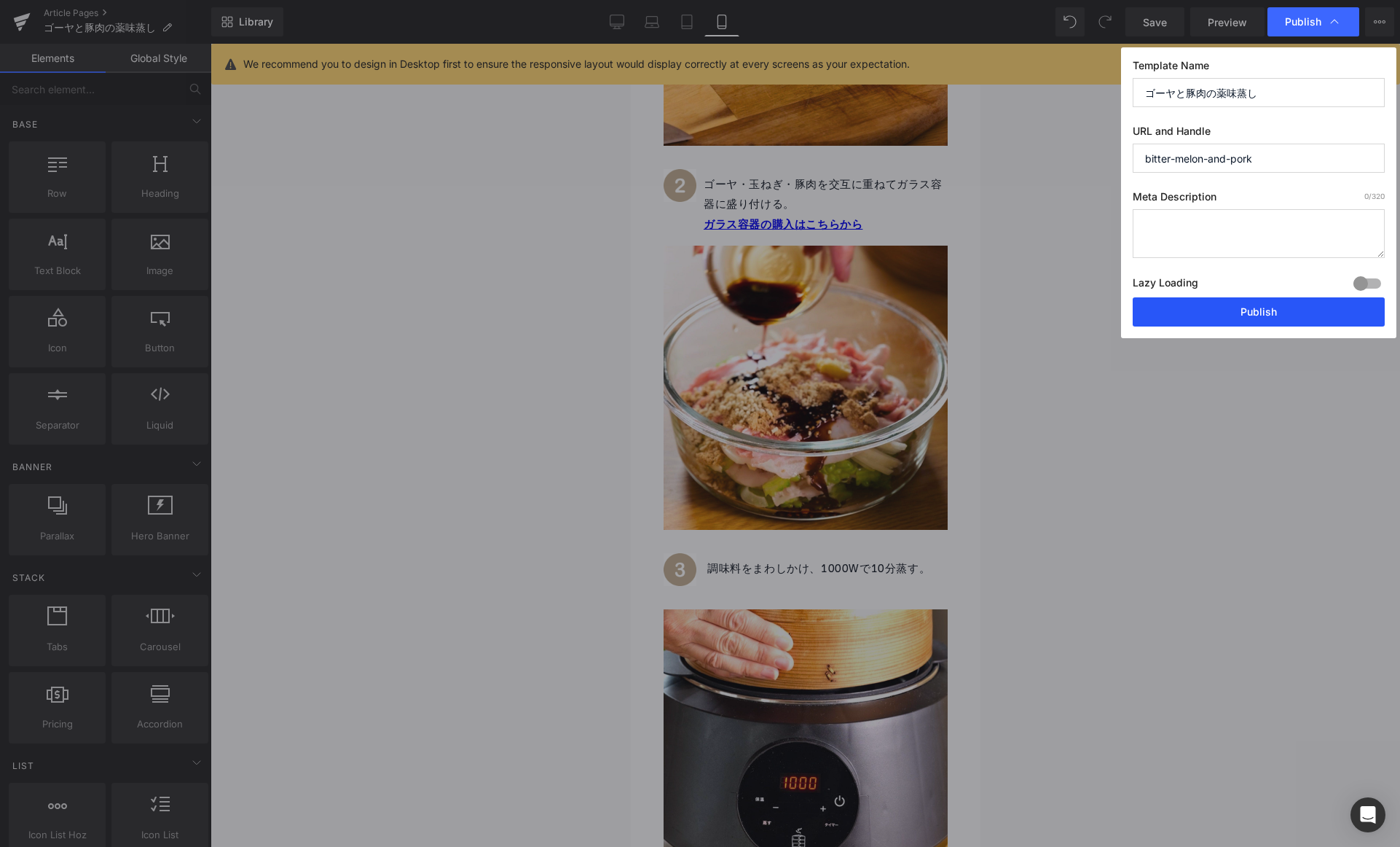
click at [1217, 317] on button "Publish" at bounding box center [1259, 312] width 252 height 29
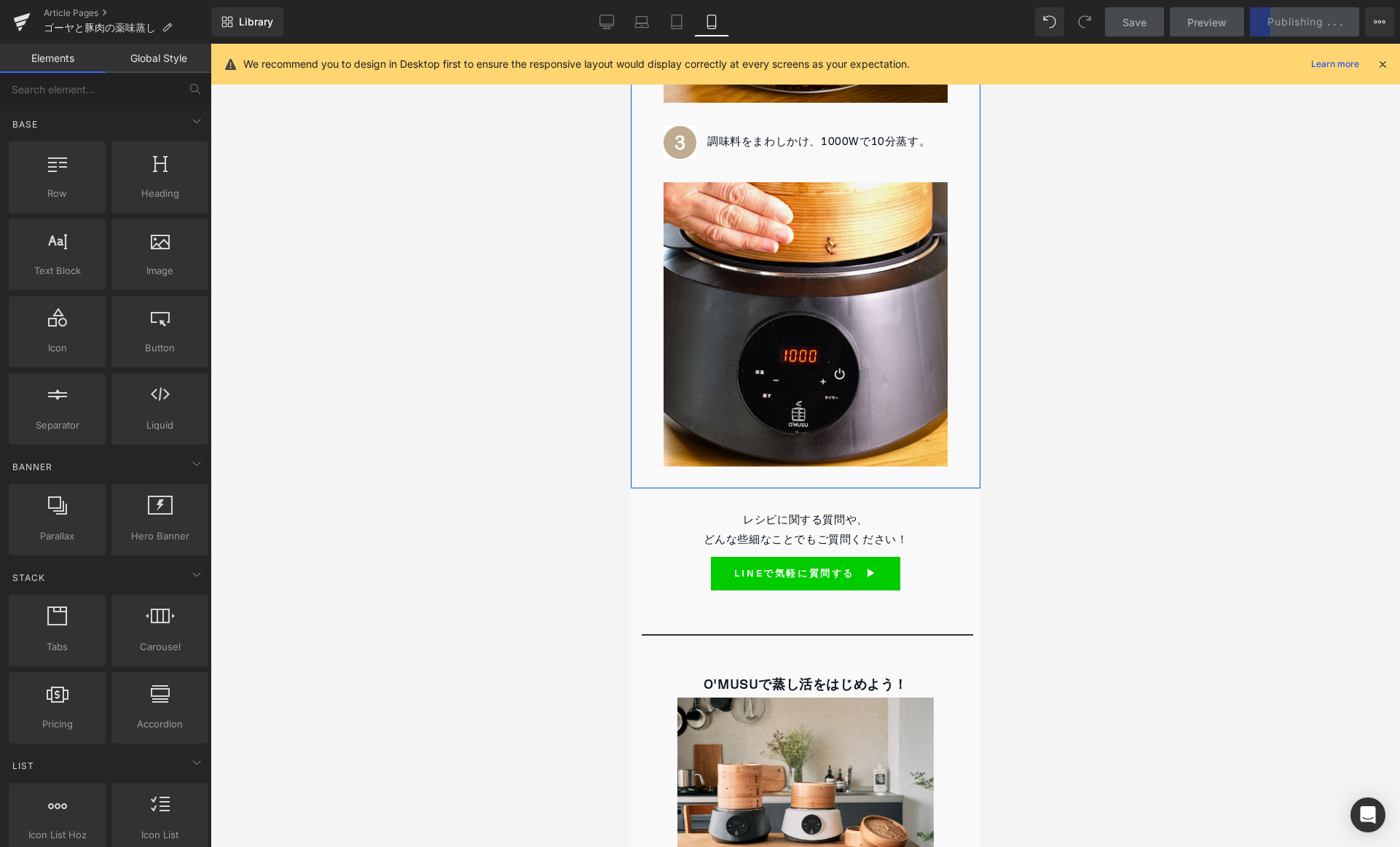
scroll to position [1697, 0]
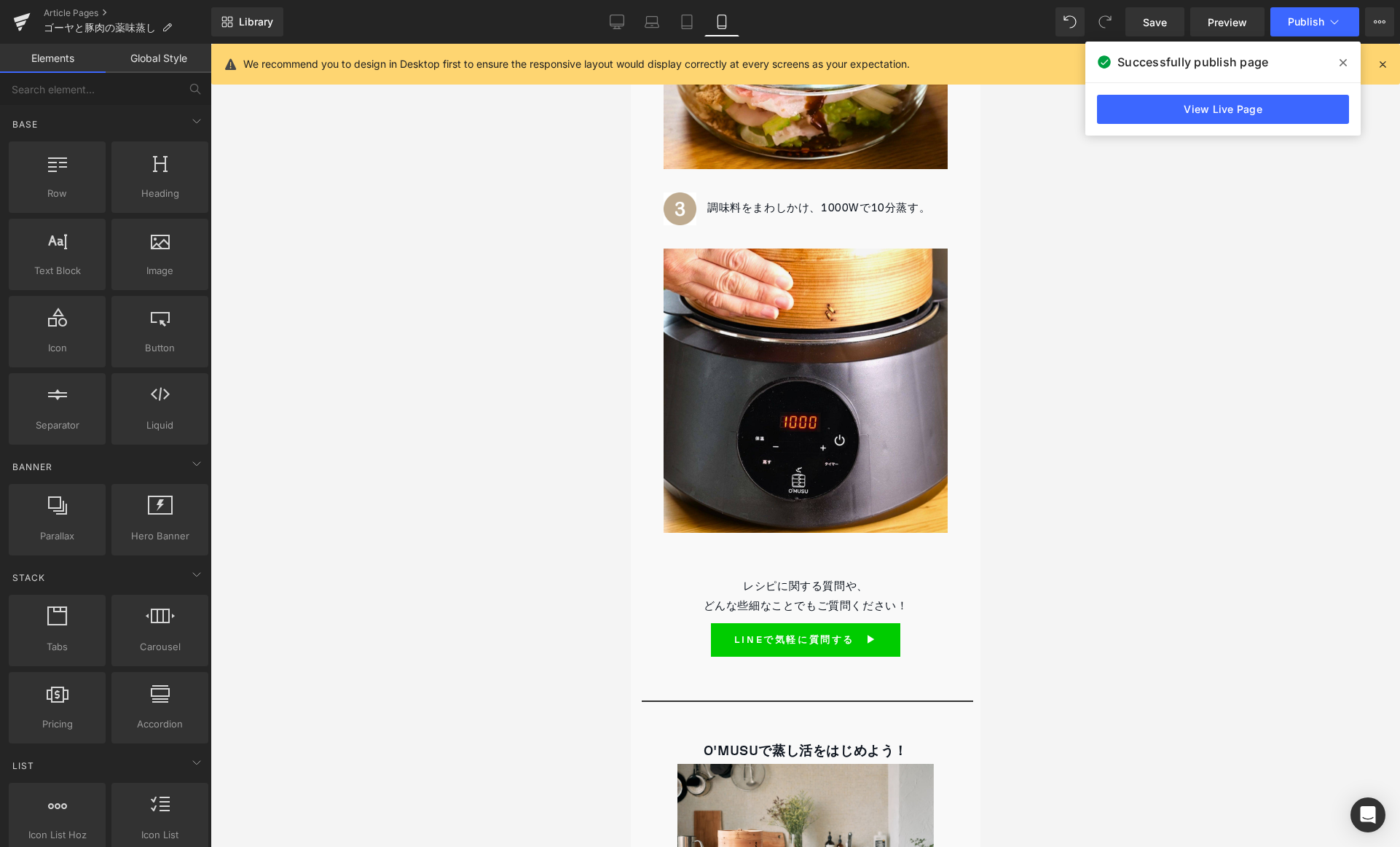
click at [1340, 63] on icon at bounding box center [1343, 62] width 7 height 11
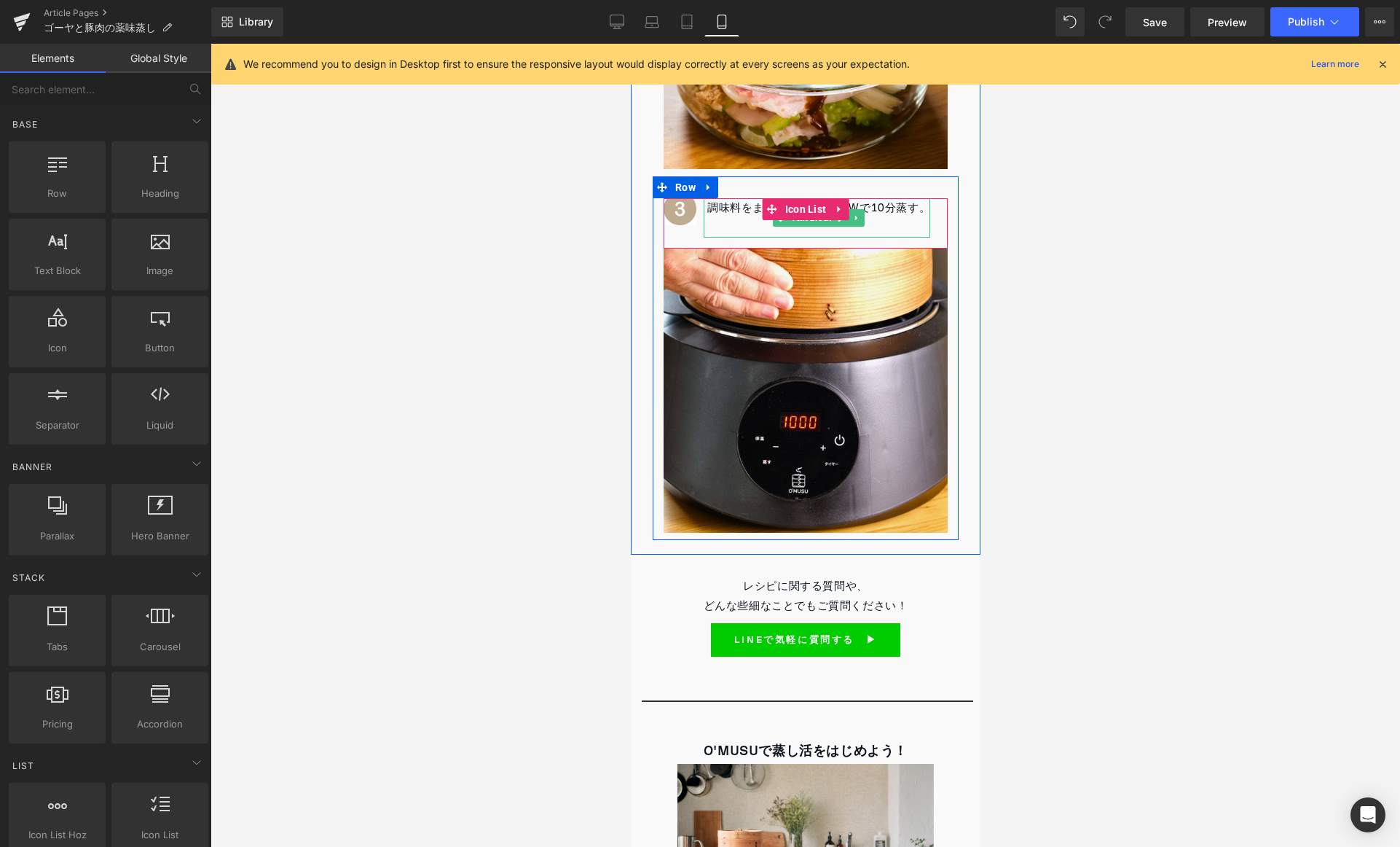
click at [920, 210] on p "調味料をまわしかけ、1000Wで10分蒸す。" at bounding box center [818, 208] width 223 height 20
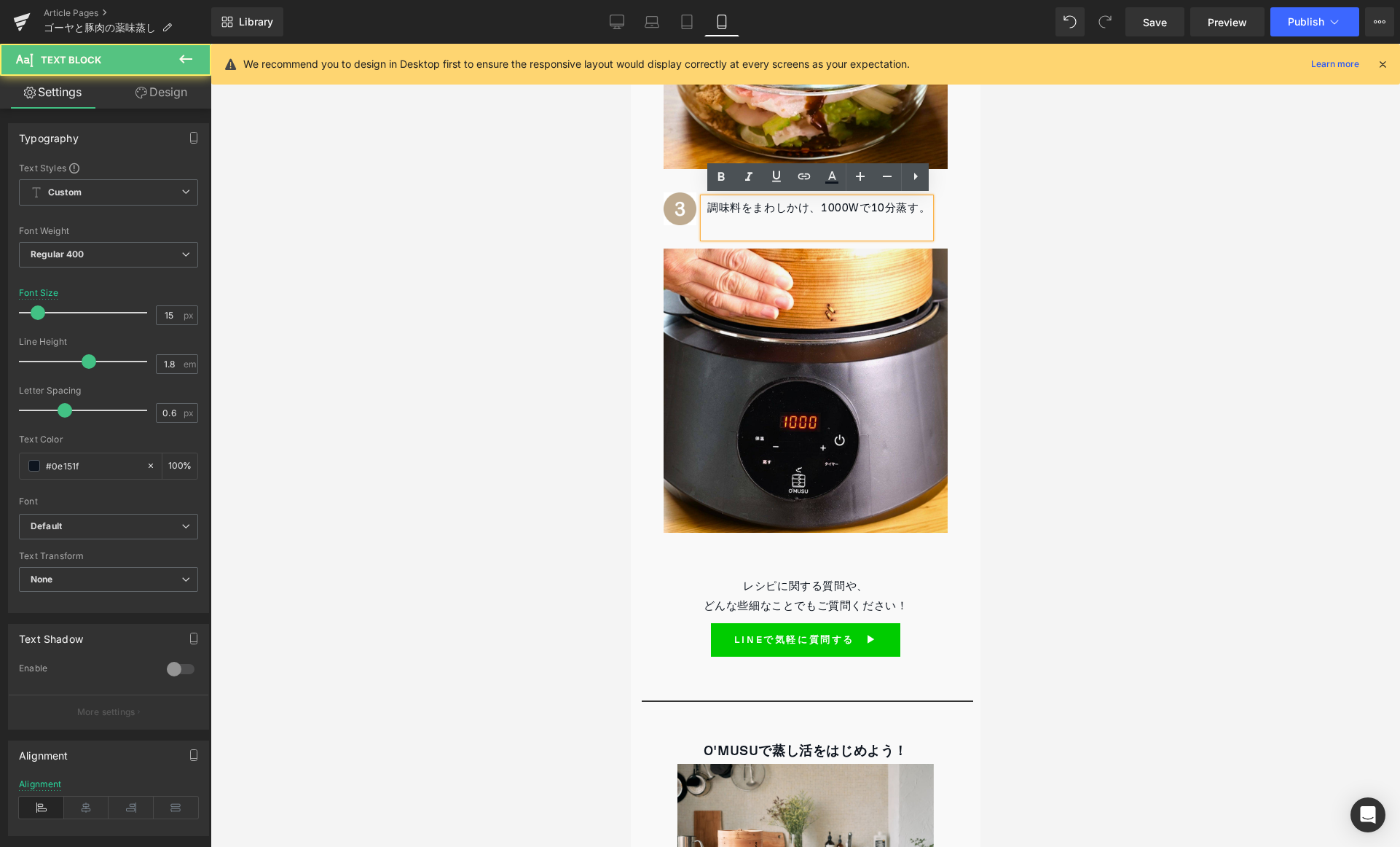
click at [921, 210] on p "調味料をまわしかけ、1000Wで10分蒸す。" at bounding box center [818, 208] width 223 height 20
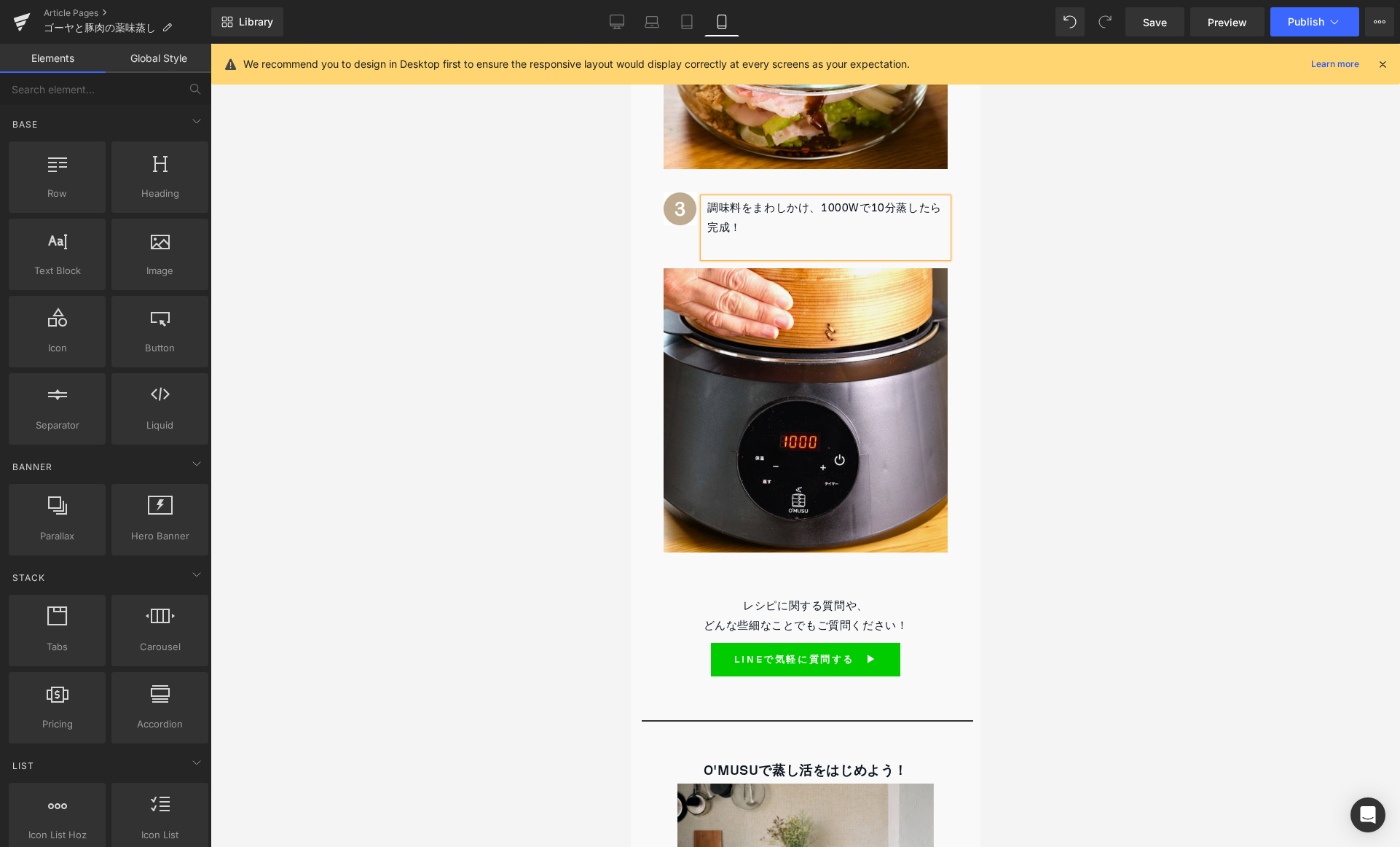
drag, startPoint x: 1292, startPoint y: 110, endPoint x: 1292, endPoint y: 97, distance: 13.0
click at [1292, 108] on div at bounding box center [805, 445] width 1189 height 803
click at [1302, 19] on span "Publish" at bounding box center [1306, 21] width 37 height 11
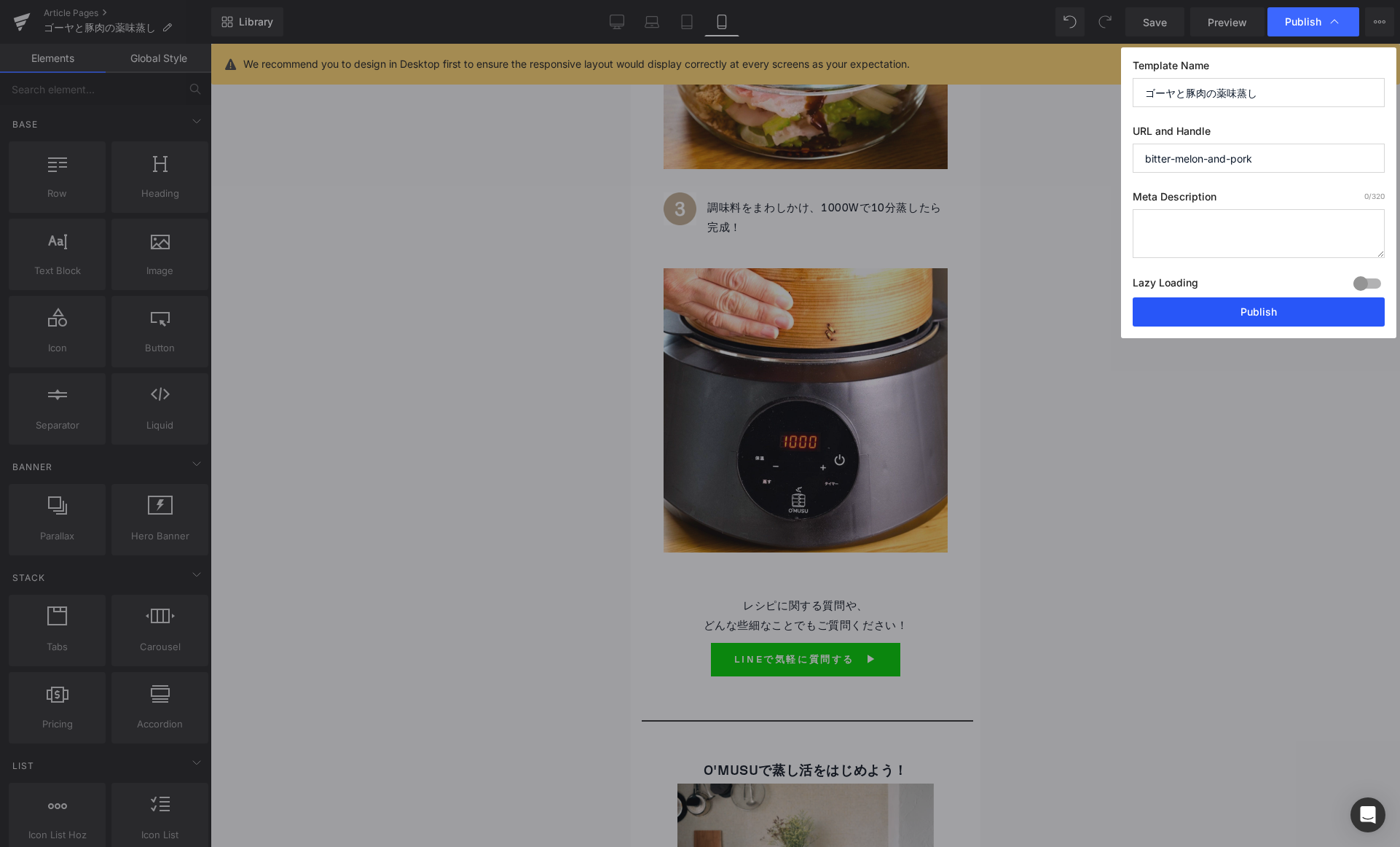
click at [1270, 311] on button "Publish" at bounding box center [1259, 312] width 252 height 29
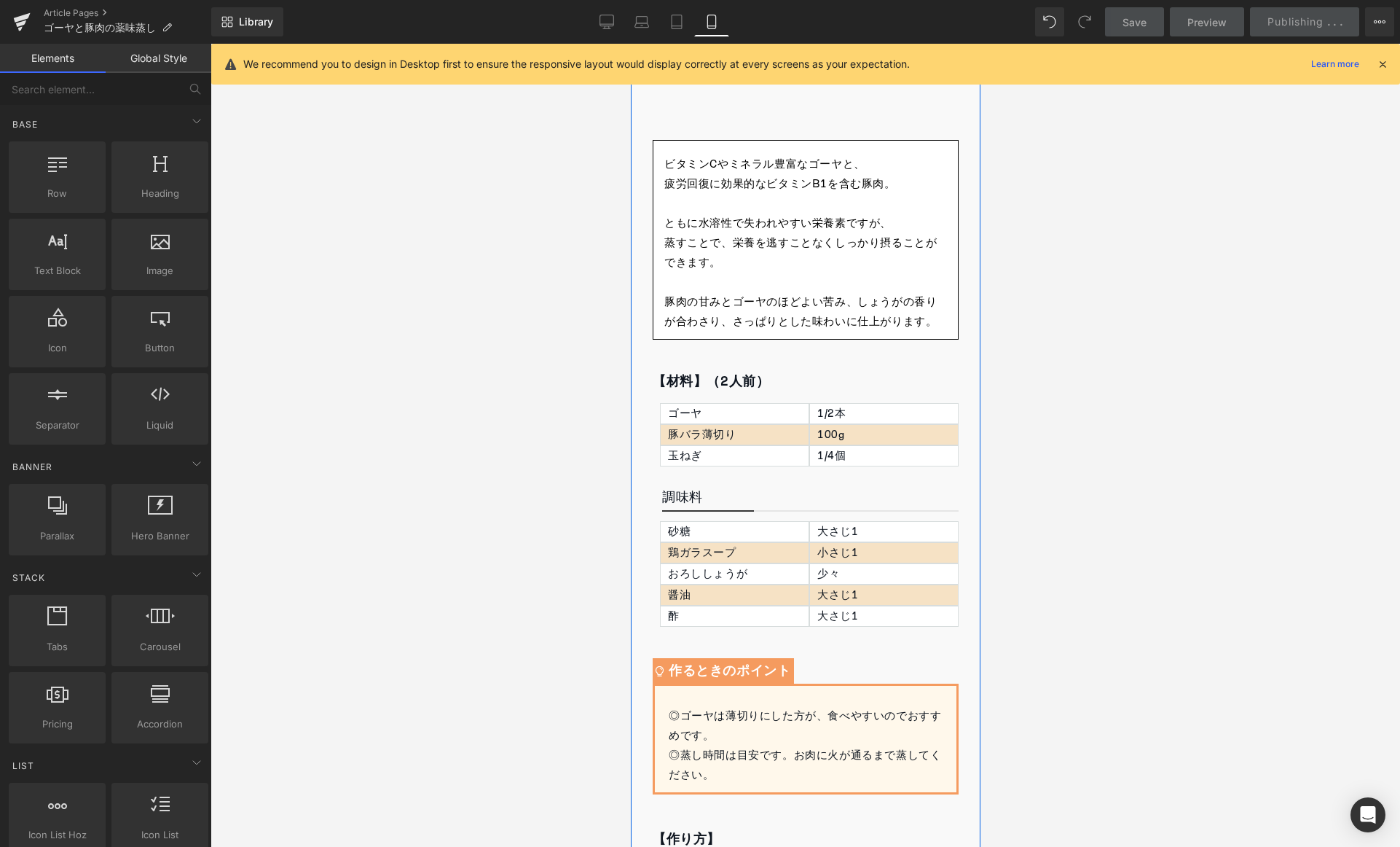
scroll to position [0, 0]
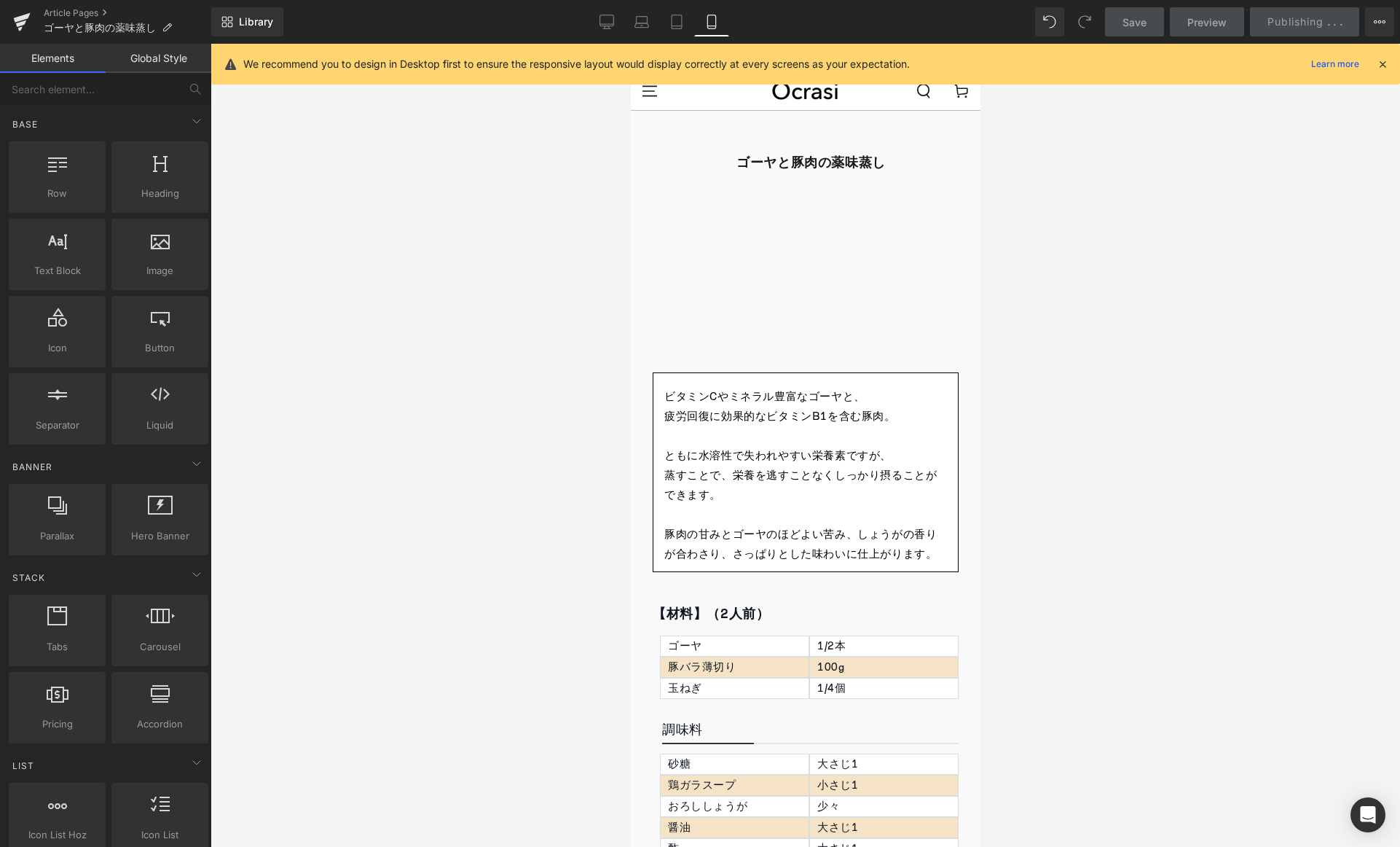
click at [1109, 261] on div at bounding box center [805, 445] width 1189 height 803
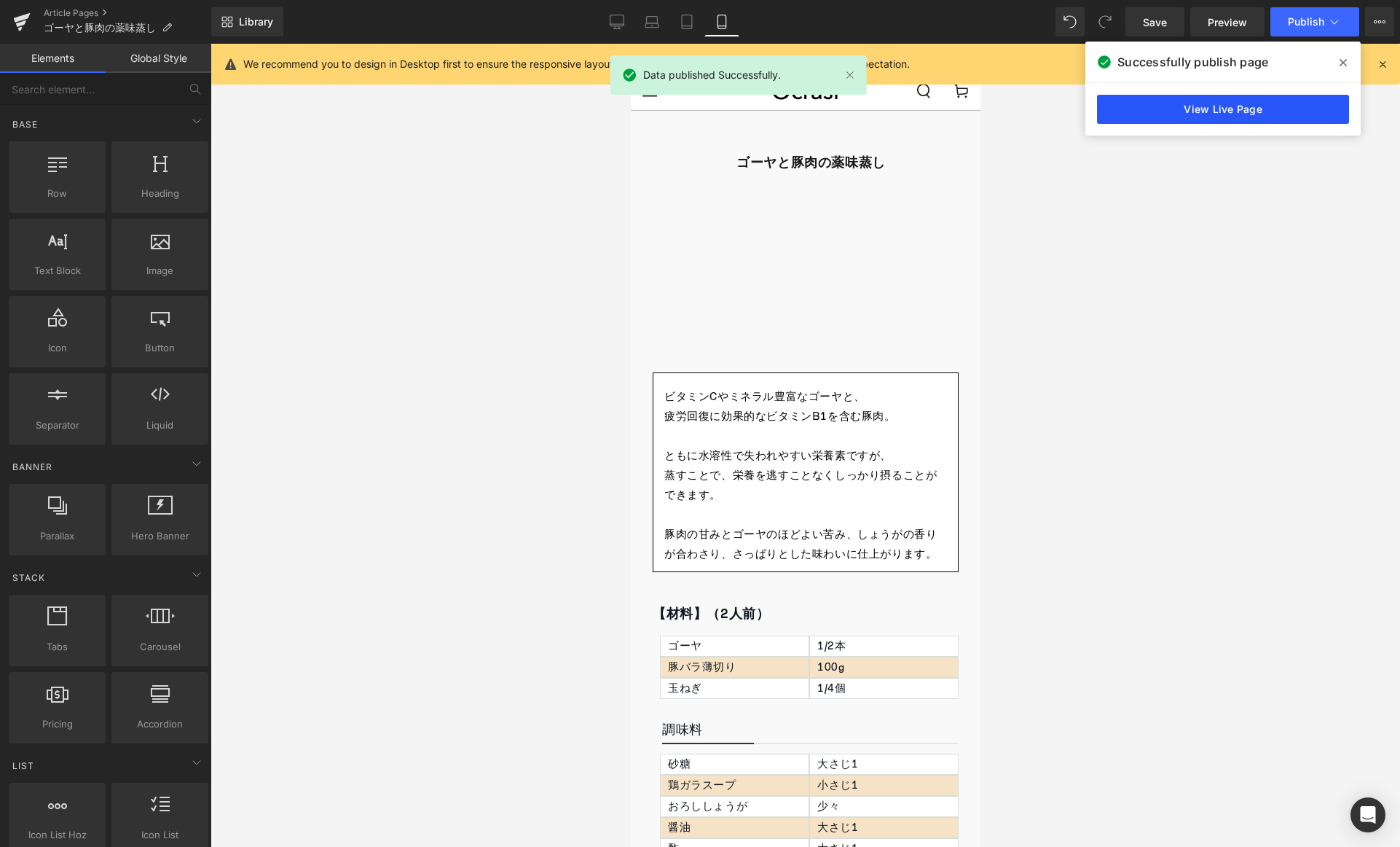
click at [1270, 104] on link "View Live Page" at bounding box center [1223, 109] width 252 height 29
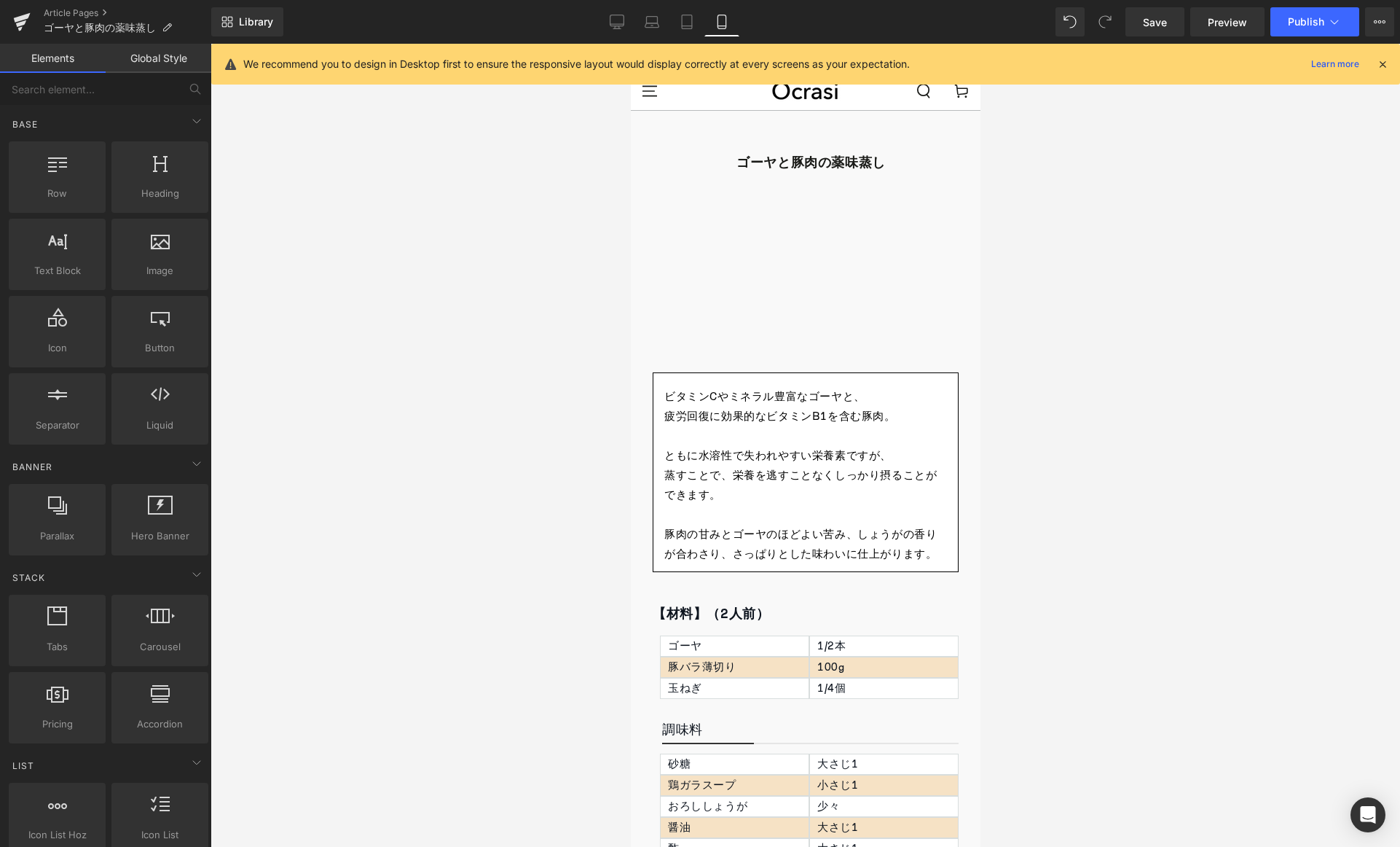
click at [508, 206] on div at bounding box center [805, 445] width 1189 height 803
click at [360, 175] on div at bounding box center [805, 445] width 1189 height 803
click at [1341, 12] on button "Publish" at bounding box center [1315, 21] width 89 height 29
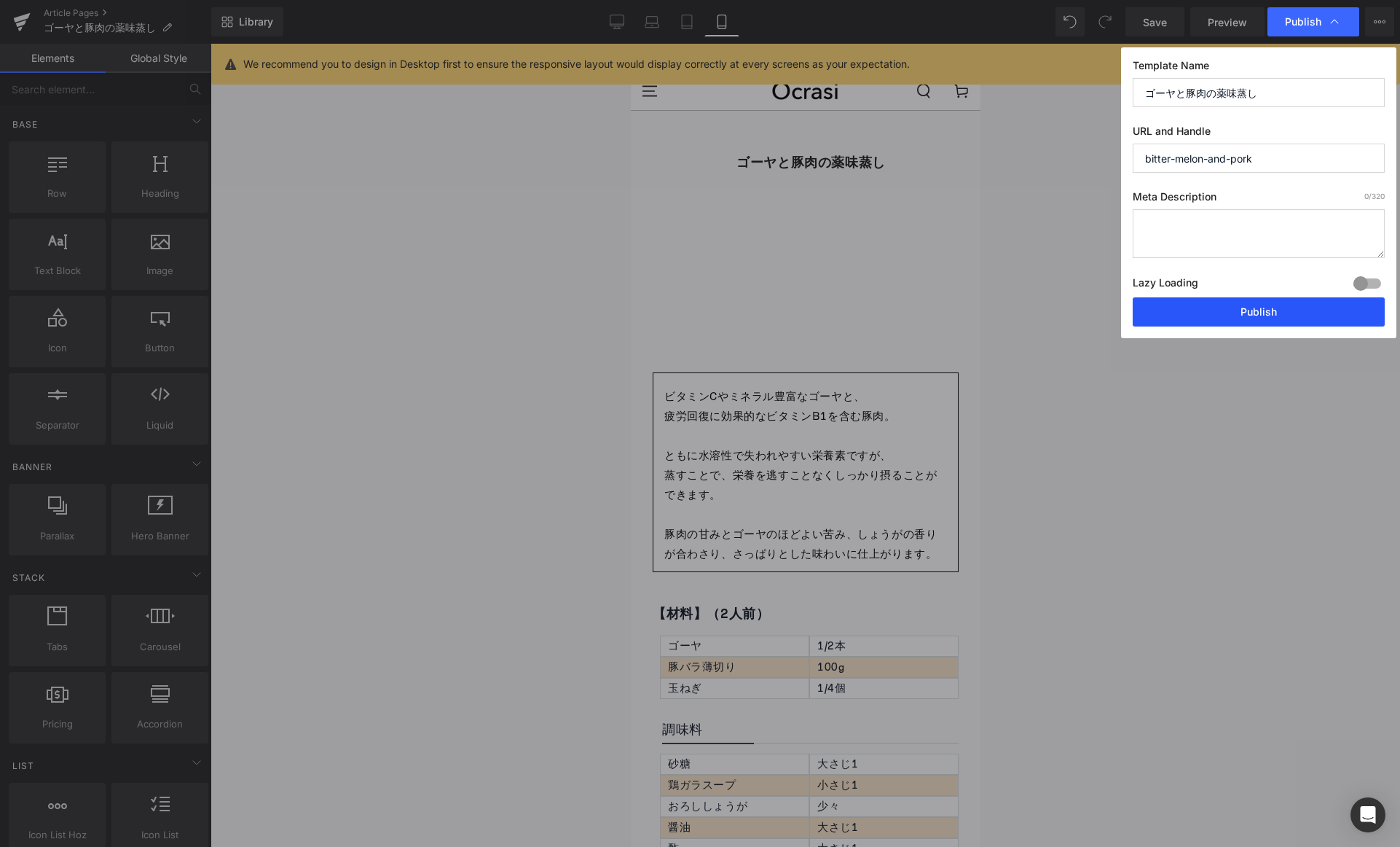
click at [1260, 299] on button "Publish" at bounding box center [1259, 312] width 252 height 29
